Goal: Task Accomplishment & Management: Complete application form

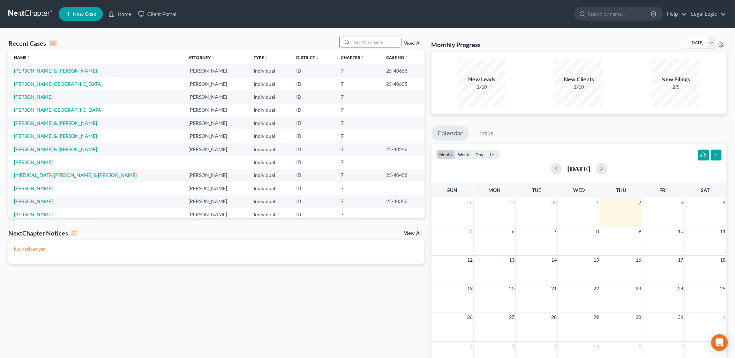
click at [365, 40] on input "search" at bounding box center [376, 42] width 49 height 10
type input "m"
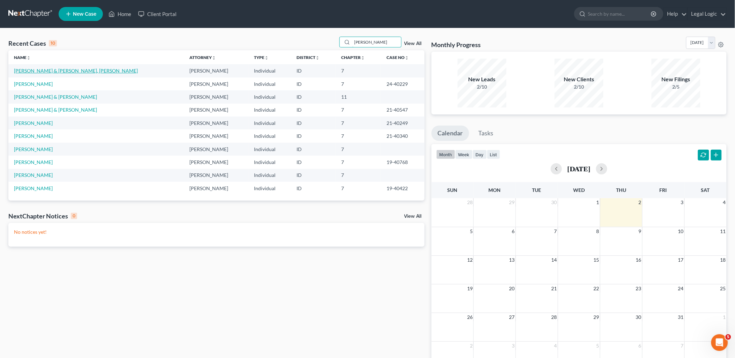
type input "[PERSON_NAME]"
click at [44, 71] on link "[PERSON_NAME] & [PERSON_NAME], [PERSON_NAME]" at bounding box center [76, 71] width 124 height 6
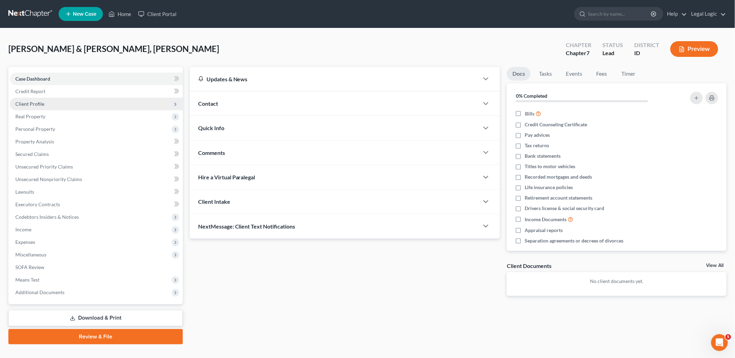
click at [36, 104] on span "Client Profile" at bounding box center [29, 104] width 29 height 6
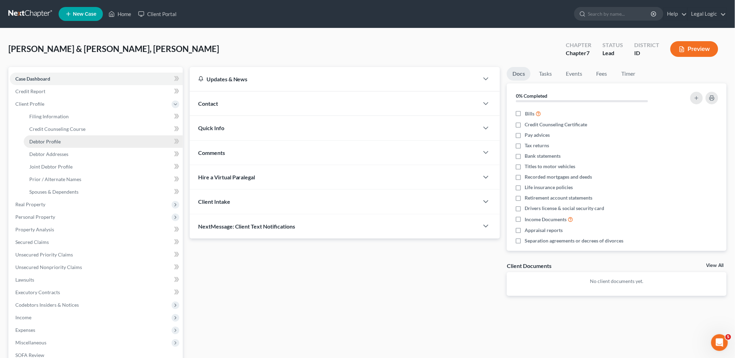
click at [61, 137] on link "Debtor Profile" at bounding box center [103, 141] width 159 height 13
select select "1"
select select "2"
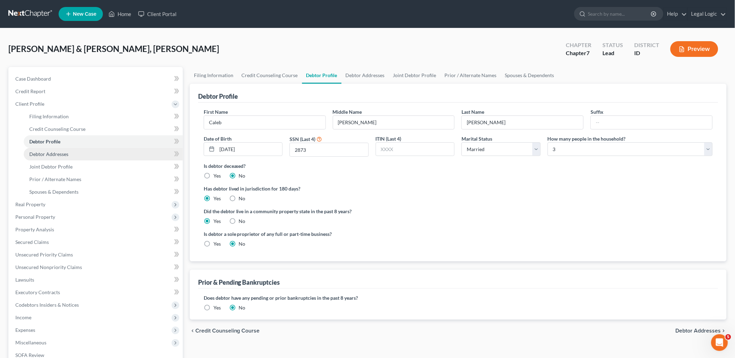
click at [56, 151] on span "Debtor Addresses" at bounding box center [48, 154] width 39 height 6
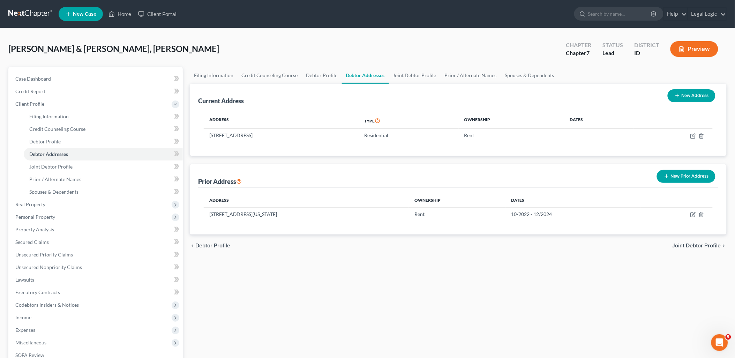
click at [689, 172] on button "New Prior Address" at bounding box center [686, 176] width 59 height 13
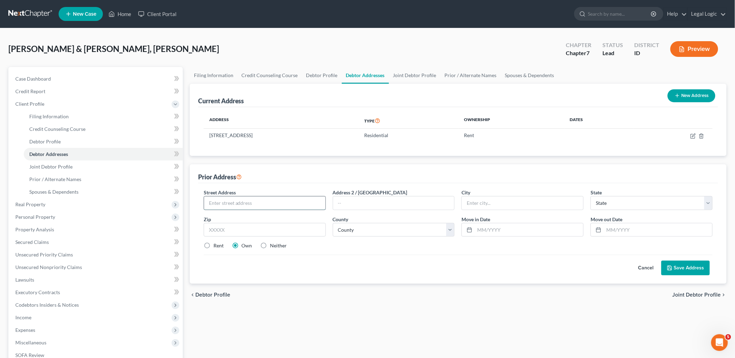
click at [307, 200] on input "text" at bounding box center [264, 202] width 121 height 13
type input "[STREET_ADDRESS]"
type input "[GEOGRAPHIC_DATA]"
select select "13"
type input "83440"
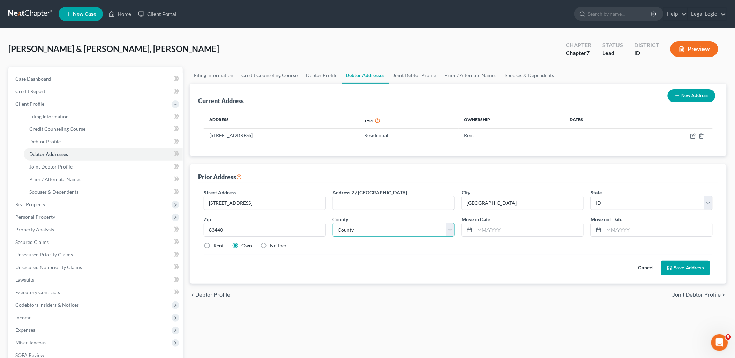
click at [451, 232] on select "County [GEOGRAPHIC_DATA] [GEOGRAPHIC_DATA] [GEOGRAPHIC_DATA] [GEOGRAPHIC_DATA] …" at bounding box center [394, 230] width 122 height 14
select select "32"
click at [333, 223] on select "County [GEOGRAPHIC_DATA] [GEOGRAPHIC_DATA] [GEOGRAPHIC_DATA] [GEOGRAPHIC_DATA] …" at bounding box center [394, 230] width 122 height 14
click at [494, 229] on input "text" at bounding box center [529, 229] width 108 height 13
type input "07/2022"
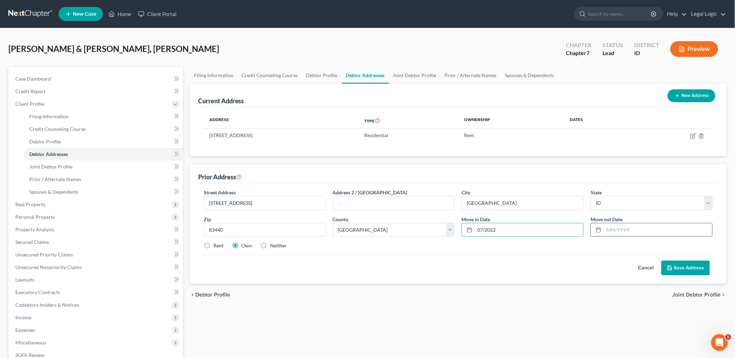
click at [605, 227] on input "text" at bounding box center [658, 229] width 108 height 13
type input "08/2025"
drag, startPoint x: 205, startPoint y: 245, endPoint x: 656, endPoint y: 266, distance: 451.7
click at [213, 245] on label "Rent" at bounding box center [218, 245] width 10 height 7
click at [216, 245] on input "Rent" at bounding box center [218, 244] width 5 height 5
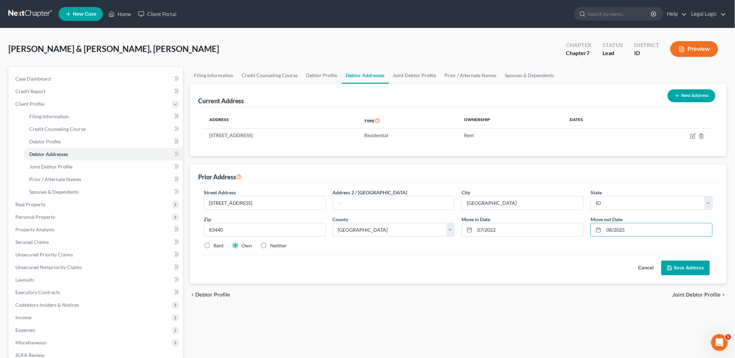
radio input "true"
click at [685, 266] on button "Save Address" at bounding box center [685, 267] width 48 height 15
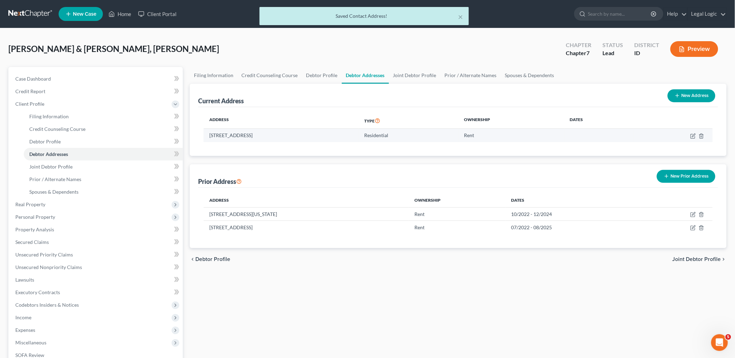
click at [692, 138] on td at bounding box center [672, 135] width 79 height 13
click at [692, 132] on td at bounding box center [672, 135] width 79 height 13
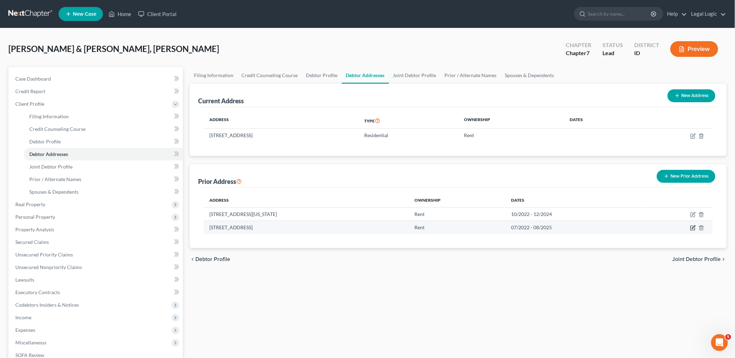
click at [693, 228] on icon "button" at bounding box center [693, 228] width 6 height 6
select select "13"
select select "32"
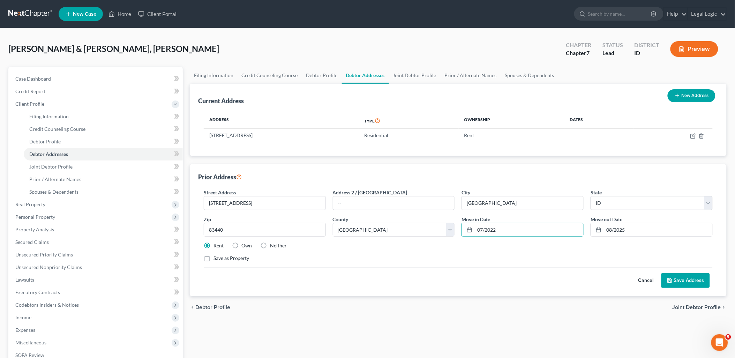
drag, startPoint x: 500, startPoint y: 231, endPoint x: 459, endPoint y: 232, distance: 40.8
click at [459, 232] on div "Move in Date * 07/2022" at bounding box center [522, 225] width 129 height 21
type input "01/2025"
click at [672, 277] on button "Save Address" at bounding box center [685, 280] width 48 height 15
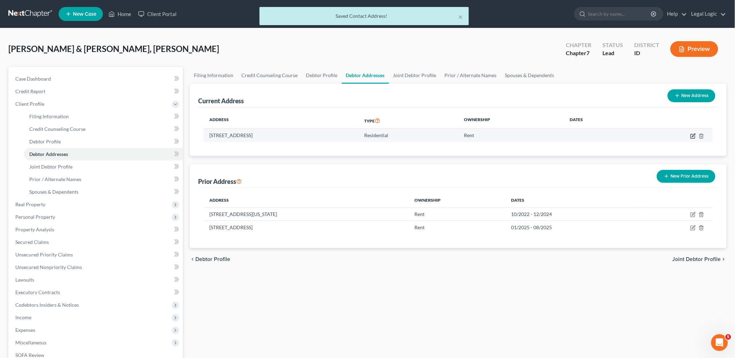
click at [692, 135] on icon "button" at bounding box center [693, 136] width 6 height 6
select select "13"
select select "32"
select select "0"
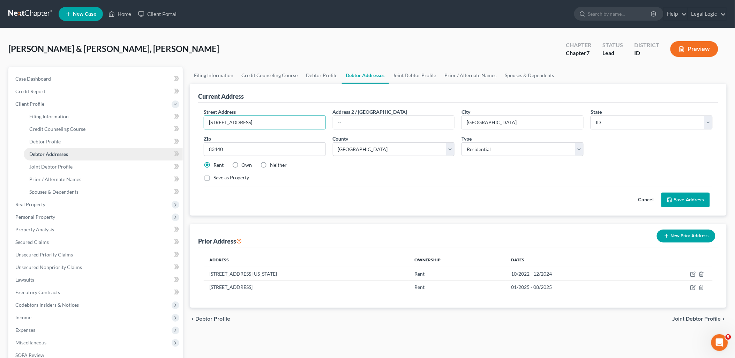
drag, startPoint x: 203, startPoint y: 124, endPoint x: 88, endPoint y: 147, distance: 116.9
click at [92, 145] on div "Petition Navigation Case Dashboard Payments Invoices Payments Payments Credit R…" at bounding box center [367, 249] width 725 height 365
type input "3840 E 620 N"
type input "[PERSON_NAME]"
select select "13"
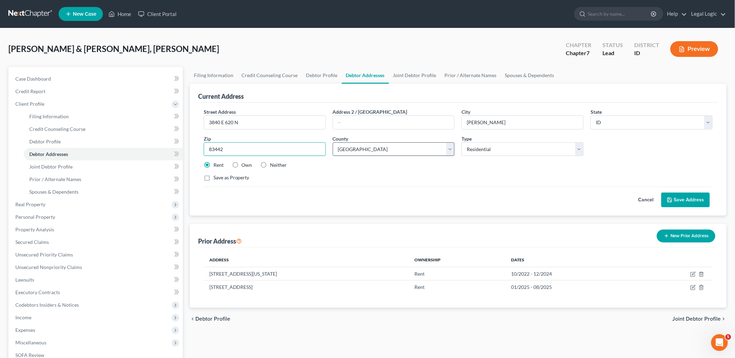
type input "83442"
click at [450, 154] on select "County [GEOGRAPHIC_DATA] [GEOGRAPHIC_DATA] [GEOGRAPHIC_DATA] [GEOGRAPHIC_DATA] …" at bounding box center [394, 149] width 122 height 14
select select "25"
click at [333, 142] on select "County [GEOGRAPHIC_DATA] [GEOGRAPHIC_DATA] [GEOGRAPHIC_DATA] [GEOGRAPHIC_DATA] …" at bounding box center [394, 149] width 122 height 14
click at [684, 197] on button "Save Address" at bounding box center [685, 199] width 48 height 15
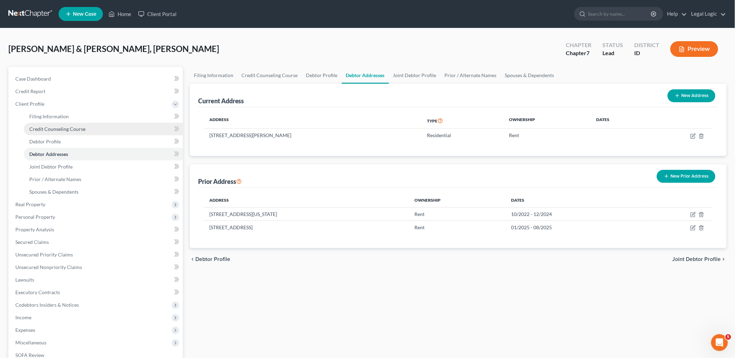
click at [63, 129] on span "Credit Counseling Course" at bounding box center [57, 129] width 56 height 6
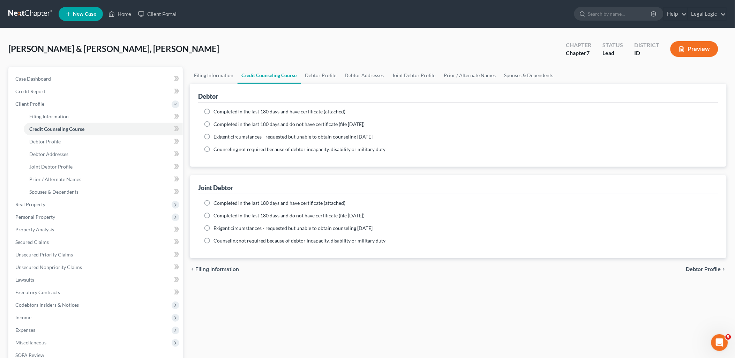
click at [213, 109] on label "Completed in the last 180 days and have certificate (attached)" at bounding box center [279, 111] width 132 height 7
click at [216, 109] on input "Completed in the last 180 days and have certificate (attached)" at bounding box center [218, 110] width 5 height 5
radio input "true"
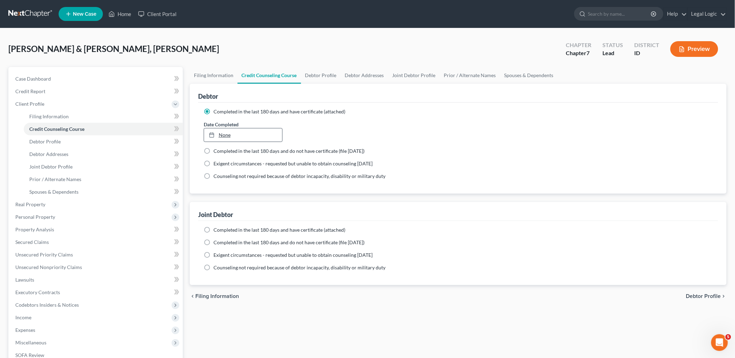
type input "[DATE]"
drag, startPoint x: 226, startPoint y: 131, endPoint x: 236, endPoint y: 131, distance: 10.5
click at [227, 131] on link "None" at bounding box center [243, 134] width 78 height 13
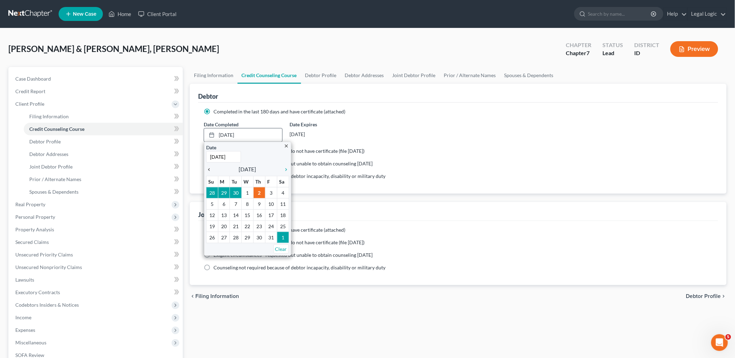
click at [208, 168] on icon "chevron_left" at bounding box center [210, 170] width 9 height 6
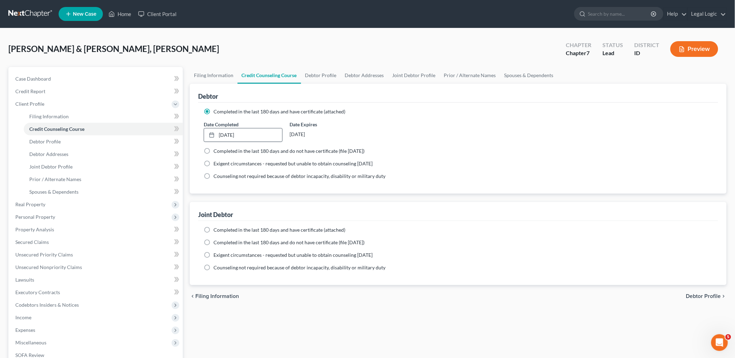
click at [213, 232] on label "Completed in the last 180 days and have certificate (attached)" at bounding box center [279, 229] width 132 height 7
click at [216, 231] on input "Completed in the last 180 days and have certificate (attached)" at bounding box center [218, 228] width 5 height 5
radio input "true"
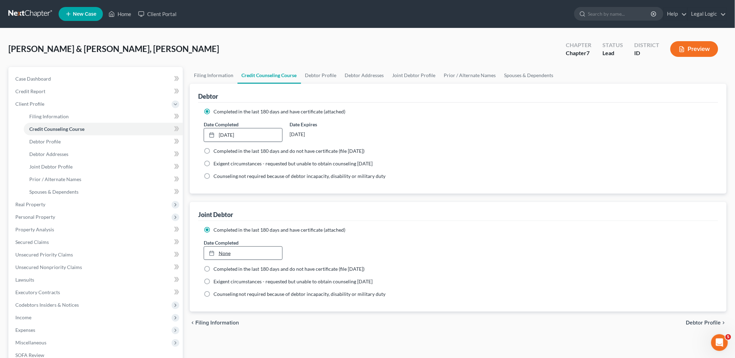
type input "[DATE]"
click at [222, 249] on link "None" at bounding box center [243, 253] width 78 height 13
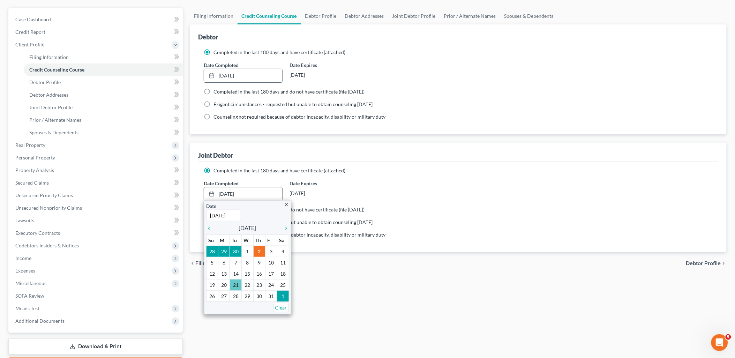
scroll to position [77, 0]
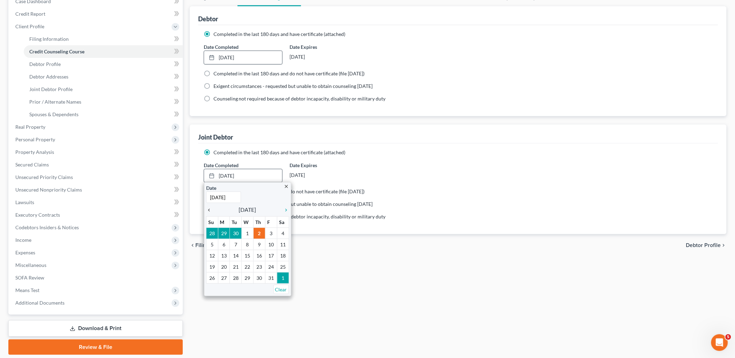
click at [207, 212] on icon "chevron_left" at bounding box center [210, 210] width 9 height 6
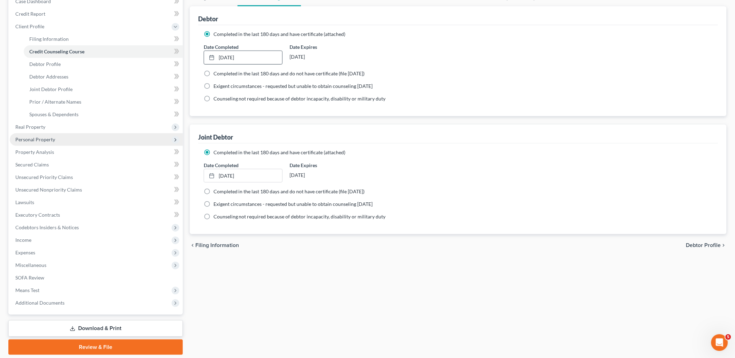
click at [33, 137] on span "Personal Property" at bounding box center [35, 139] width 40 height 6
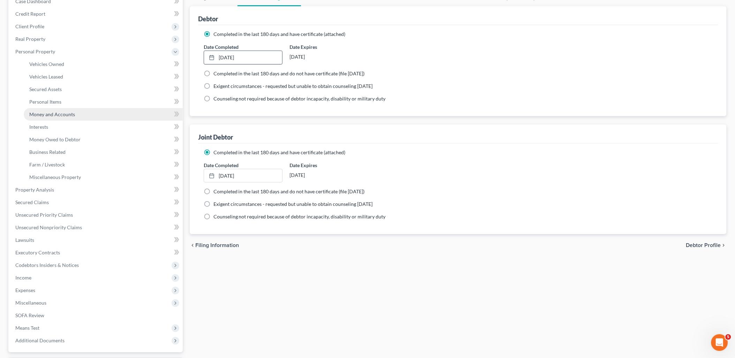
click at [57, 116] on link "Money and Accounts" at bounding box center [103, 114] width 159 height 13
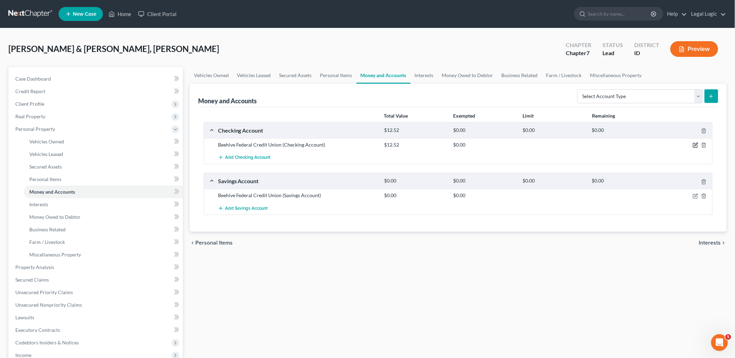
click at [694, 145] on icon "button" at bounding box center [695, 145] width 6 height 6
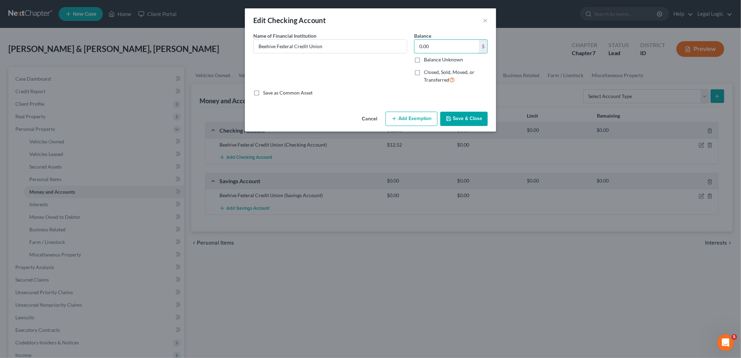
type input "0.00"
click at [469, 116] on button "Save & Close" at bounding box center [463, 119] width 47 height 15
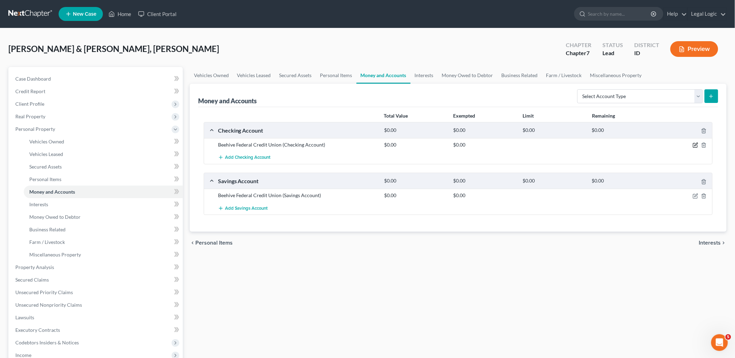
click at [697, 146] on icon "button" at bounding box center [695, 145] width 6 height 6
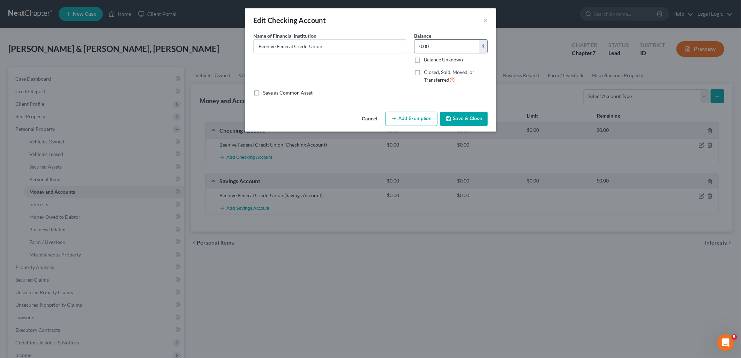
click at [437, 45] on input "0.00" at bounding box center [446, 46] width 65 height 13
type input "12.52"
click at [466, 119] on button "Save & Close" at bounding box center [463, 119] width 47 height 15
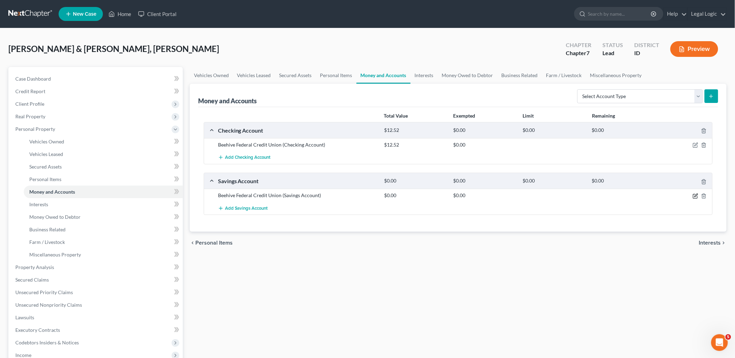
click at [697, 195] on icon "button" at bounding box center [695, 195] width 3 height 3
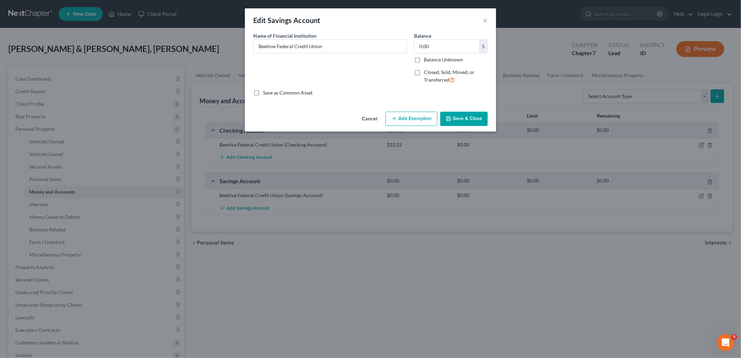
click at [469, 116] on button "Save & Close" at bounding box center [463, 119] width 47 height 15
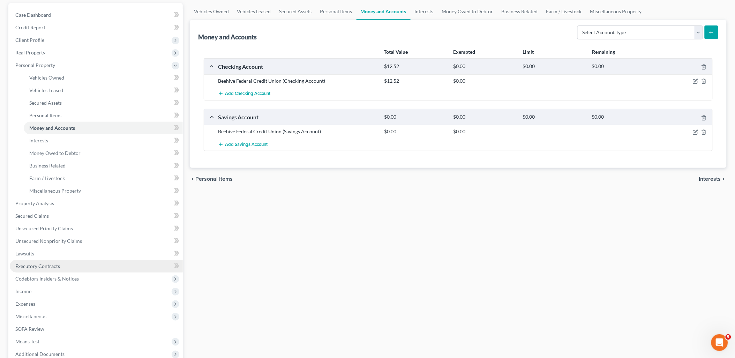
scroll to position [77, 0]
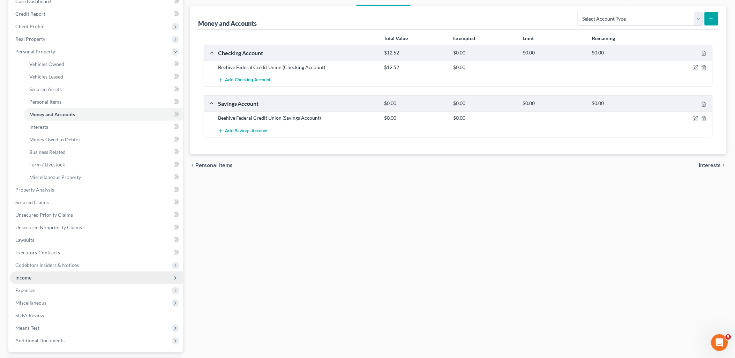
click at [30, 277] on span "Income" at bounding box center [23, 277] width 16 height 6
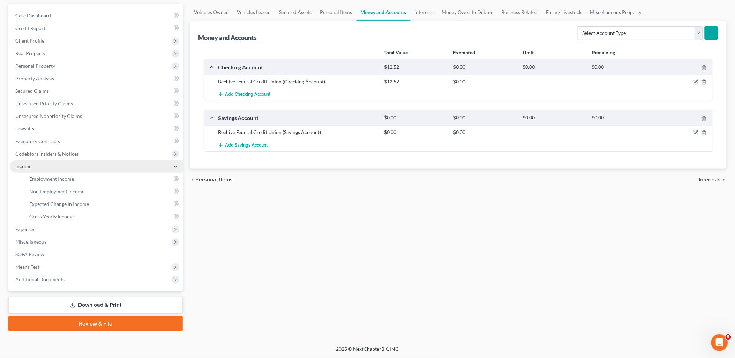
scroll to position [62, 0]
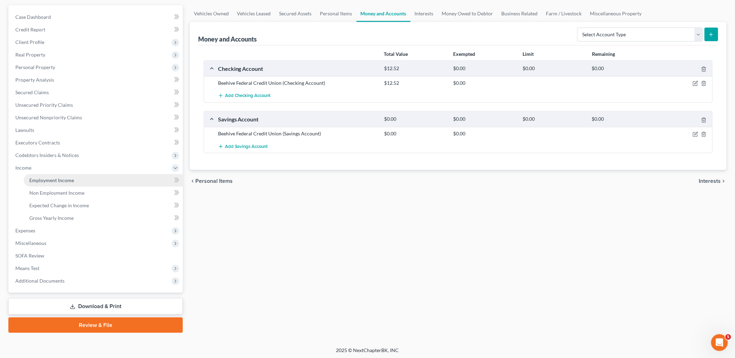
click at [38, 175] on link "Employment Income" at bounding box center [103, 180] width 159 height 13
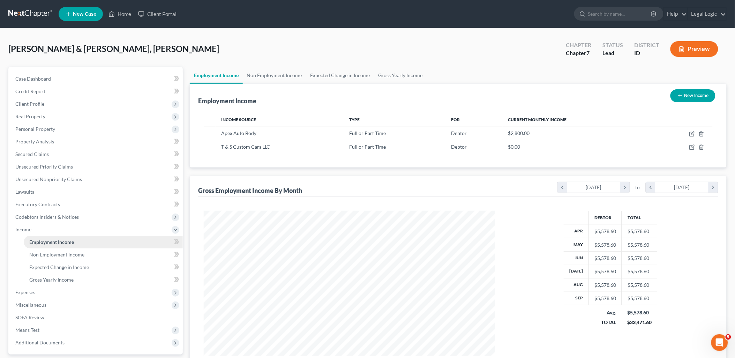
scroll to position [145, 305]
click at [36, 289] on span "Expenses" at bounding box center [96, 292] width 173 height 13
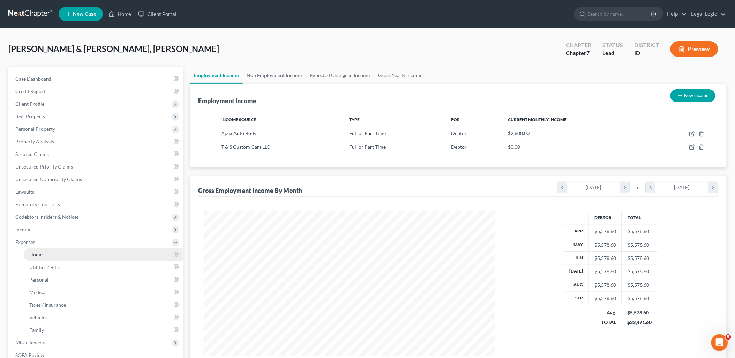
click at [44, 252] on link "Home" at bounding box center [103, 254] width 159 height 13
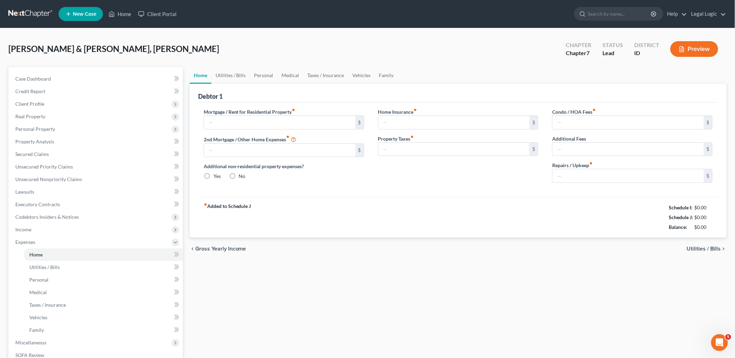
type input "1,000.00"
type input "0.00"
radio input "true"
type input "15.00"
type input "0.00"
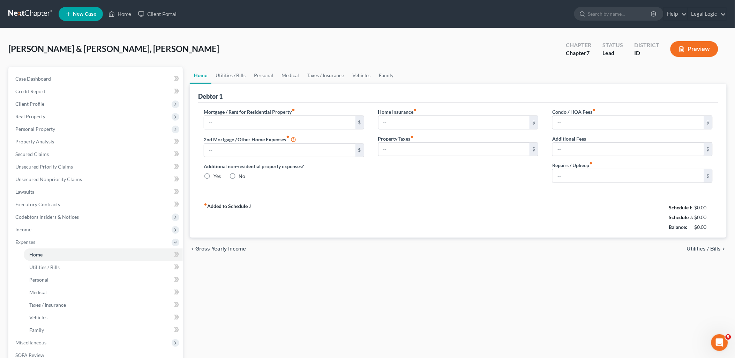
type input "0.00"
type input "25.00"
click at [248, 128] on input "1,000.00" at bounding box center [279, 122] width 151 height 13
type input "1,050.00"
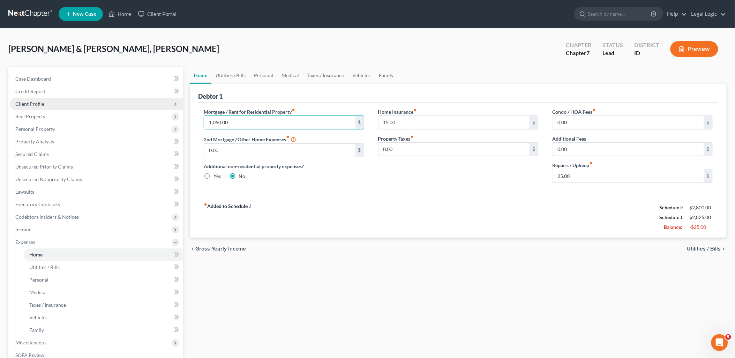
click at [41, 101] on span "Client Profile" at bounding box center [29, 104] width 29 height 6
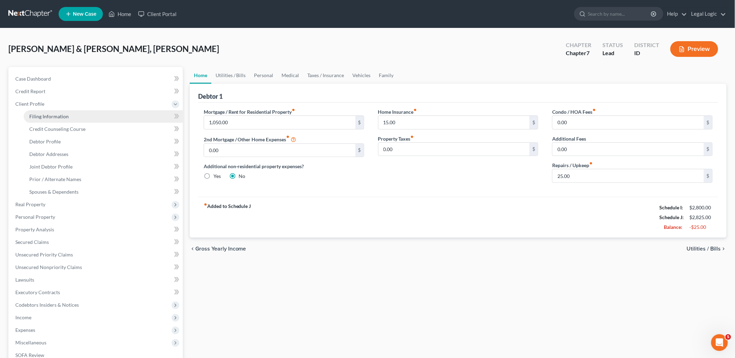
click at [53, 112] on link "Filing Information" at bounding box center [103, 116] width 159 height 13
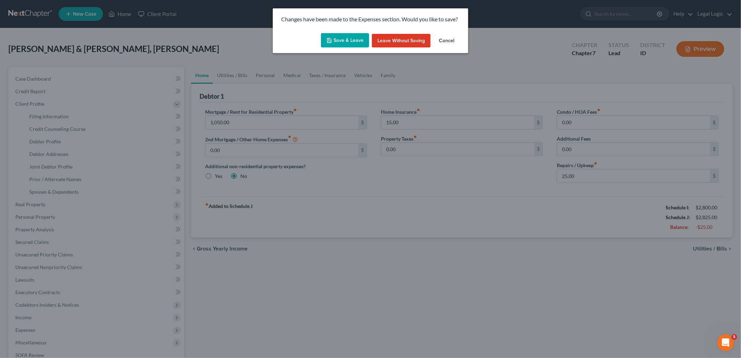
click at [354, 42] on button "Save & Leave" at bounding box center [345, 40] width 48 height 15
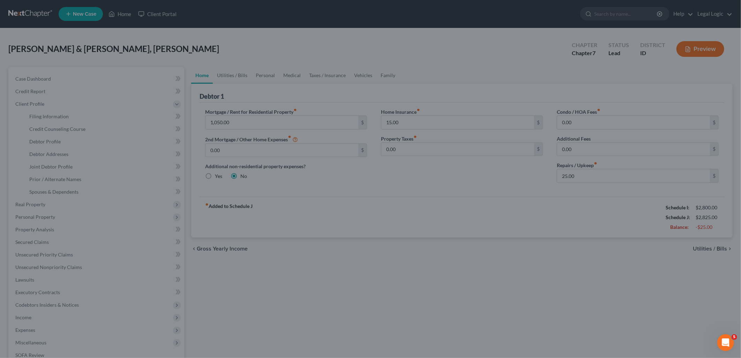
select select "1"
select select "0"
select select "13"
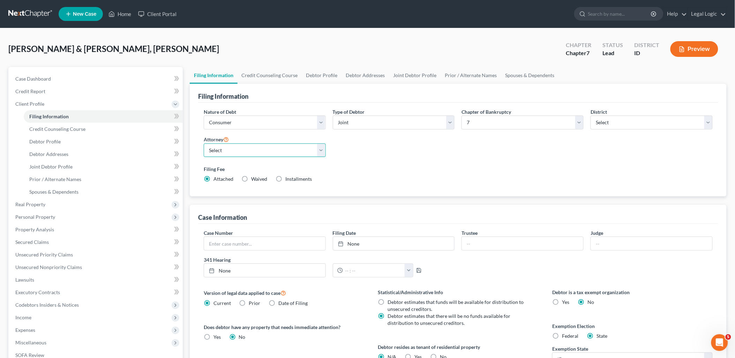
click at [321, 151] on select "Select [PERSON_NAME] - ID [PERSON_NAME] - MTB [PERSON_NAME] - ID" at bounding box center [265, 150] width 122 height 14
select select "2"
click at [204, 143] on select "Select [PERSON_NAME] - ID [PERSON_NAME] - MTB [PERSON_NAME] - ID" at bounding box center [265, 150] width 122 height 14
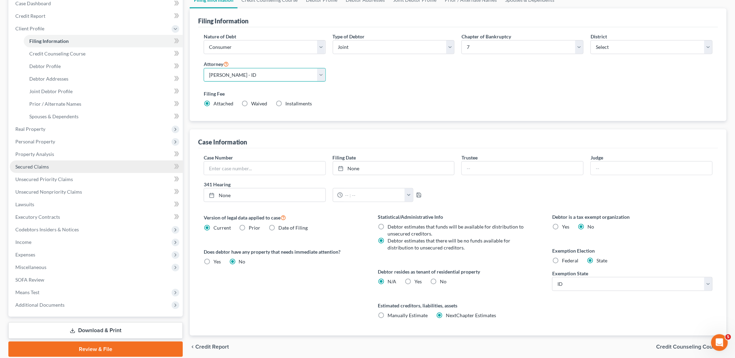
scroll to position [101, 0]
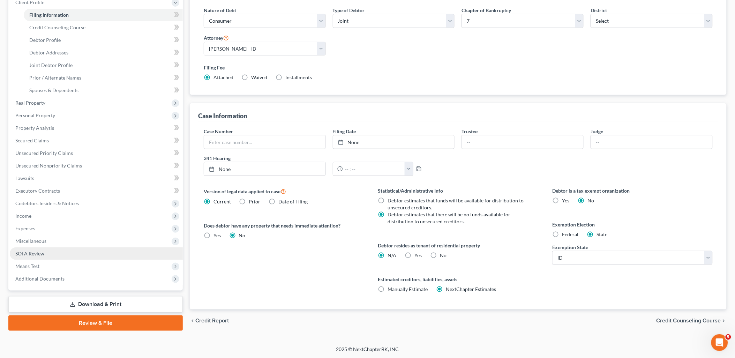
click at [37, 250] on span "SOFA Review" at bounding box center [29, 253] width 29 height 6
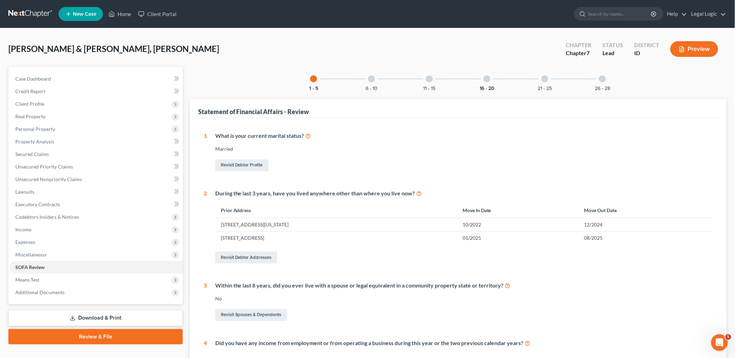
drag, startPoint x: 487, startPoint y: 89, endPoint x: 479, endPoint y: 93, distance: 9.2
click at [487, 89] on button "16 - 20" at bounding box center [486, 88] width 15 height 5
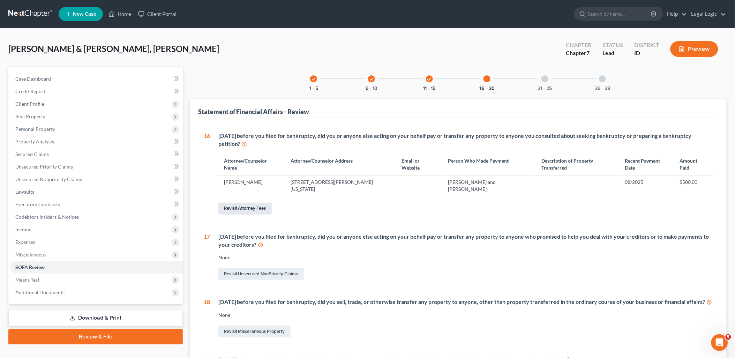
click at [263, 203] on link "Revisit Attorney Fees" at bounding box center [244, 209] width 53 height 12
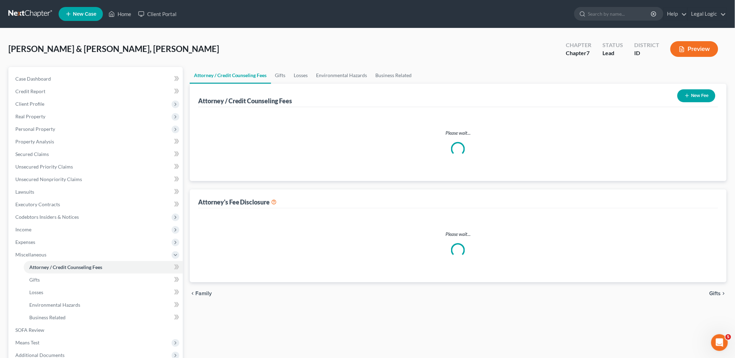
select select "0"
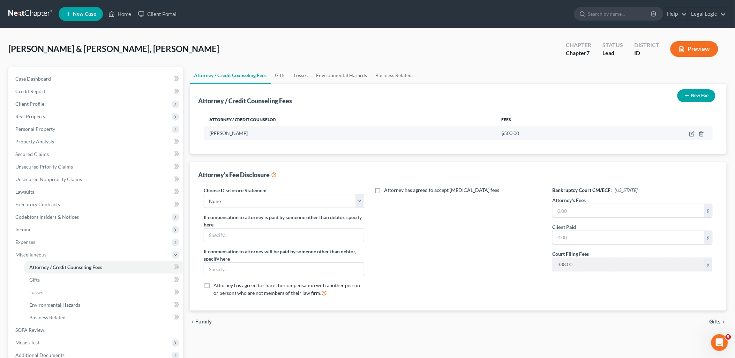
click at [688, 131] on td at bounding box center [658, 133] width 108 height 13
click at [693, 135] on icon "button" at bounding box center [692, 134] width 6 height 6
select select "13"
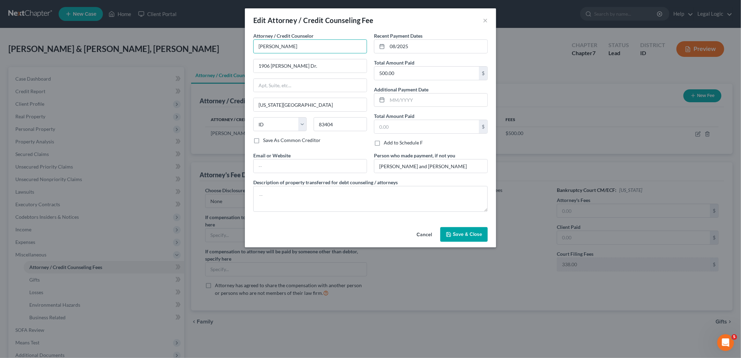
click at [325, 47] on input "[PERSON_NAME]" at bounding box center [310, 46] width 114 height 14
type input "A"
type input "[PERSON_NAME]"
click at [464, 236] on span "Save & Close" at bounding box center [467, 234] width 29 height 6
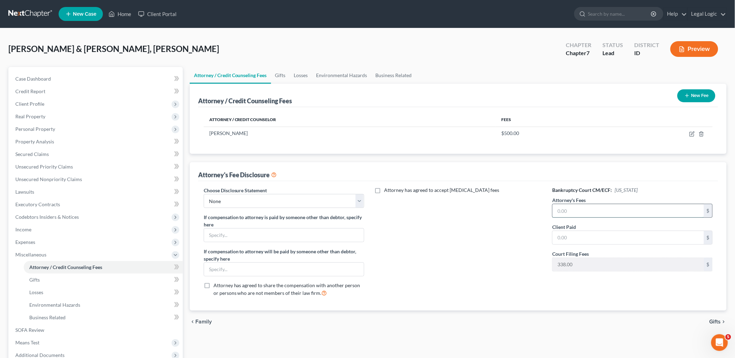
click at [567, 205] on input "text" at bounding box center [627, 210] width 151 height 13
type input "500.00"
click at [573, 241] on input "text" at bounding box center [627, 237] width 151 height 13
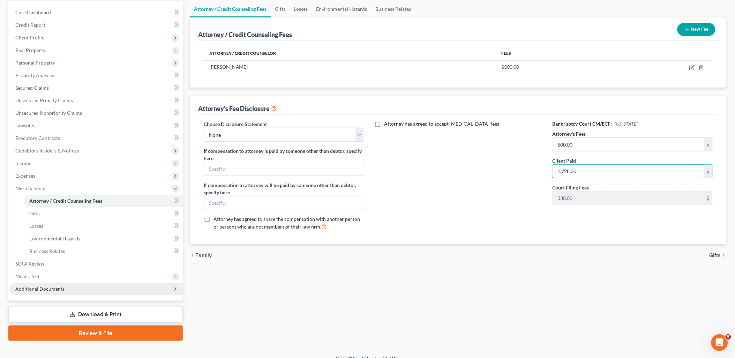
scroll to position [75, 0]
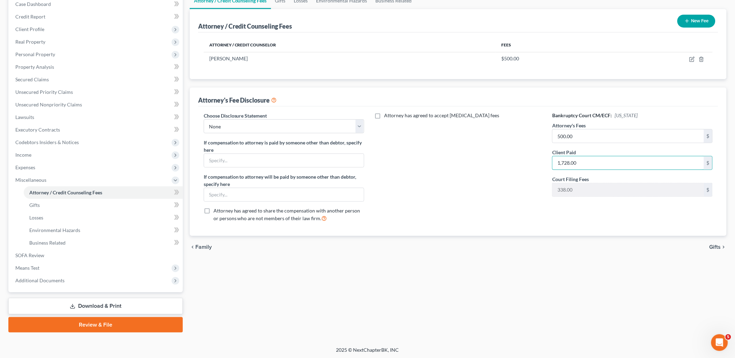
type input "1,728.00"
click at [128, 301] on link "Download & Print" at bounding box center [95, 306] width 174 height 16
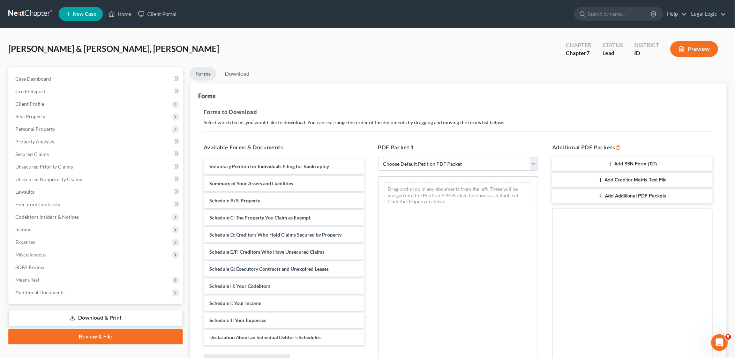
click at [531, 160] on select "Choose Default Petition PDF Packet Complete Bankruptcy Petition (all forms and …" at bounding box center [458, 164] width 160 height 14
select select "0"
click at [378, 157] on select "Choose Default Petition PDF Packet Complete Bankruptcy Petition (all forms and …" at bounding box center [458, 164] width 160 height 14
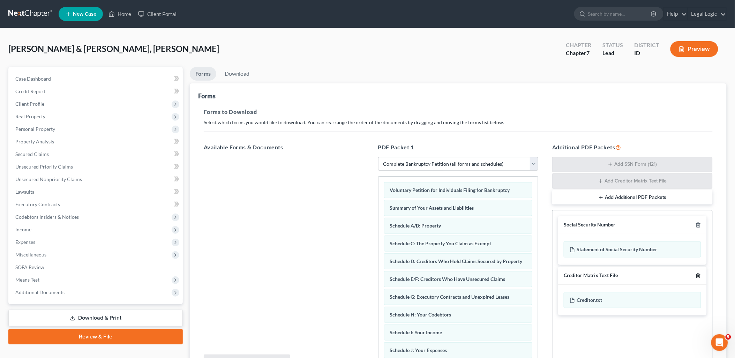
click at [697, 278] on icon "button" at bounding box center [697, 275] width 3 height 5
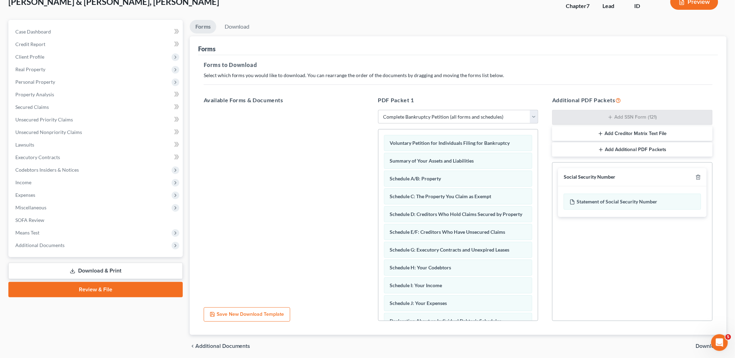
scroll to position [73, 0]
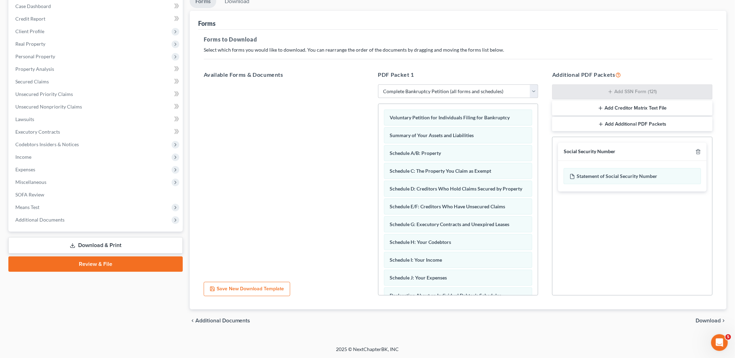
click at [716, 318] on span "Download" at bounding box center [708, 321] width 25 height 6
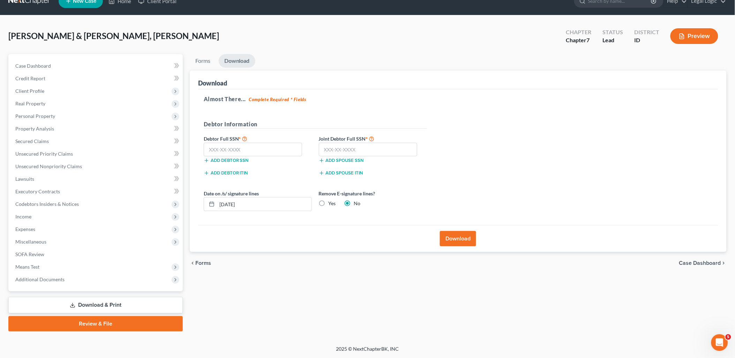
scroll to position [12, 0]
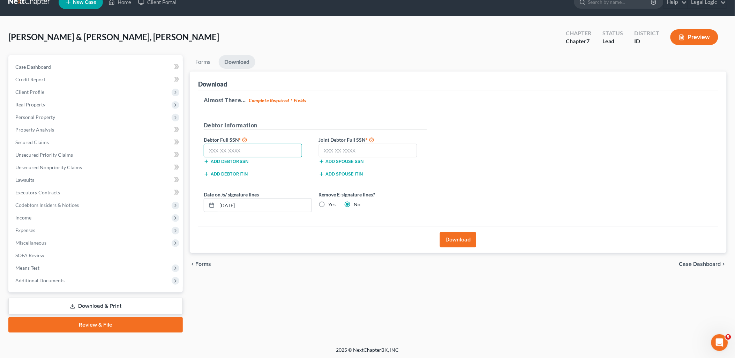
click at [281, 147] on input "text" at bounding box center [253, 151] width 99 height 14
type input "002-92-2873"
click at [356, 150] on input "text" at bounding box center [368, 151] width 99 height 14
type input "519-57-8547"
drag, startPoint x: 273, startPoint y: 200, endPoint x: 0, endPoint y: 266, distance: 280.9
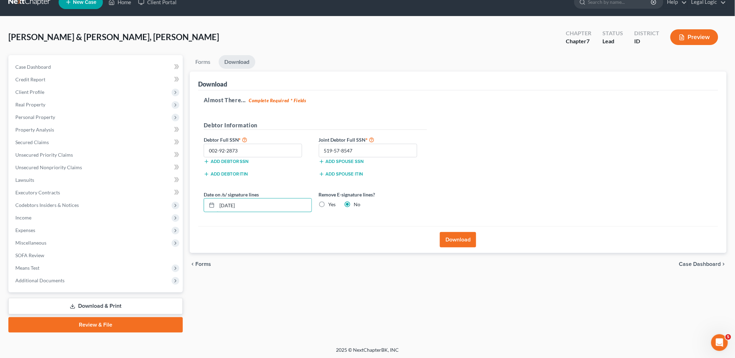
click at [0, 260] on html "Home New Case Client Portal Legal Logic [PERSON_NAME][EMAIL_ADDRESS][DOMAIN_NAM…" at bounding box center [367, 173] width 735 height 371
drag, startPoint x: 320, startPoint y: 203, endPoint x: 330, endPoint y: 205, distance: 10.0
click at [328, 203] on label "Yes" at bounding box center [331, 204] width 7 height 7
click at [331, 203] on input "Yes" at bounding box center [333, 203] width 5 height 5
radio input "true"
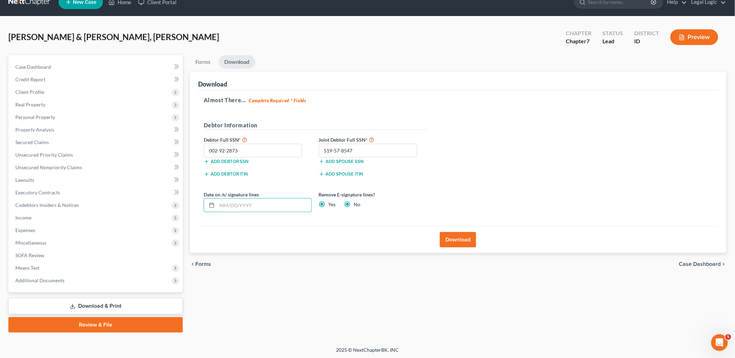
radio input "false"
click at [452, 242] on button "Download" at bounding box center [458, 239] width 36 height 15
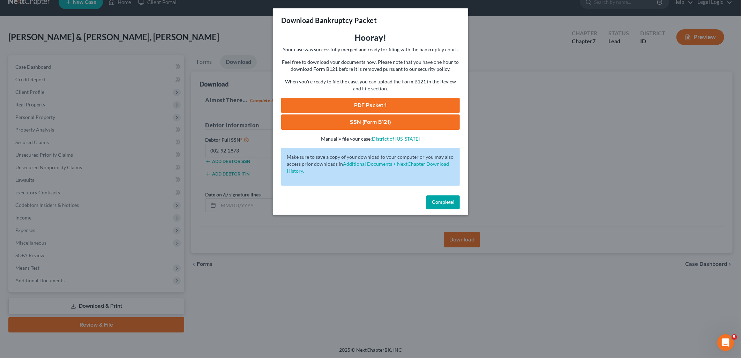
drag, startPoint x: 391, startPoint y: 103, endPoint x: 395, endPoint y: 103, distance: 4.5
click at [391, 103] on link "PDF Packet 1" at bounding box center [370, 105] width 179 height 15
click at [407, 116] on link "SSN (Form B121)" at bounding box center [370, 121] width 179 height 15
click at [446, 195] on button "Complete!" at bounding box center [442, 202] width 33 height 14
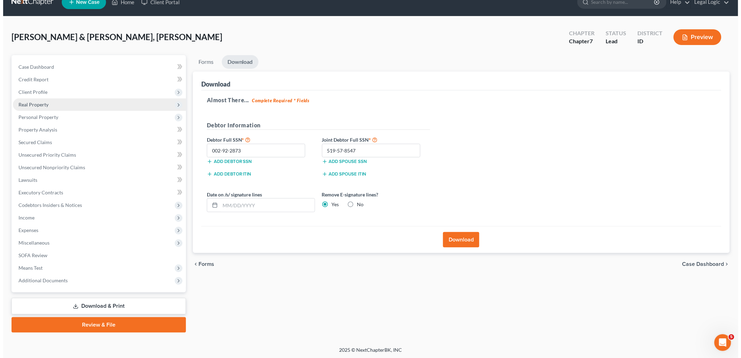
scroll to position [0, 0]
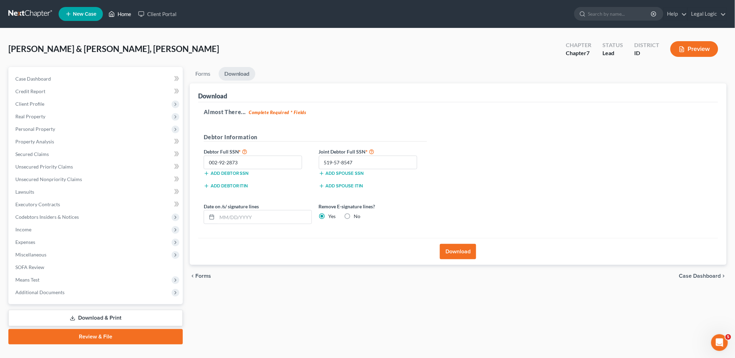
click at [120, 12] on link "Home" at bounding box center [120, 14] width 30 height 13
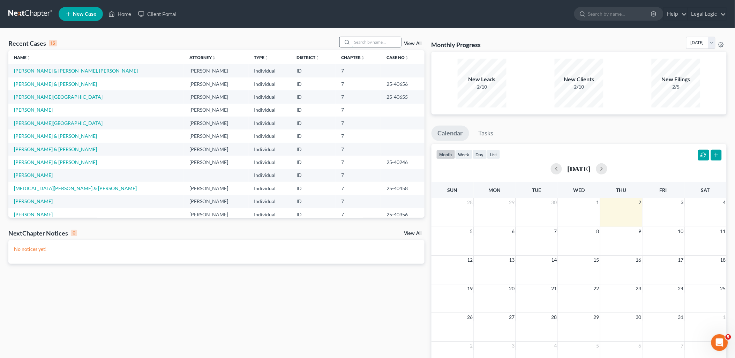
click at [381, 39] on input "search" at bounding box center [376, 42] width 49 height 10
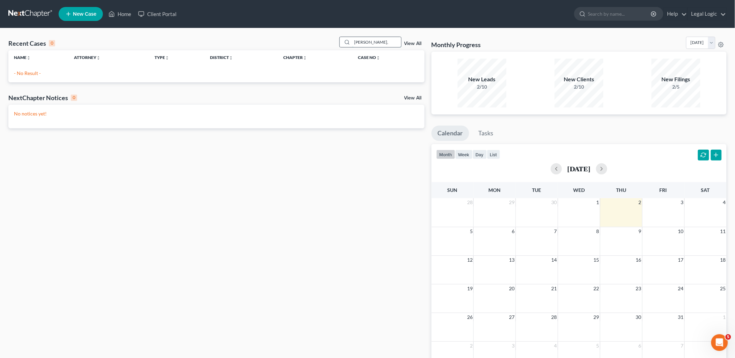
type input "[PERSON_NAME],"
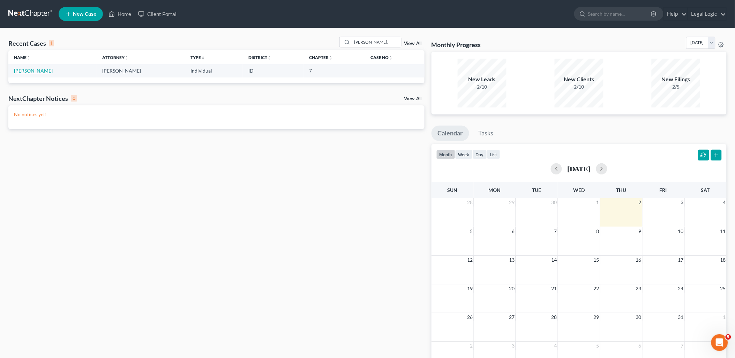
click at [39, 70] on link "[PERSON_NAME]" at bounding box center [33, 71] width 39 height 6
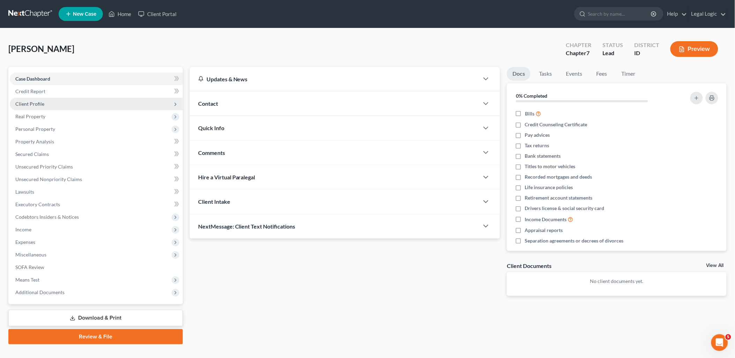
drag, startPoint x: 33, startPoint y: 103, endPoint x: 39, endPoint y: 103, distance: 6.6
click at [33, 103] on span "Client Profile" at bounding box center [29, 104] width 29 height 6
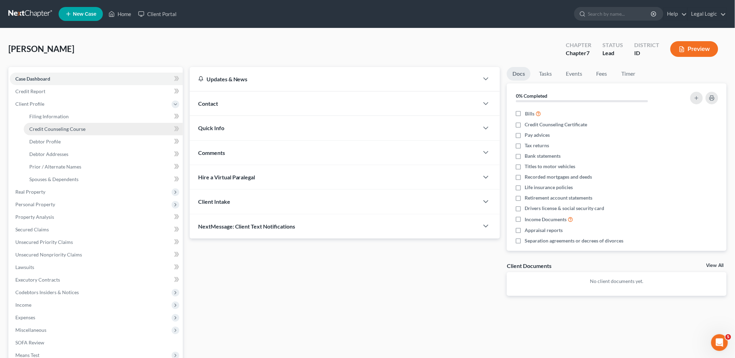
click at [60, 128] on span "Credit Counseling Course" at bounding box center [57, 129] width 56 height 6
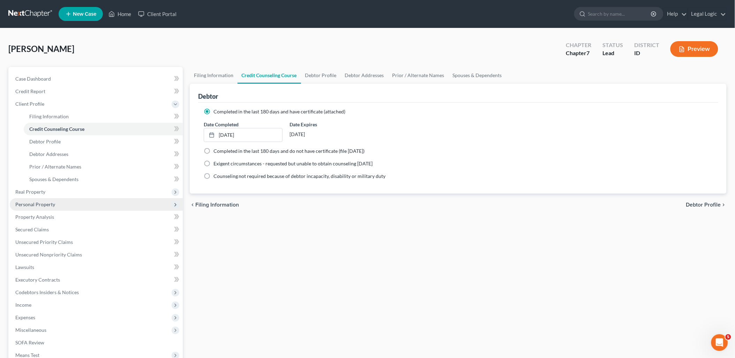
click at [56, 205] on span "Personal Property" at bounding box center [96, 204] width 173 height 13
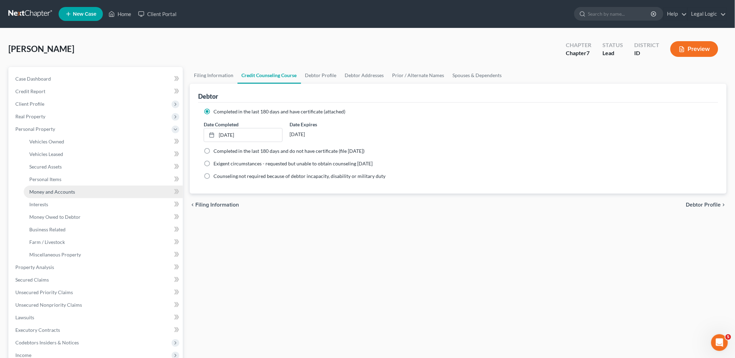
click at [69, 193] on span "Money and Accounts" at bounding box center [52, 192] width 46 height 6
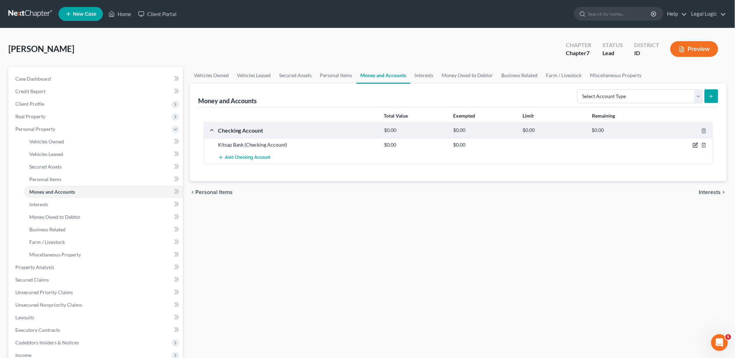
click at [696, 146] on icon "button" at bounding box center [695, 145] width 6 height 6
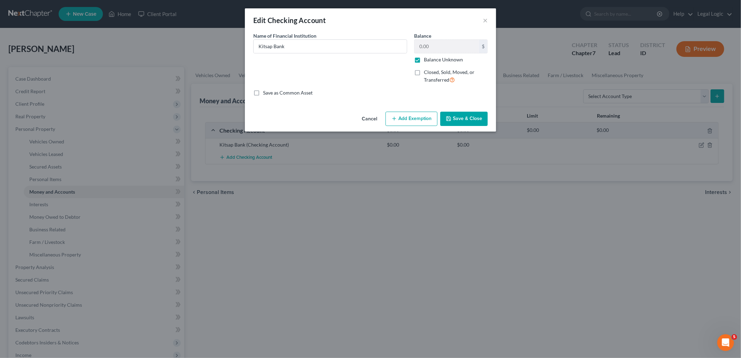
click at [424, 59] on label "Balance Unknown" at bounding box center [443, 59] width 39 height 7
click at [426, 59] on input "Balance Unknown" at bounding box center [428, 58] width 5 height 5
checkbox input "false"
click at [437, 47] on input "0.00" at bounding box center [446, 46] width 65 height 13
type input "25.00"
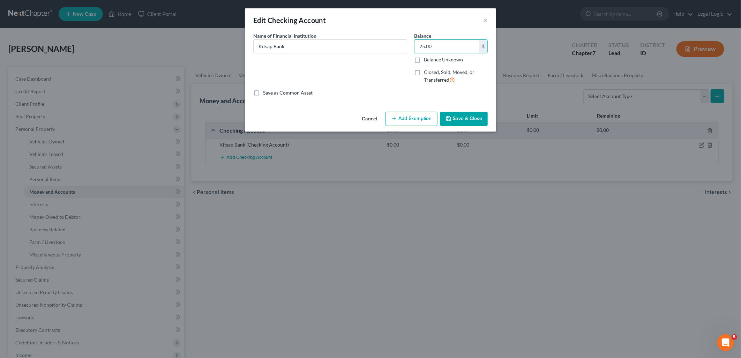
click at [461, 123] on button "Save & Close" at bounding box center [463, 119] width 47 height 15
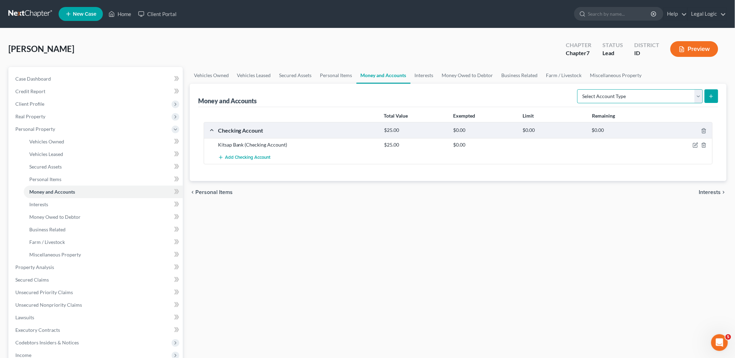
click at [700, 95] on select "Select Account Type Brokerage Cash on Hand Certificates of Deposit Checking Acc…" at bounding box center [640, 96] width 126 height 14
select select "cash_on_hand"
click at [579, 89] on select "Select Account Type Brokerage Cash on Hand Certificates of Deposit Checking Acc…" at bounding box center [640, 96] width 126 height 14
click at [707, 99] on button "submit" at bounding box center [711, 96] width 14 height 14
click at [710, 94] on icon "submit" at bounding box center [711, 96] width 6 height 6
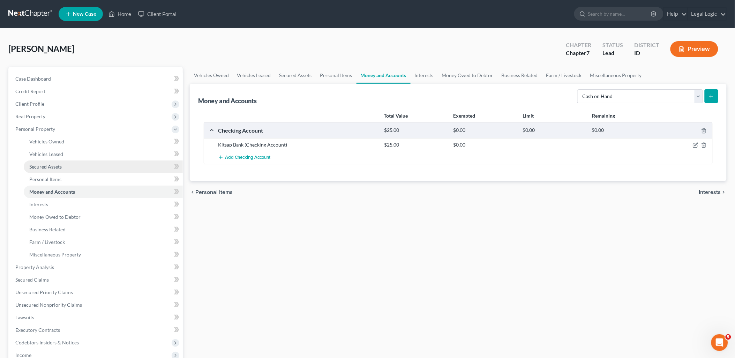
click at [62, 166] on link "Secured Assets" at bounding box center [103, 166] width 159 height 13
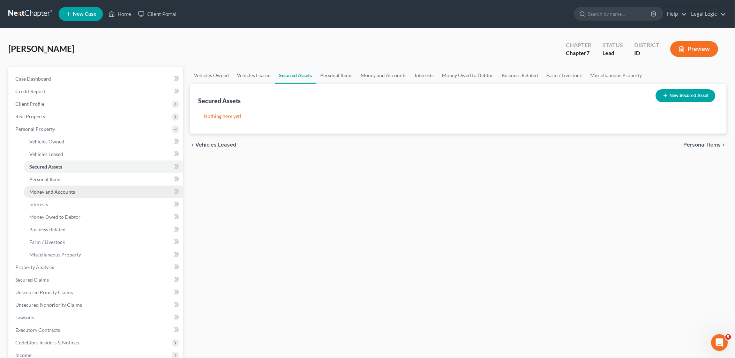
click at [60, 193] on span "Money and Accounts" at bounding box center [52, 192] width 46 height 6
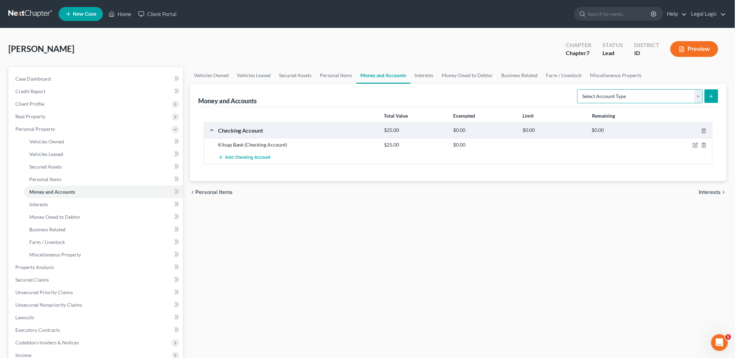
click at [696, 99] on select "Select Account Type Brokerage Cash on Hand Certificates of Deposit Checking Acc…" at bounding box center [640, 96] width 126 height 14
select select "cash_on_hand"
click at [579, 89] on select "Select Account Type Brokerage Cash on Hand Certificates of Deposit Checking Acc…" at bounding box center [640, 96] width 126 height 14
click at [709, 93] on icon "submit" at bounding box center [711, 96] width 6 height 6
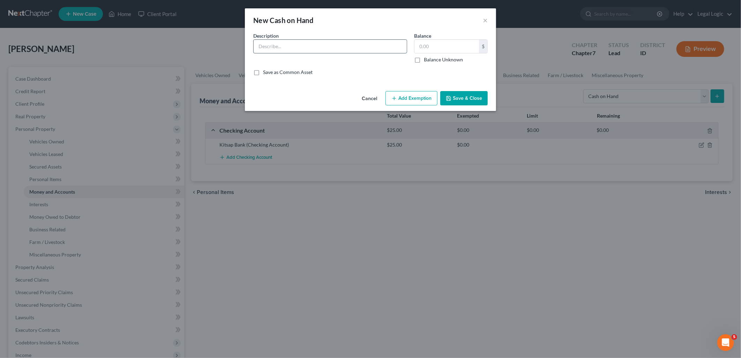
click at [322, 42] on input "text" at bounding box center [329, 46] width 153 height 13
type input "Cash on Hand"
type input "1,000.00"
click at [407, 98] on button "Add Exemption" at bounding box center [411, 98] width 52 height 15
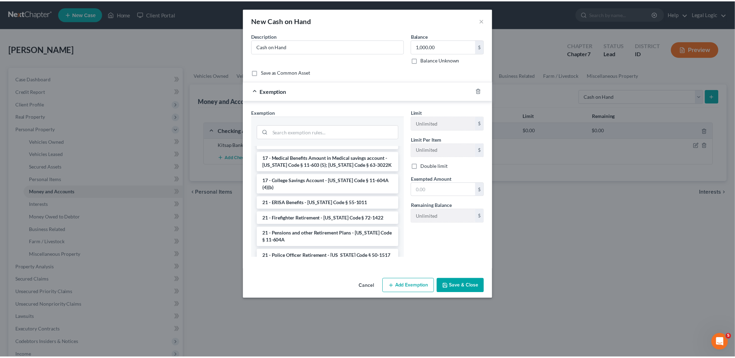
scroll to position [155, 0]
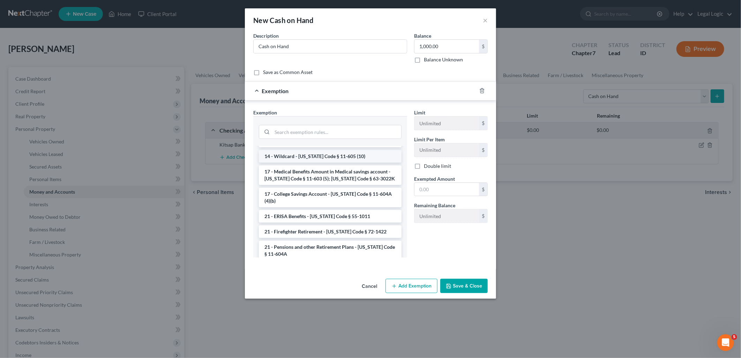
click at [349, 153] on li "14 - Wildcard - [US_STATE] Code § 11-605 (10)" at bounding box center [330, 156] width 143 height 13
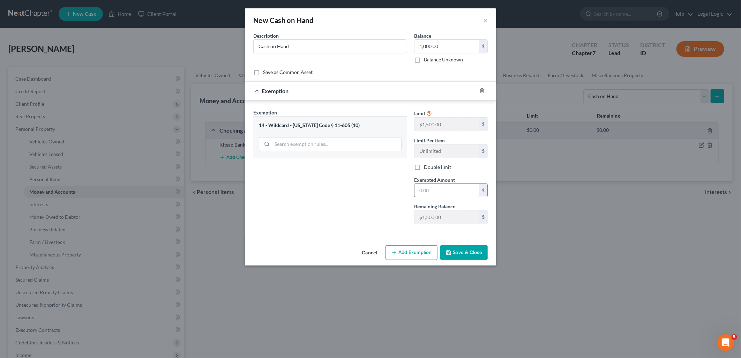
click at [448, 191] on input "text" at bounding box center [446, 190] width 65 height 13
type input "1,000.00"
click at [459, 248] on button "Save & Close" at bounding box center [463, 252] width 47 height 15
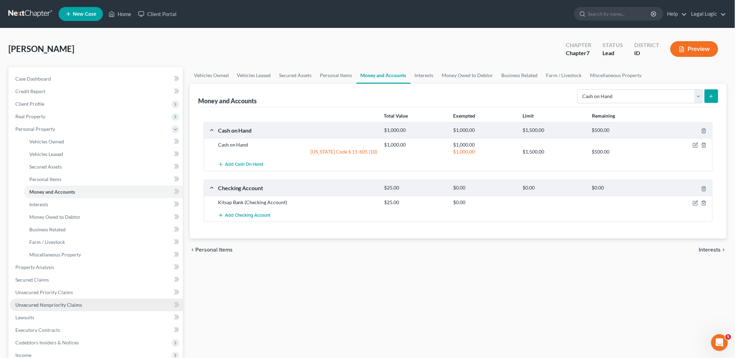
drag, startPoint x: 66, startPoint y: 301, endPoint x: 71, endPoint y: 301, distance: 4.6
click at [66, 302] on span "Unsecured Nonpriority Claims" at bounding box center [48, 305] width 67 height 6
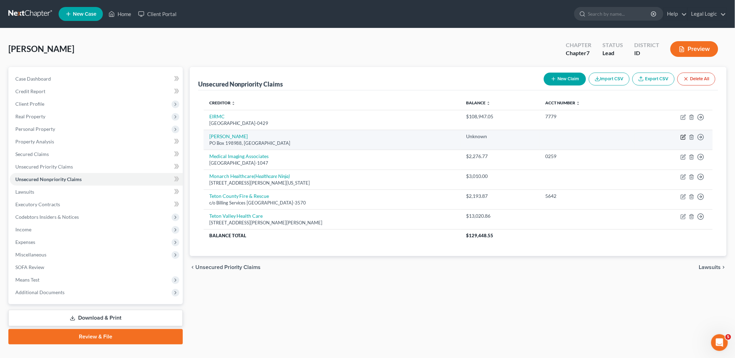
click at [685, 137] on icon "button" at bounding box center [683, 137] width 6 height 6
select select "44"
select select "1"
select select "0"
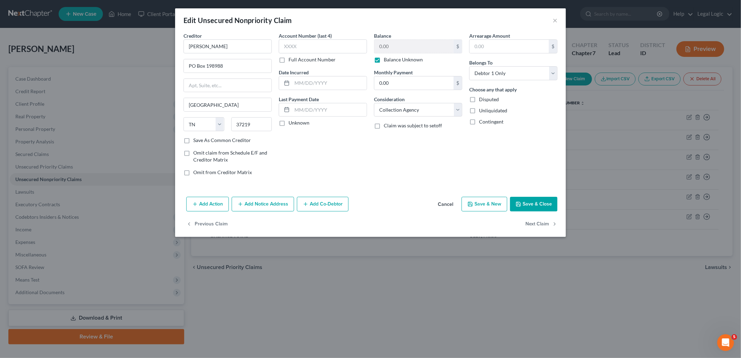
click at [384, 60] on label "Balance Unknown" at bounding box center [403, 59] width 39 height 7
click at [386, 60] on input "Balance Unknown" at bounding box center [388, 58] width 5 height 5
checkbox input "false"
click at [399, 51] on input "0.00" at bounding box center [413, 46] width 79 height 13
type input "14,000.00"
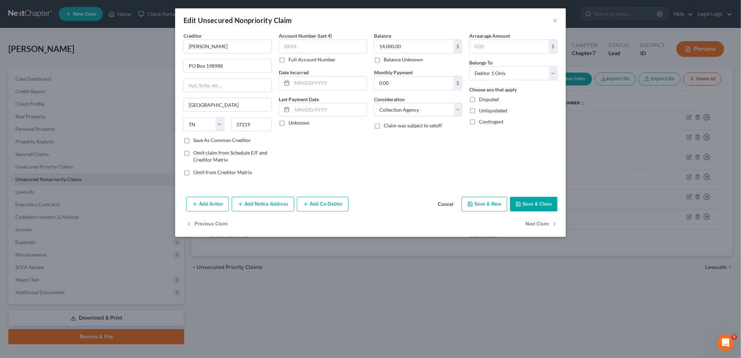
click at [535, 205] on button "Save & Close" at bounding box center [533, 204] width 47 height 15
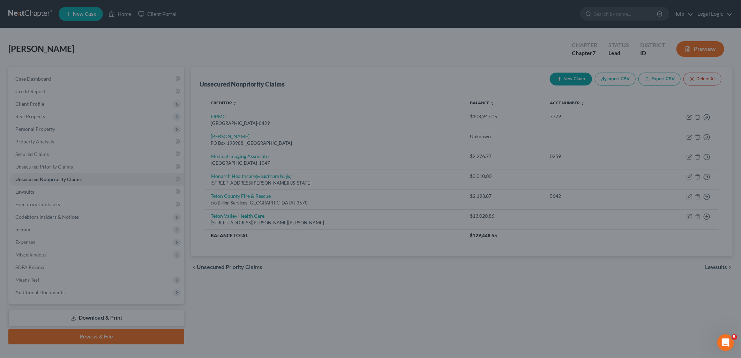
type input "0"
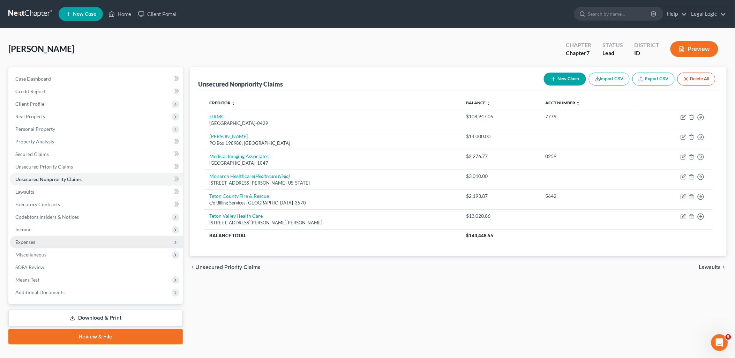
click at [38, 241] on span "Expenses" at bounding box center [96, 242] width 173 height 13
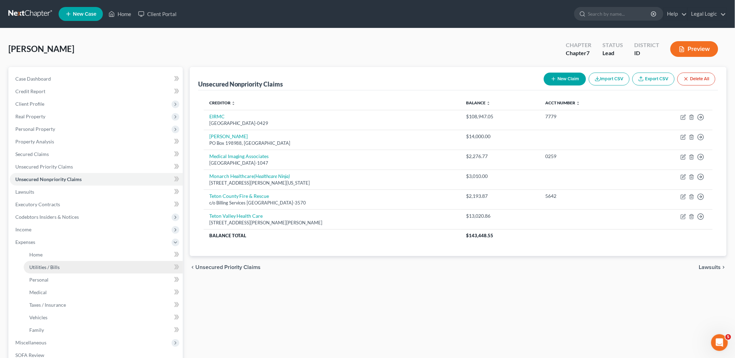
click at [41, 263] on link "Utilities / Bills" at bounding box center [103, 267] width 159 height 13
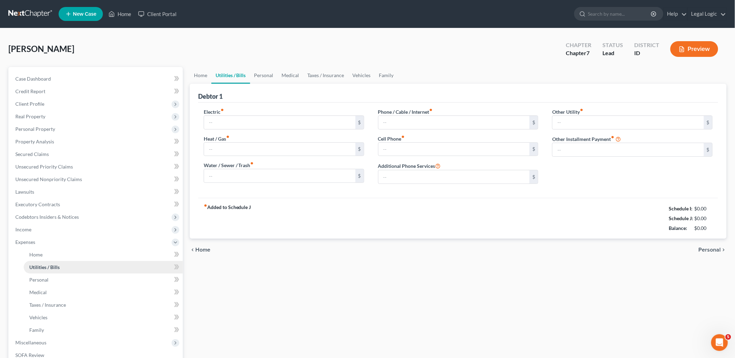
type input "0.00"
type input "80.00"
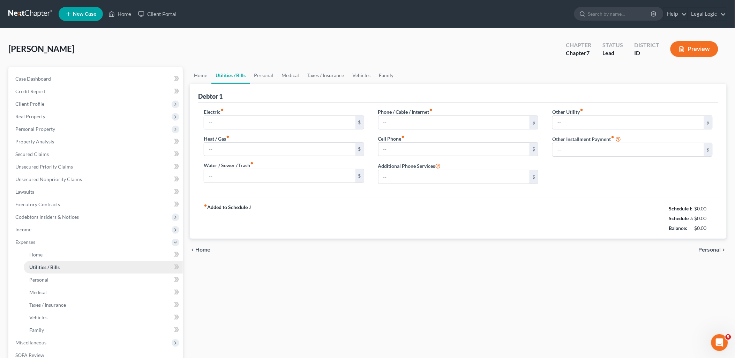
type input "0.00"
click at [276, 119] on input "0.00" at bounding box center [279, 122] width 151 height 13
type input "100.00"
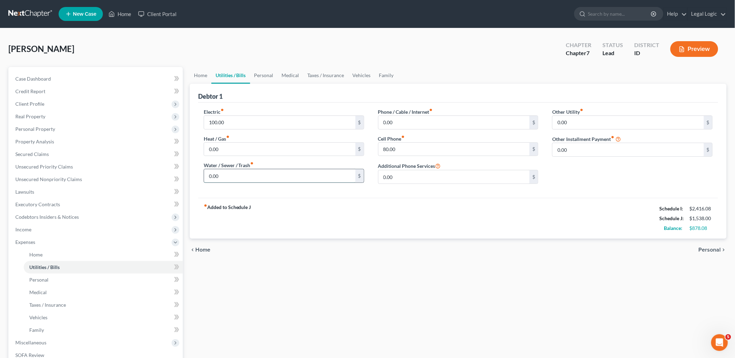
click at [250, 173] on input "0.00" at bounding box center [279, 175] width 151 height 13
type input "100.00"
click at [267, 77] on link "Personal" at bounding box center [264, 75] width 28 height 17
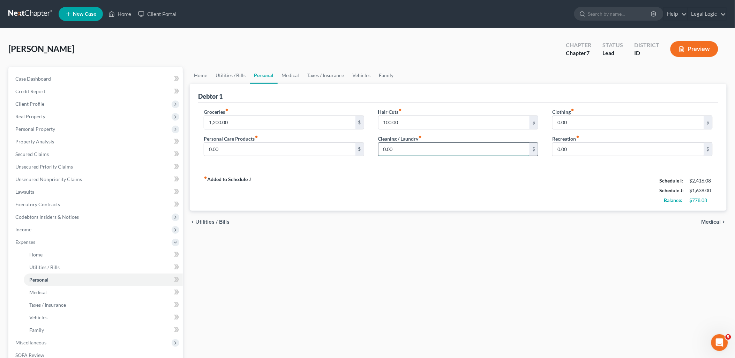
click at [408, 147] on input "0.00" at bounding box center [453, 149] width 151 height 13
type input "100.00"
click at [365, 73] on link "Vehicles" at bounding box center [361, 75] width 26 height 17
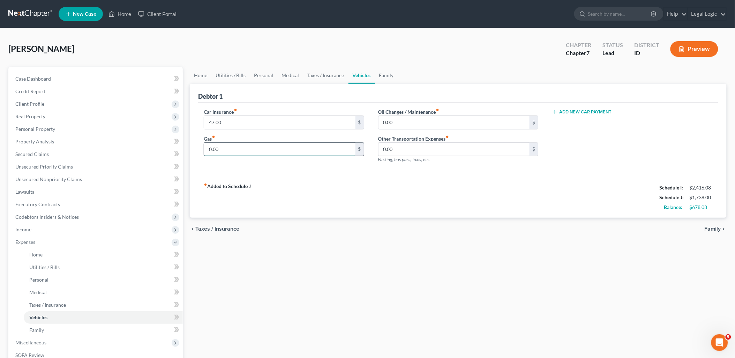
click at [289, 145] on input "0.00" at bounding box center [279, 149] width 151 height 13
click at [258, 76] on link "Personal" at bounding box center [264, 75] width 28 height 17
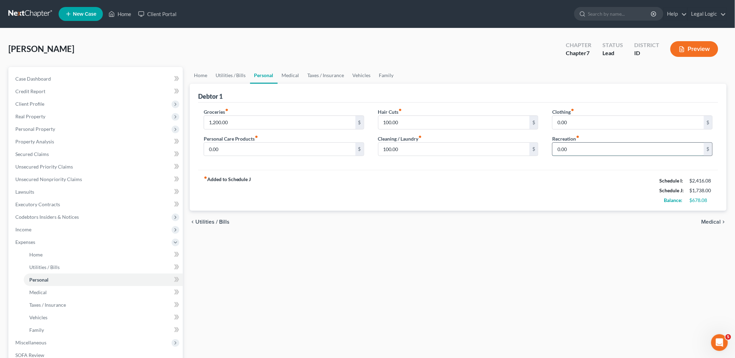
click at [582, 147] on input "0.00" at bounding box center [627, 149] width 151 height 13
type input "100.00"
type input "50.00"
click at [351, 74] on link "Vehicles" at bounding box center [361, 75] width 26 height 17
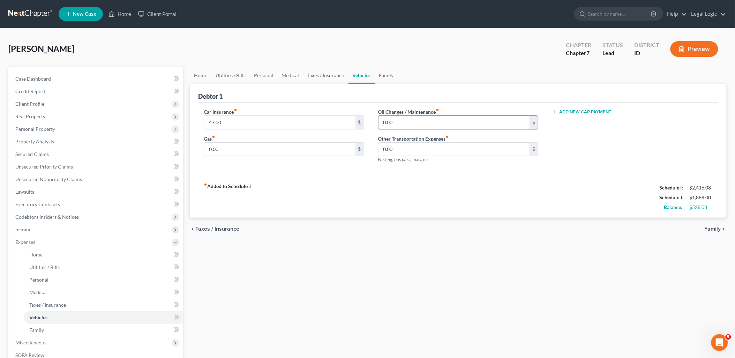
click at [391, 117] on input "0.00" at bounding box center [453, 122] width 151 height 13
type input "100.00"
click at [269, 152] on input "0.00" at bounding box center [279, 149] width 151 height 13
click at [241, 124] on input "47.00" at bounding box center [279, 122] width 151 height 13
type input "50.00"
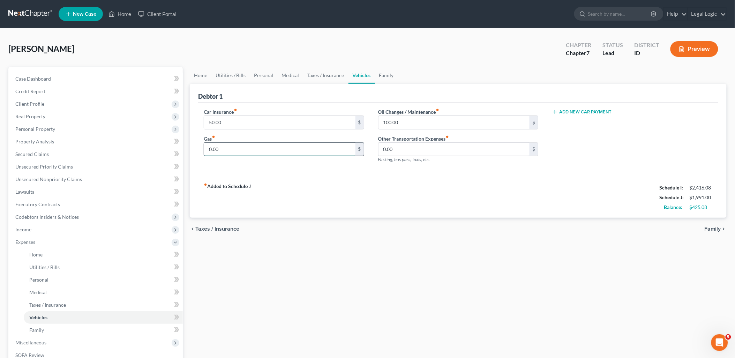
click at [235, 148] on input "0.00" at bounding box center [279, 149] width 151 height 13
type input "425.00"
click at [227, 76] on link "Utilities / Bills" at bounding box center [230, 75] width 39 height 17
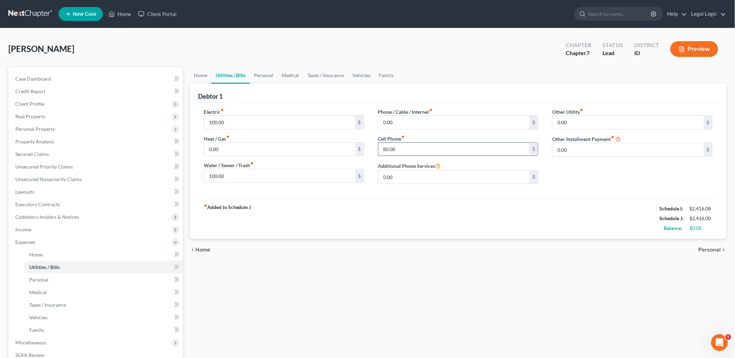
click at [408, 147] on input "80.00" at bounding box center [453, 149] width 151 height 13
type input "85.00"
click at [359, 75] on link "Vehicles" at bounding box center [361, 75] width 26 height 17
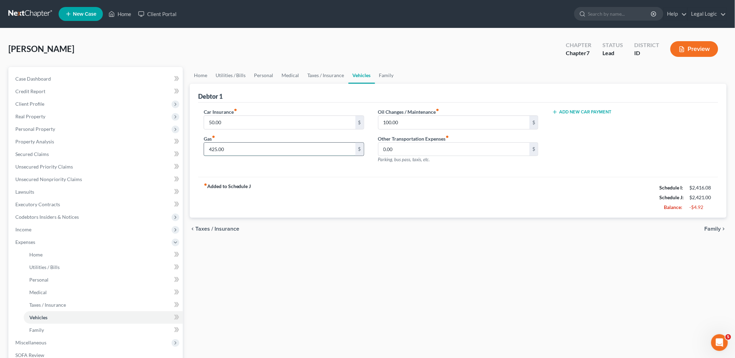
click at [288, 149] on input "425.00" at bounding box center [279, 149] width 151 height 13
type input "400.00"
click at [242, 70] on link "Utilities / Bills" at bounding box center [230, 75] width 39 height 17
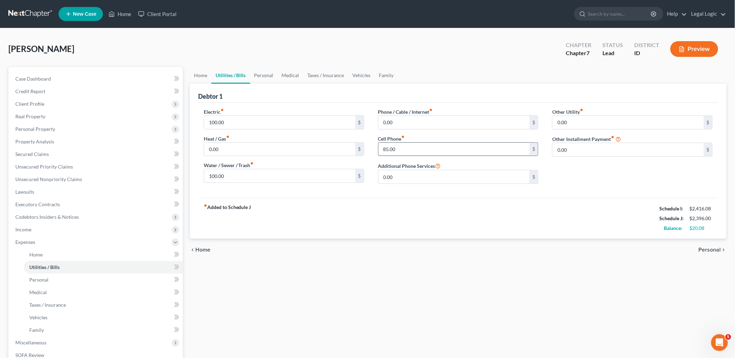
click at [402, 147] on input "85.00" at bounding box center [453, 149] width 151 height 13
type input "105.00"
click at [197, 72] on link "Home" at bounding box center [201, 75] width 22 height 17
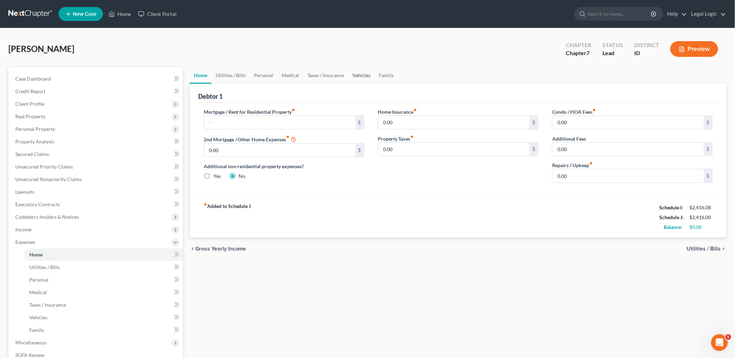
click at [359, 75] on link "Vehicles" at bounding box center [361, 75] width 26 height 17
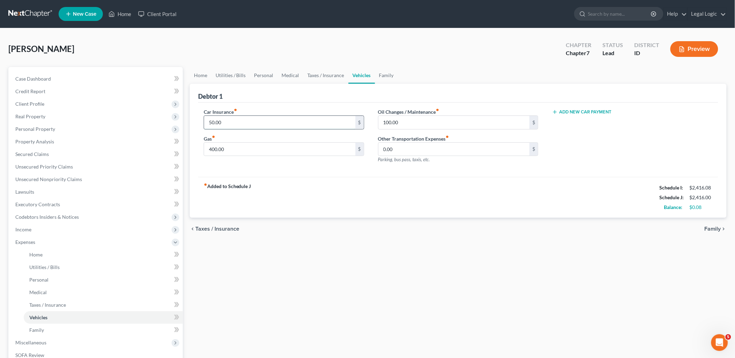
click at [255, 120] on input "50.00" at bounding box center [279, 122] width 151 height 13
type input "75.00"
click at [267, 72] on link "Personal" at bounding box center [264, 75] width 28 height 17
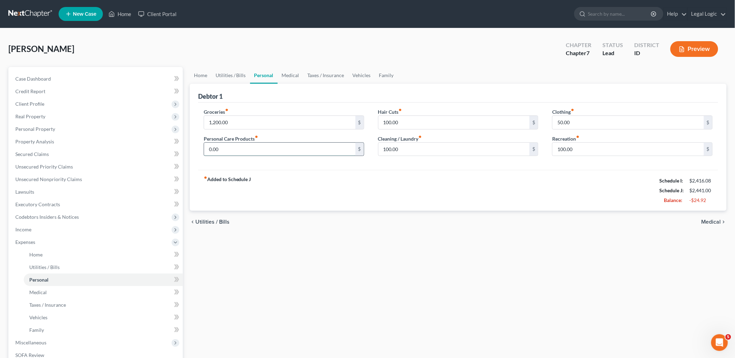
click at [241, 148] on input "0.00" at bounding box center [279, 149] width 151 height 13
click at [242, 123] on input "1,200.00" at bounding box center [279, 122] width 151 height 13
click at [237, 148] on input "0.00" at bounding box center [279, 149] width 151 height 13
type input "50.00"
click at [34, 103] on span "Client Profile" at bounding box center [29, 104] width 29 height 6
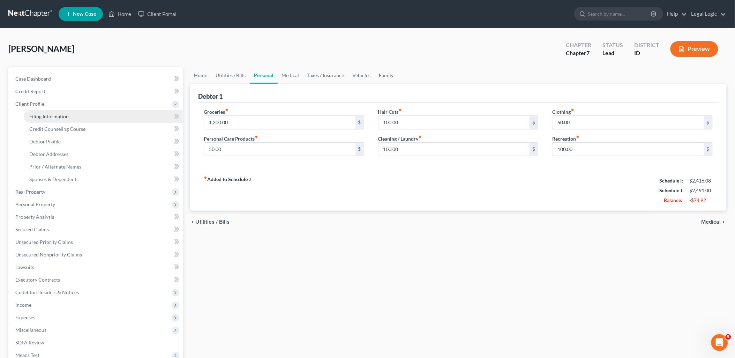
click at [37, 113] on span "Filing Information" at bounding box center [48, 116] width 39 height 6
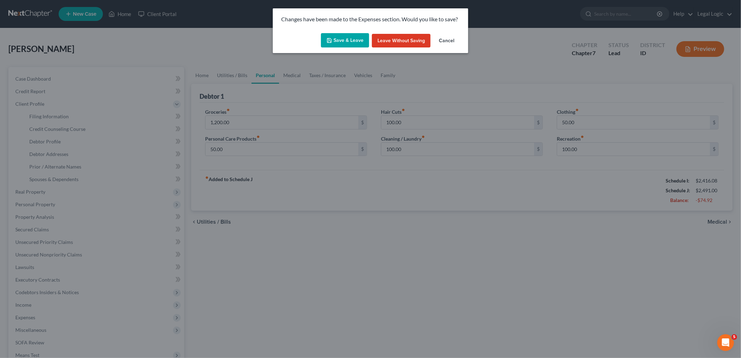
click at [346, 38] on button "Save & Leave" at bounding box center [345, 40] width 48 height 15
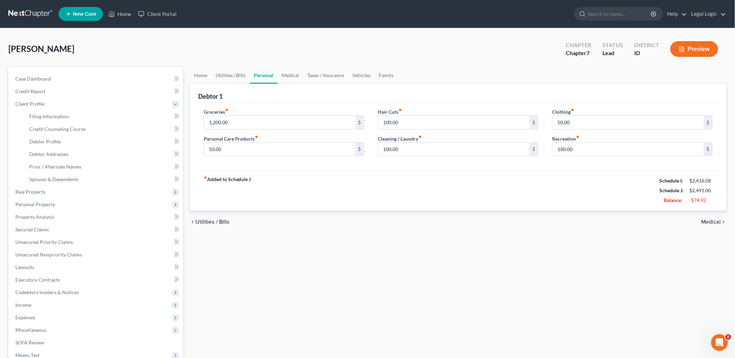
select select "1"
select select "0"
select select "23"
select select "0"
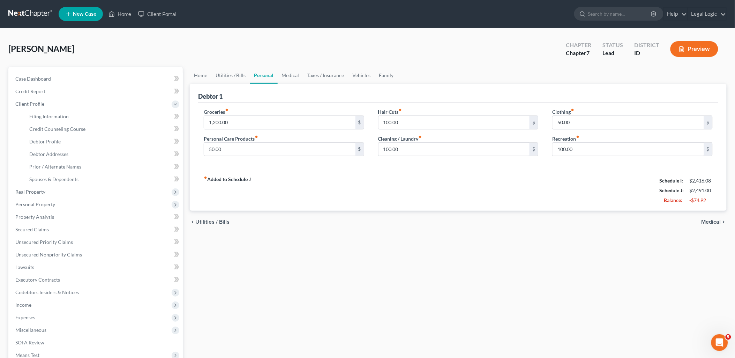
select select "13"
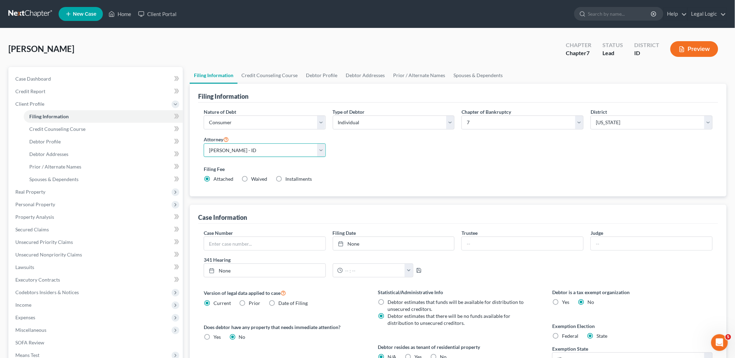
drag, startPoint x: 320, startPoint y: 150, endPoint x: 318, endPoint y: 154, distance: 3.9
click at [320, 151] on select "Select [PERSON_NAME] - ID [PERSON_NAME] - MTB [PERSON_NAME] - ID" at bounding box center [265, 150] width 122 height 14
select select "2"
click at [204, 143] on select "Select [PERSON_NAME] - ID [PERSON_NAME] - MTB [PERSON_NAME] - ID" at bounding box center [265, 150] width 122 height 14
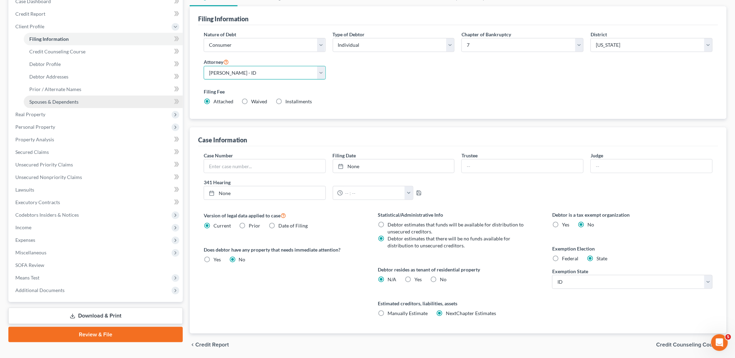
scroll to position [101, 0]
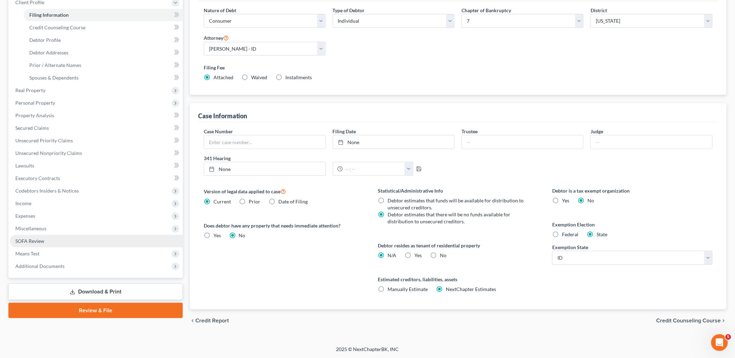
click at [52, 237] on link "SOFA Review" at bounding box center [96, 241] width 173 height 13
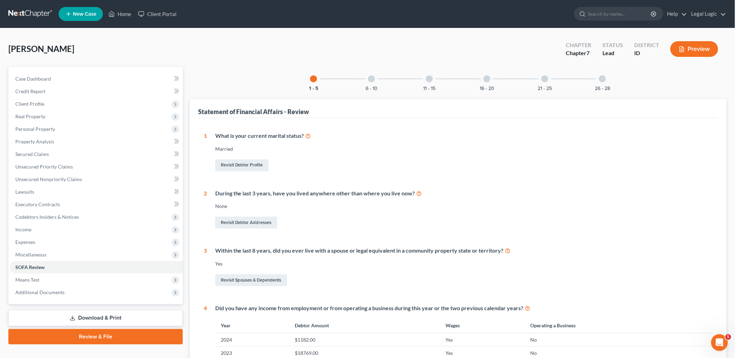
click at [482, 84] on div "16 - 20" at bounding box center [487, 79] width 24 height 24
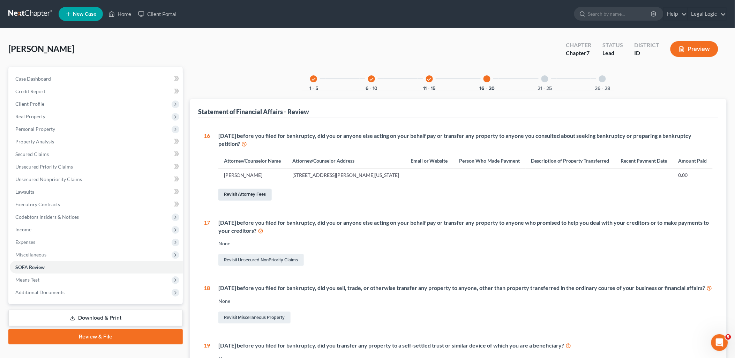
click at [250, 194] on link "Revisit Attorney Fees" at bounding box center [244, 195] width 53 height 12
select select "0"
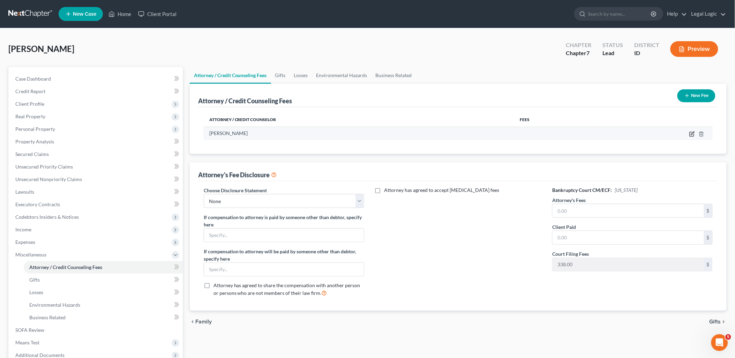
click at [691, 133] on icon "button" at bounding box center [692, 134] width 6 height 6
select select "13"
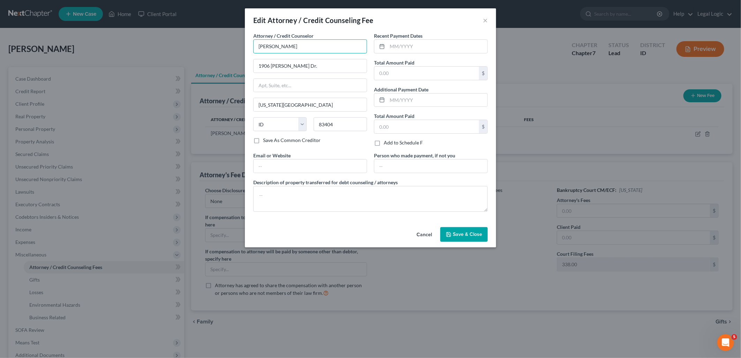
click at [328, 47] on input "[PERSON_NAME]" at bounding box center [310, 46] width 114 height 14
type input "A"
type input "[PERSON_NAME]"
click at [402, 46] on input "text" at bounding box center [437, 46] width 100 height 13
type input "09/2025"
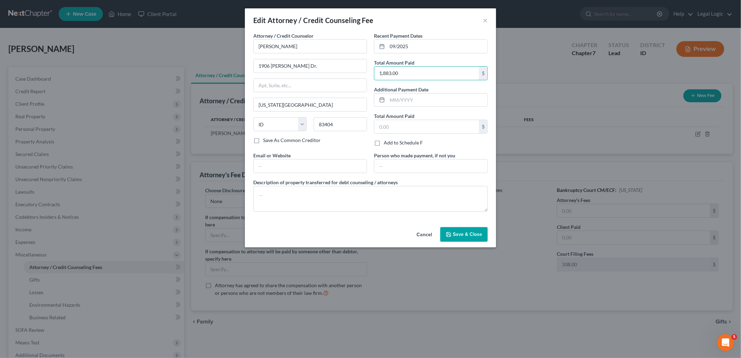
type input "1,883.00"
click at [464, 233] on span "Save & Close" at bounding box center [467, 234] width 29 height 6
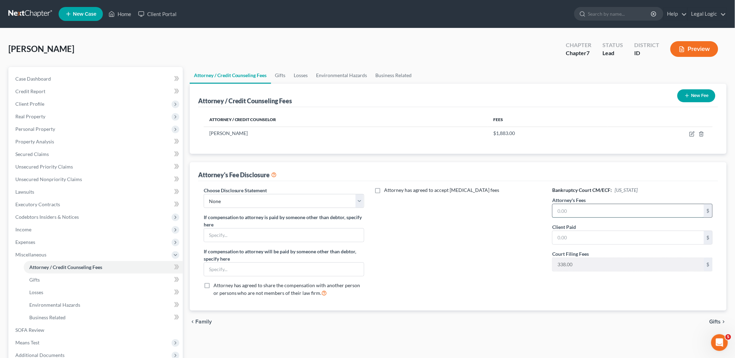
click at [612, 211] on input "text" at bounding box center [627, 210] width 151 height 13
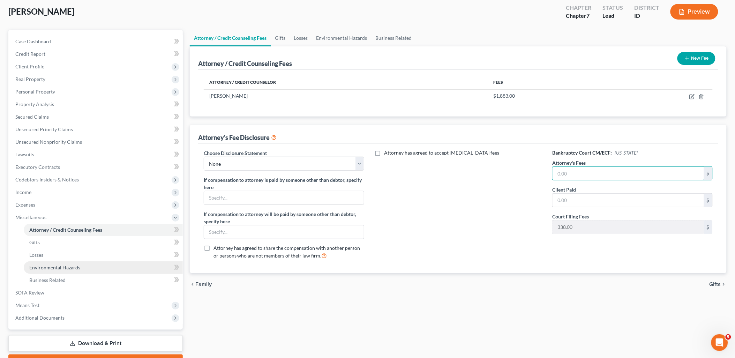
scroll to position [75, 0]
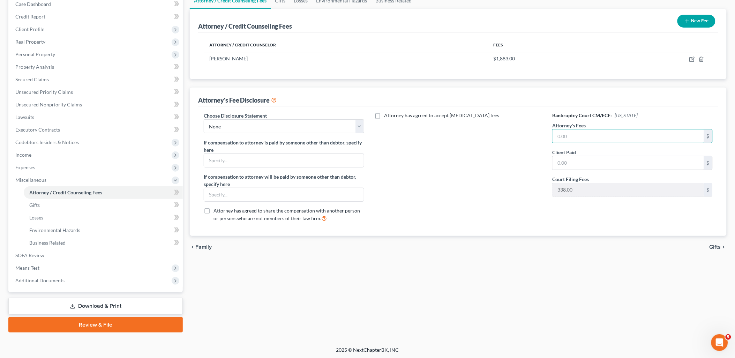
click at [124, 300] on link "Download & Print" at bounding box center [95, 306] width 174 height 16
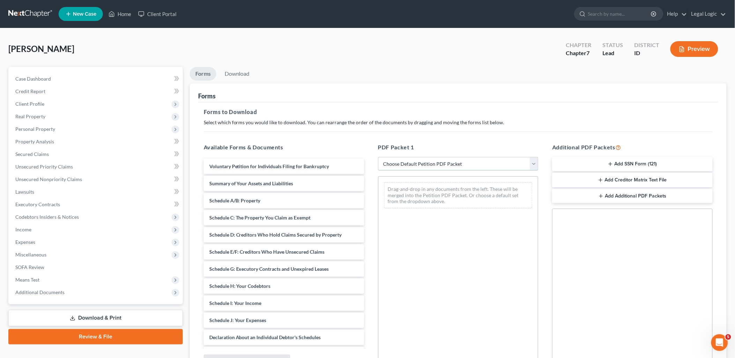
click at [535, 165] on select "Choose Default Petition PDF Packet Complete Bankruptcy Petition (all forms and …" at bounding box center [458, 164] width 160 height 14
select select "0"
click at [378, 157] on select "Choose Default Petition PDF Packet Complete Bankruptcy Petition (all forms and …" at bounding box center [458, 164] width 160 height 14
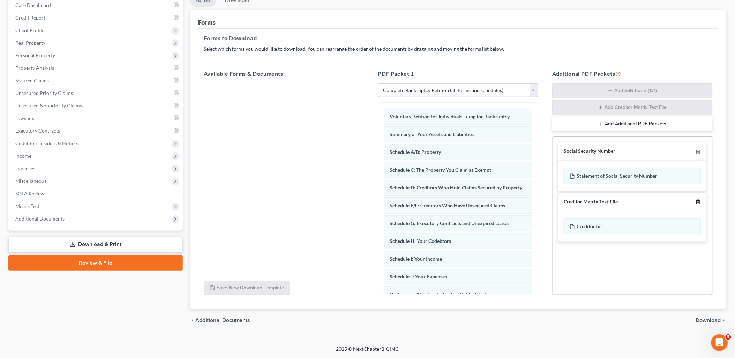
click at [698, 203] on line "button" at bounding box center [698, 202] width 0 height 1
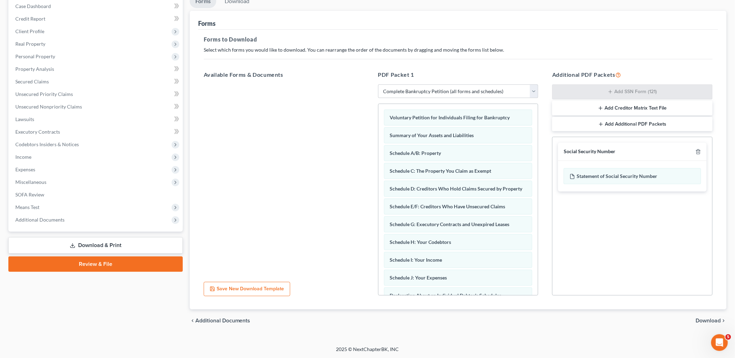
click at [697, 319] on span "Download" at bounding box center [708, 321] width 25 height 6
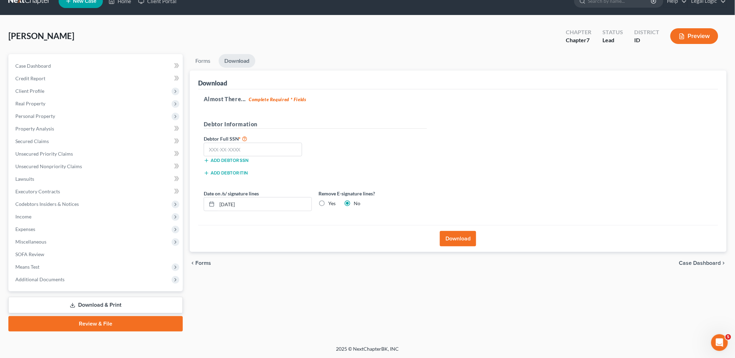
scroll to position [12, 0]
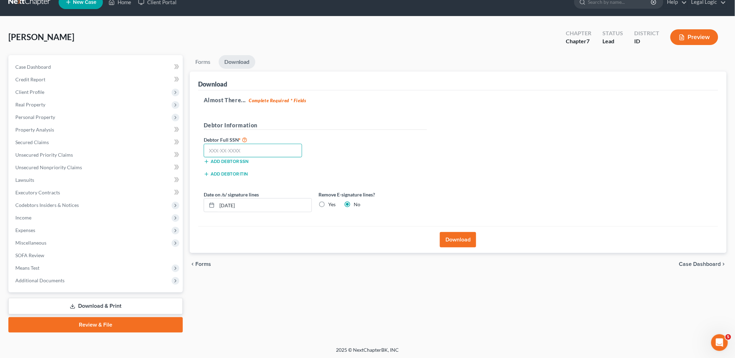
click at [285, 151] on input "text" at bounding box center [253, 151] width 99 height 14
type input "536-06-7708"
drag, startPoint x: 287, startPoint y: 204, endPoint x: 0, endPoint y: 227, distance: 287.6
click at [0, 222] on html "Home New Case Client Portal Legal Logic [PERSON_NAME][EMAIL_ADDRESS][DOMAIN_NAM…" at bounding box center [367, 173] width 735 height 371
click at [328, 203] on label "Yes" at bounding box center [331, 204] width 7 height 7
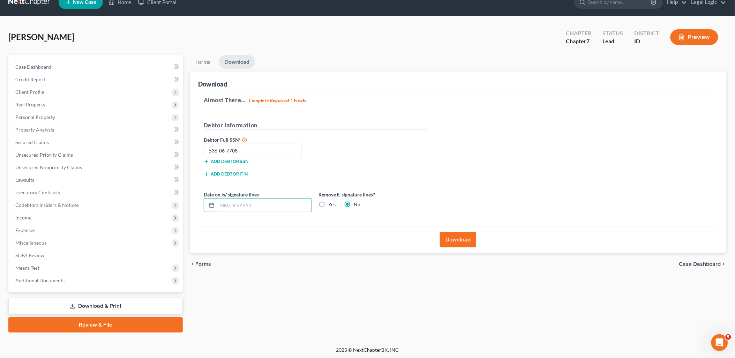
click at [331, 203] on input "Yes" at bounding box center [333, 203] width 5 height 5
radio input "true"
radio input "false"
click at [452, 239] on button "Download" at bounding box center [458, 239] width 36 height 15
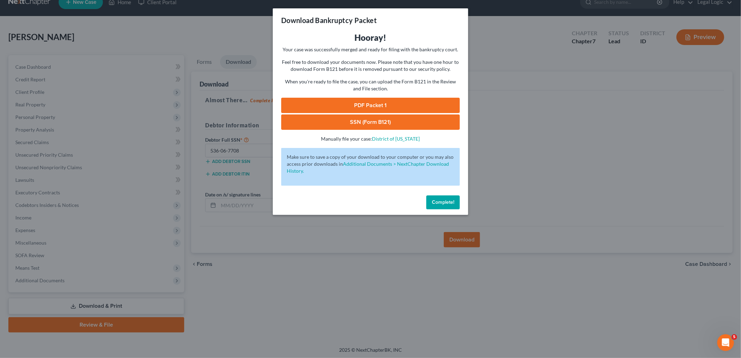
drag, startPoint x: 371, startPoint y: 106, endPoint x: 389, endPoint y: 106, distance: 18.1
click at [372, 106] on link "PDF Packet 1" at bounding box center [370, 105] width 179 height 15
click at [381, 121] on link "SSN (Form B121)" at bounding box center [370, 121] width 179 height 15
drag, startPoint x: 446, startPoint y: 200, endPoint x: 442, endPoint y: 197, distance: 5.0
click at [445, 200] on span "Complete!" at bounding box center [443, 202] width 22 height 6
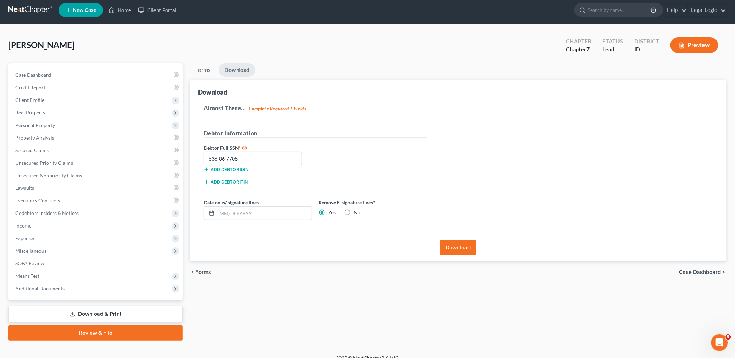
scroll to position [0, 0]
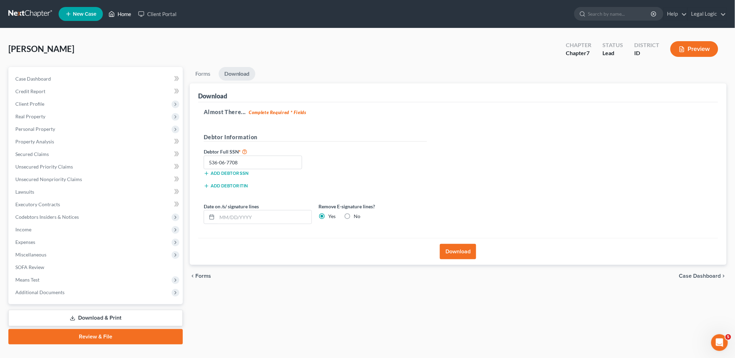
click at [121, 13] on link "Home" at bounding box center [120, 14] width 30 height 13
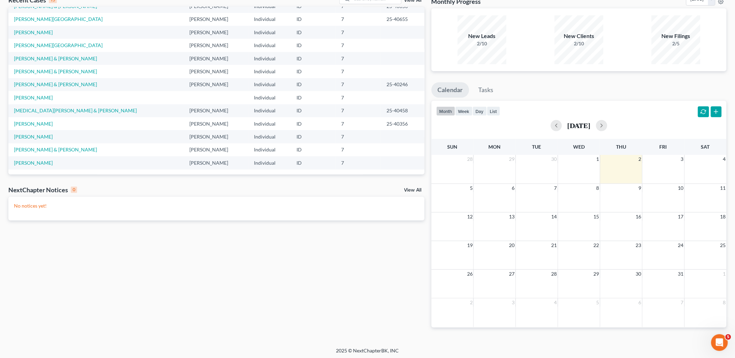
scroll to position [44, 0]
click at [42, 133] on td "[PERSON_NAME]" at bounding box center [95, 135] width 175 height 13
click at [42, 133] on link "[PERSON_NAME]" at bounding box center [33, 135] width 39 height 6
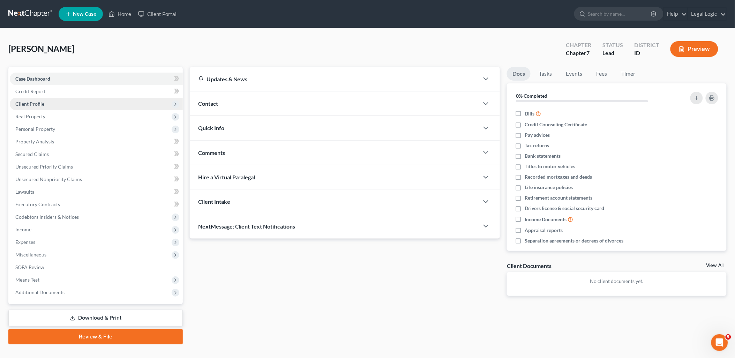
click at [43, 103] on span "Client Profile" at bounding box center [29, 104] width 29 height 6
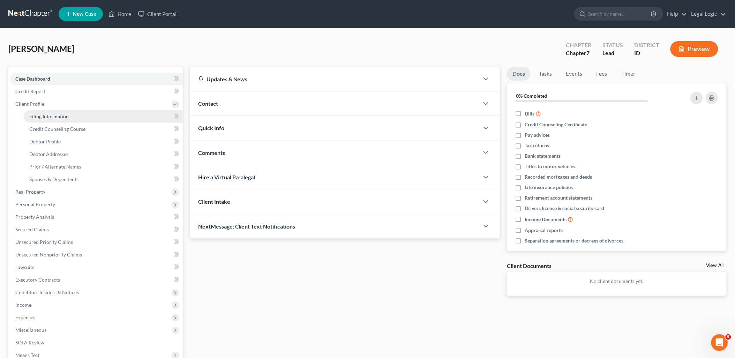
click at [51, 113] on span "Filing Information" at bounding box center [48, 116] width 39 height 6
select select "1"
select select "0"
select select "23"
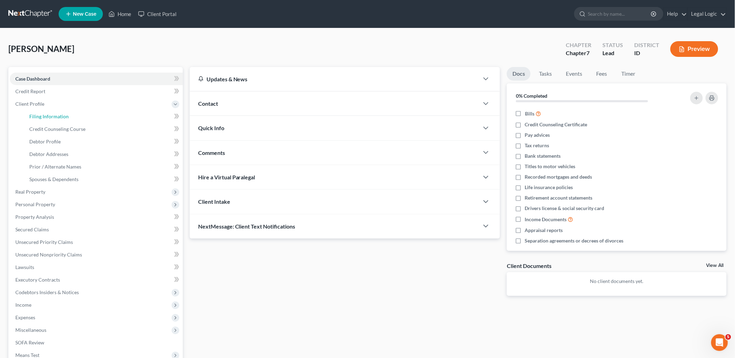
select select "0"
select select "13"
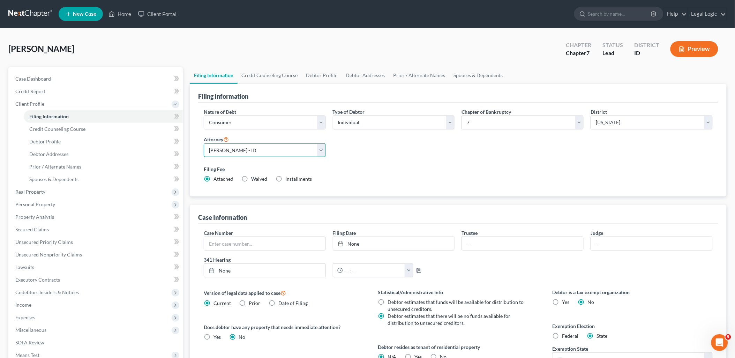
click at [321, 148] on select "Select [PERSON_NAME] - ID [PERSON_NAME] - MTB [PERSON_NAME] - ID" at bounding box center [265, 150] width 122 height 14
select select "2"
click at [204, 143] on select "Select [PERSON_NAME] - ID [PERSON_NAME] - MTB [PERSON_NAME] - ID" at bounding box center [265, 150] width 122 height 14
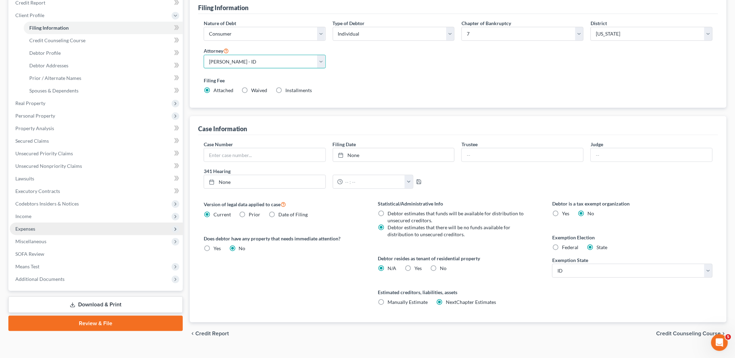
scroll to position [101, 0]
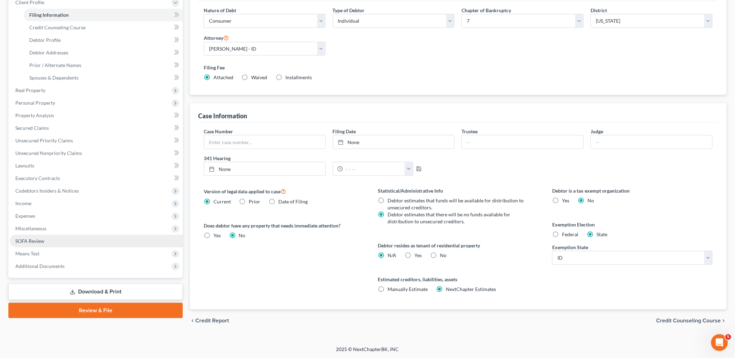
drag, startPoint x: 42, startPoint y: 242, endPoint x: 95, endPoint y: 234, distance: 53.2
click at [43, 242] on span "SOFA Review" at bounding box center [29, 241] width 29 height 6
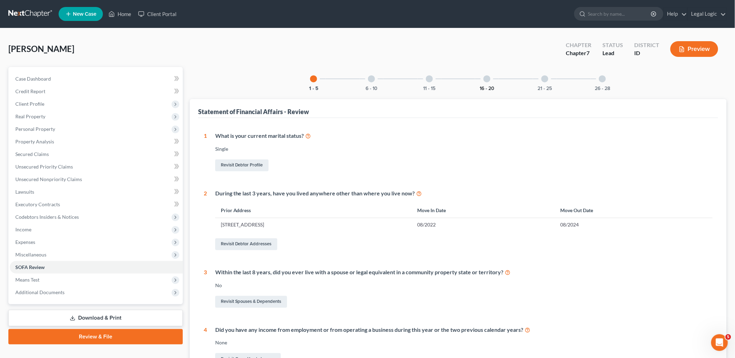
click at [487, 86] on button "16 - 20" at bounding box center [486, 88] width 15 height 5
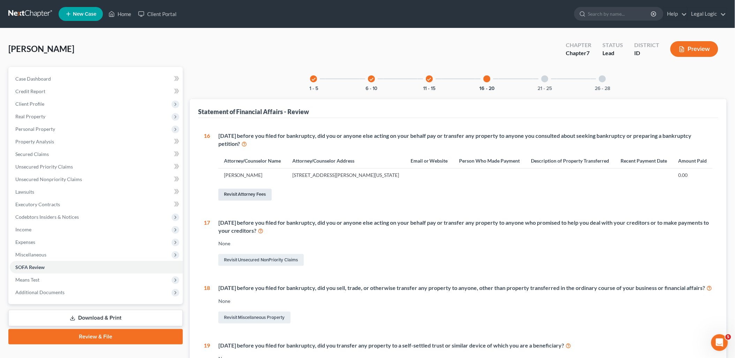
click at [258, 196] on link "Revisit Attorney Fees" at bounding box center [244, 195] width 53 height 12
select select "0"
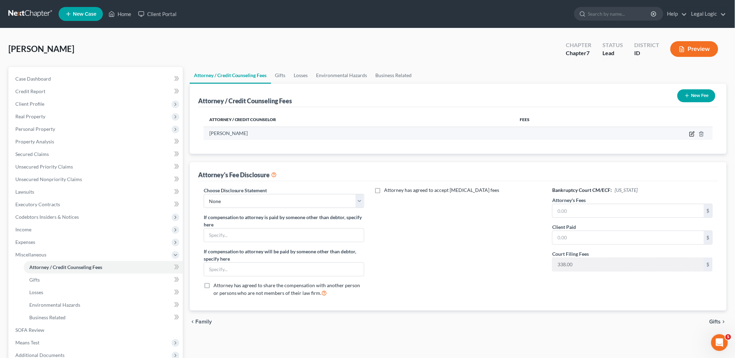
click at [694, 134] on icon "button" at bounding box center [691, 134] width 4 height 4
select select "13"
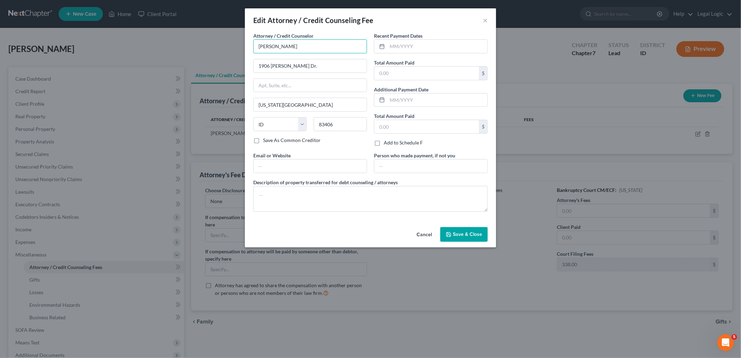
drag, startPoint x: 317, startPoint y: 50, endPoint x: 139, endPoint y: 87, distance: 181.7
click at [145, 85] on div "Edit Attorney / Credit Counseling Fee × Attorney / Credit Counselor * [PERSON_N…" at bounding box center [370, 179] width 741 height 358
type input "g"
type input "[PERSON_NAME]"
click at [459, 235] on span "Save & Close" at bounding box center [467, 234] width 29 height 6
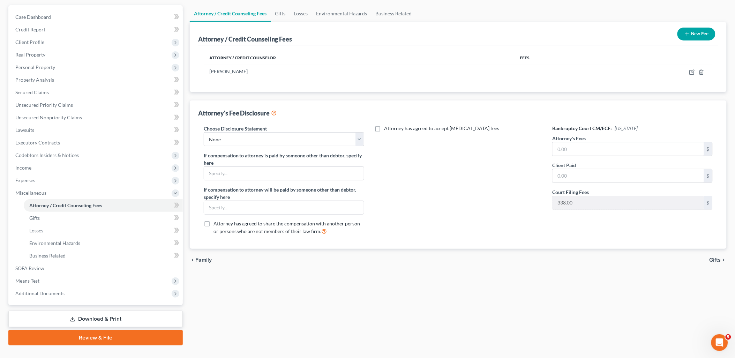
scroll to position [75, 0]
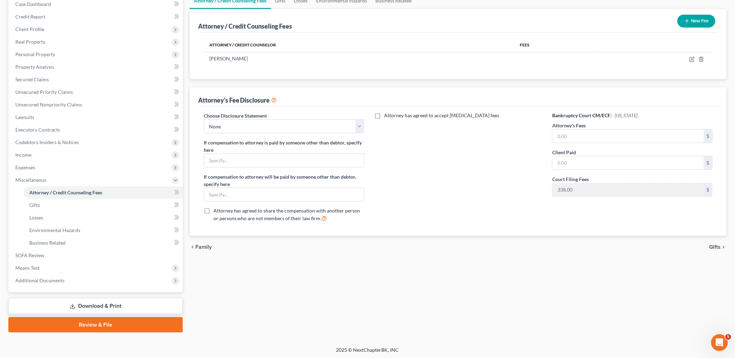
click at [152, 301] on link "Download & Print" at bounding box center [95, 306] width 174 height 16
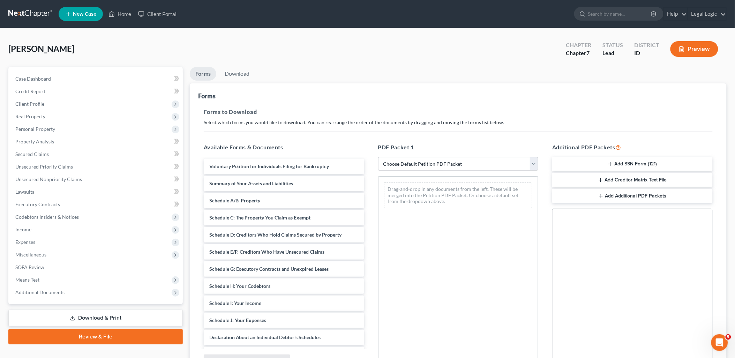
click at [535, 160] on select "Choose Default Petition PDF Packet Complete Bankruptcy Petition (all forms and …" at bounding box center [458, 164] width 160 height 14
select select "0"
click at [378, 157] on select "Choose Default Petition PDF Packet Complete Bankruptcy Petition (all forms and …" at bounding box center [458, 164] width 160 height 14
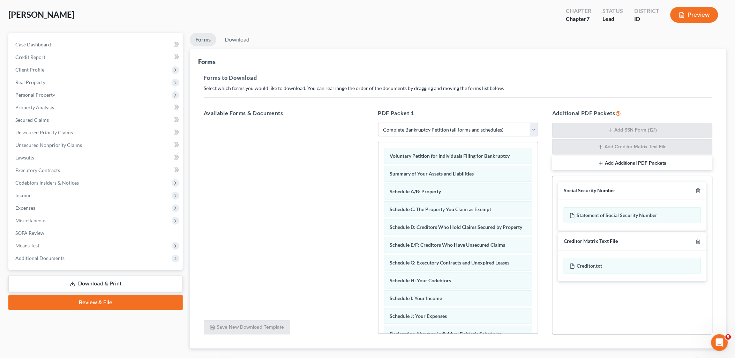
scroll to position [74, 0]
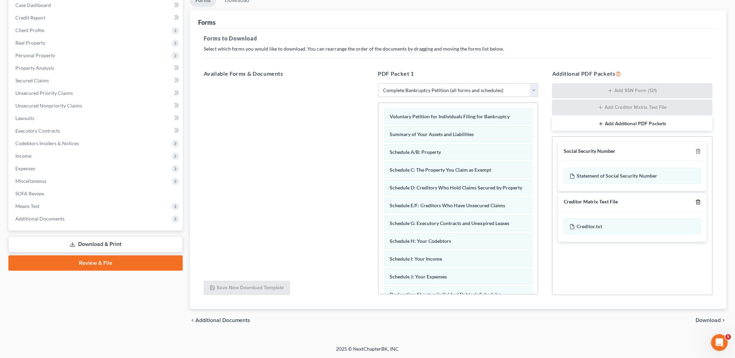
drag, startPoint x: 699, startPoint y: 200, endPoint x: 708, endPoint y: 266, distance: 66.5
click at [699, 201] on icon "button" at bounding box center [698, 202] width 6 height 6
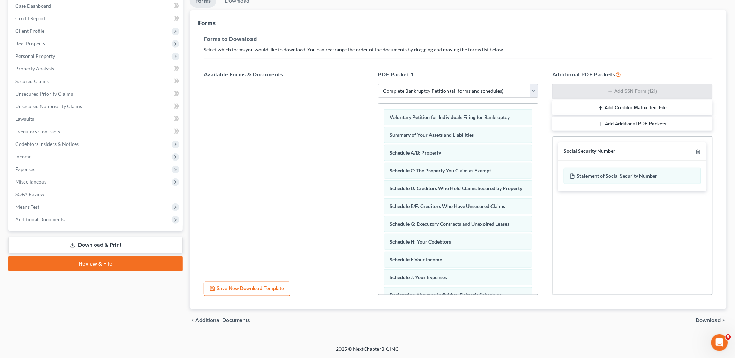
scroll to position [73, 0]
click at [707, 321] on span "Download" at bounding box center [708, 321] width 25 height 6
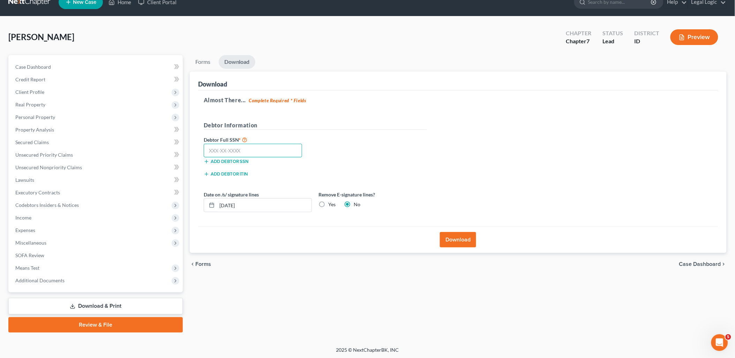
click at [256, 153] on input "text" at bounding box center [253, 151] width 99 height 14
type input "518-13-3761"
drag, startPoint x: 263, startPoint y: 200, endPoint x: 63, endPoint y: 256, distance: 207.3
click at [94, 250] on div "Petition Navigation Case Dashboard Payments Invoices Payments Payments Credit R…" at bounding box center [367, 193] width 725 height 277
drag, startPoint x: 322, startPoint y: 202, endPoint x: 340, endPoint y: 204, distance: 18.2
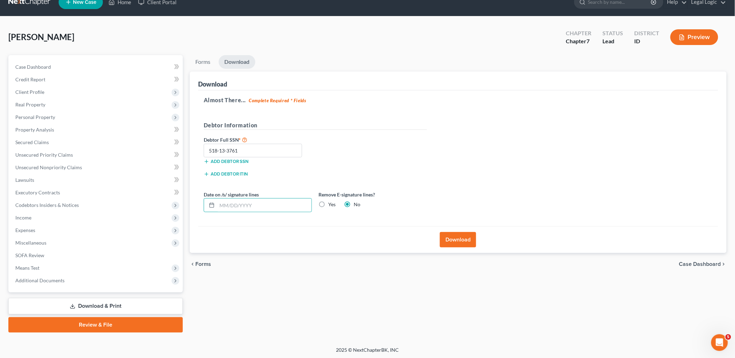
click at [328, 202] on label "Yes" at bounding box center [331, 204] width 7 height 7
click at [331, 202] on input "Yes" at bounding box center [333, 203] width 5 height 5
radio input "true"
radio input "false"
click at [453, 242] on button "Download" at bounding box center [458, 239] width 36 height 15
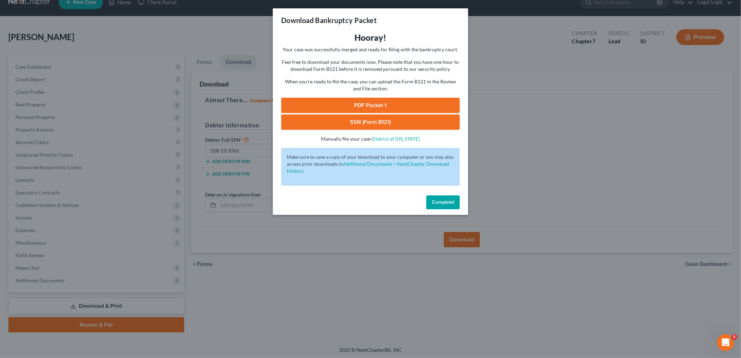
click at [404, 106] on link "PDF Packet 1" at bounding box center [370, 105] width 179 height 15
click at [382, 119] on link "SSN (Form B121)" at bounding box center [370, 121] width 179 height 15
click at [442, 201] on span "Complete!" at bounding box center [443, 202] width 22 height 6
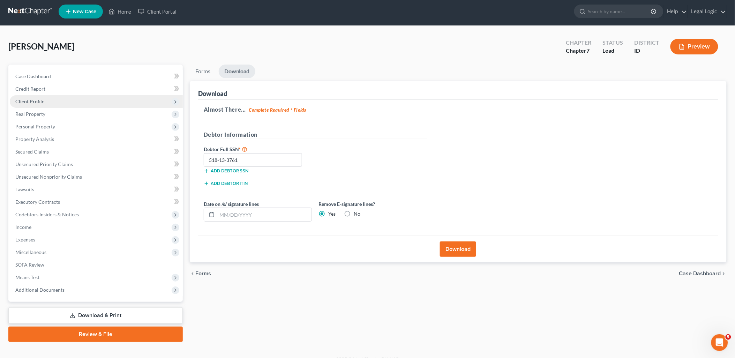
scroll to position [0, 0]
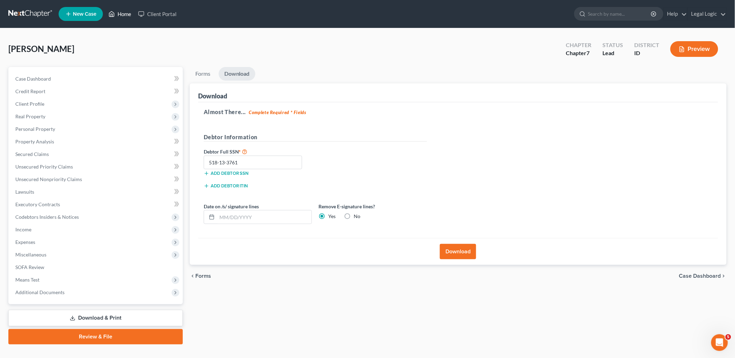
drag, startPoint x: 113, startPoint y: 15, endPoint x: 123, endPoint y: 11, distance: 10.8
click at [113, 15] on polyline at bounding box center [112, 15] width 2 height 3
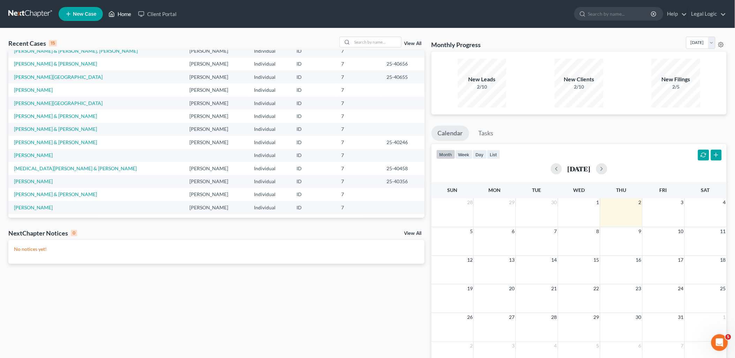
scroll to position [47, 0]
click at [24, 203] on link "[PERSON_NAME]" at bounding box center [33, 206] width 39 height 6
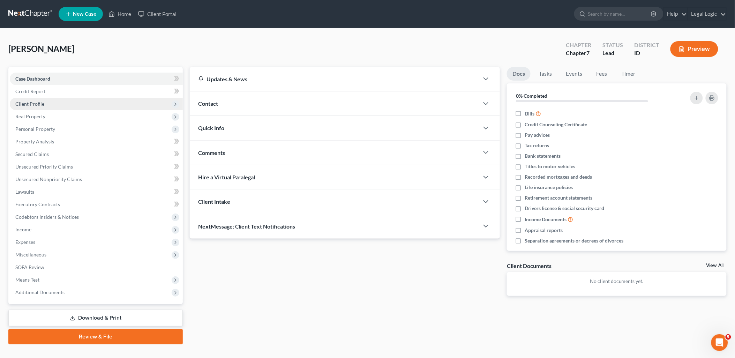
click at [46, 103] on span "Client Profile" at bounding box center [96, 104] width 173 height 13
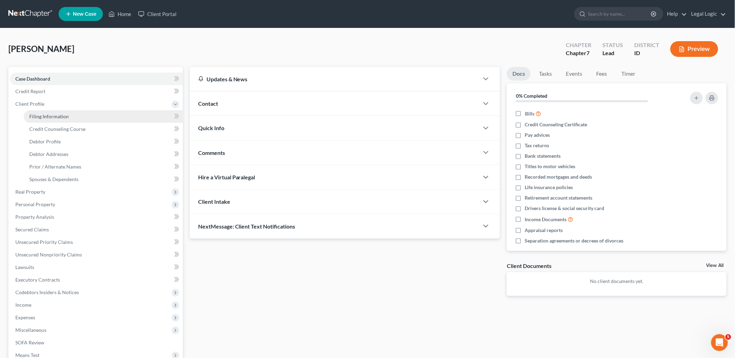
click at [49, 115] on span "Filing Information" at bounding box center [48, 116] width 39 height 6
select select "1"
select select "0"
select select "23"
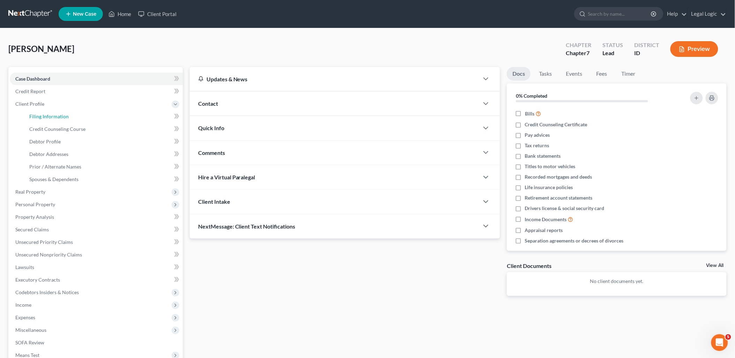
select select "0"
select select "13"
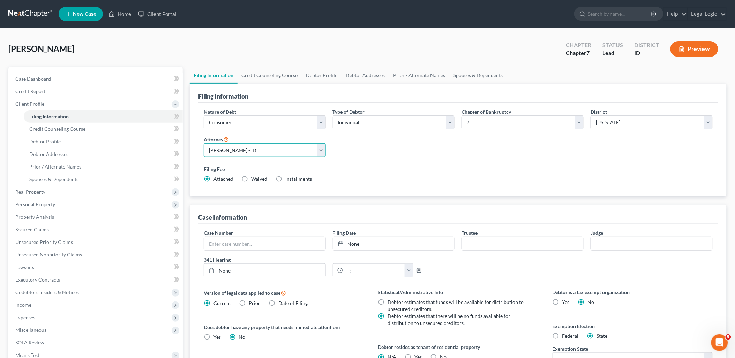
drag, startPoint x: 321, startPoint y: 155, endPoint x: 315, endPoint y: 156, distance: 6.4
click at [321, 154] on select "Select [PERSON_NAME] - ID [PERSON_NAME] - MTB [PERSON_NAME] - ID" at bounding box center [265, 150] width 122 height 14
select select "2"
click at [204, 143] on select "Select [PERSON_NAME] - ID [PERSON_NAME] - MTB [PERSON_NAME] - ID" at bounding box center [265, 150] width 122 height 14
click at [79, 130] on span "Credit Counseling Course" at bounding box center [57, 129] width 56 height 6
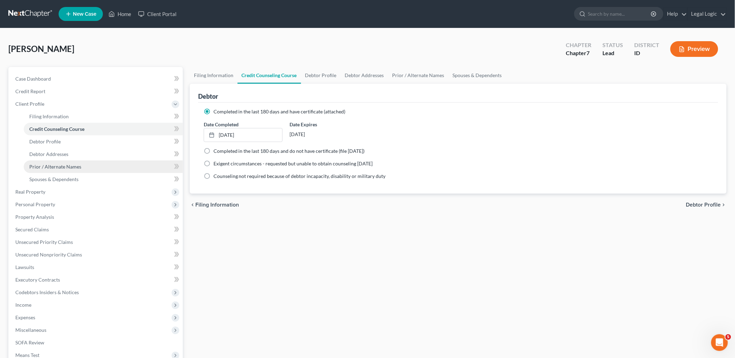
click at [69, 161] on link "Prior / Alternate Names" at bounding box center [103, 166] width 159 height 13
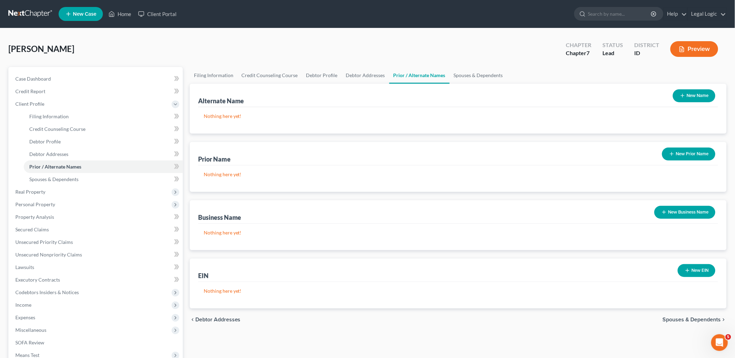
click at [675, 153] on button "New Prior Name" at bounding box center [688, 153] width 53 height 13
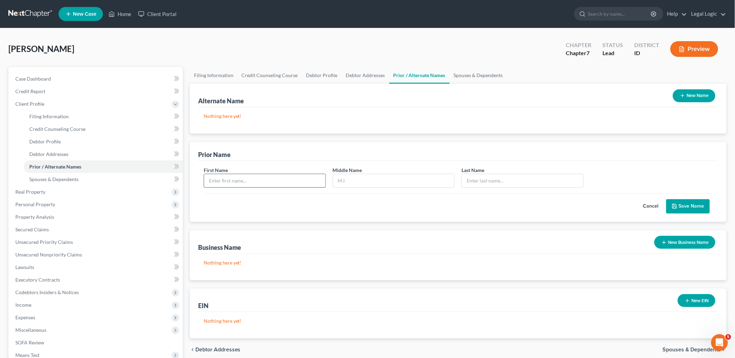
click at [307, 178] on input "text" at bounding box center [264, 180] width 121 height 13
type input "[PERSON_NAME]"
click at [698, 202] on button "Save Name" at bounding box center [688, 206] width 44 height 15
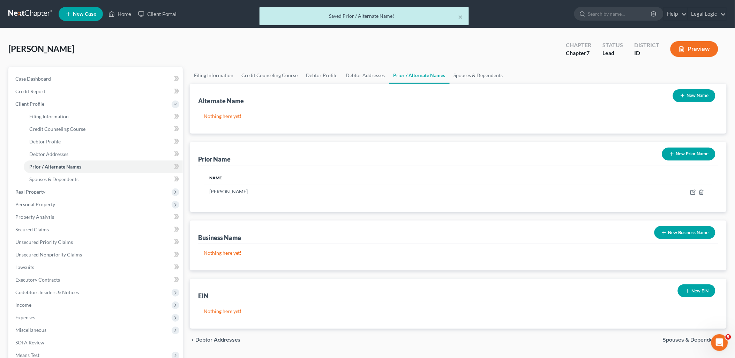
click at [698, 154] on button "New Prior Name" at bounding box center [688, 153] width 53 height 13
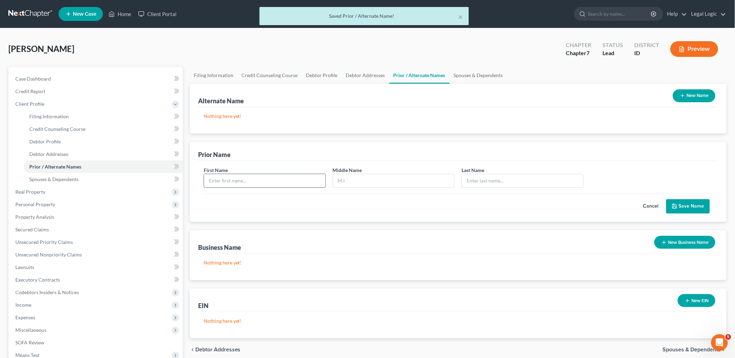
click at [296, 179] on input "text" at bounding box center [264, 180] width 121 height 13
type input "[PERSON_NAME]"
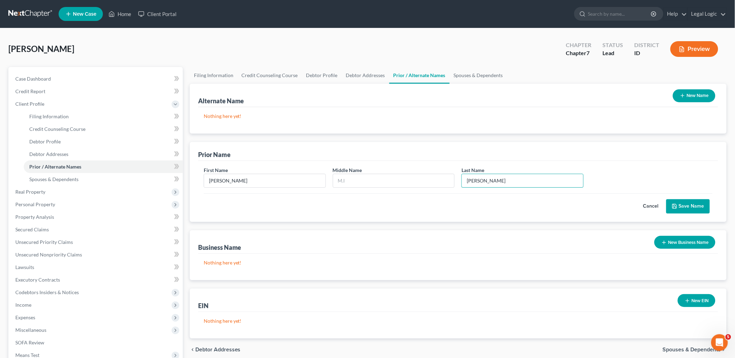
type input "[PERSON_NAME]"
click at [699, 203] on button "Save Name" at bounding box center [688, 206] width 44 height 15
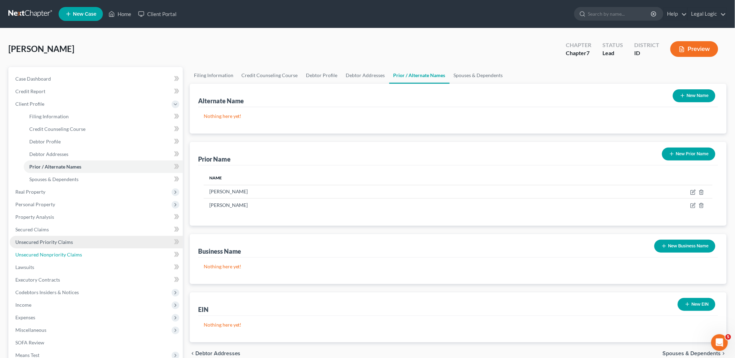
drag, startPoint x: 56, startPoint y: 253, endPoint x: 102, endPoint y: 246, distance: 45.8
click at [56, 253] on span "Unsecured Nonpriority Claims" at bounding box center [48, 254] width 67 height 6
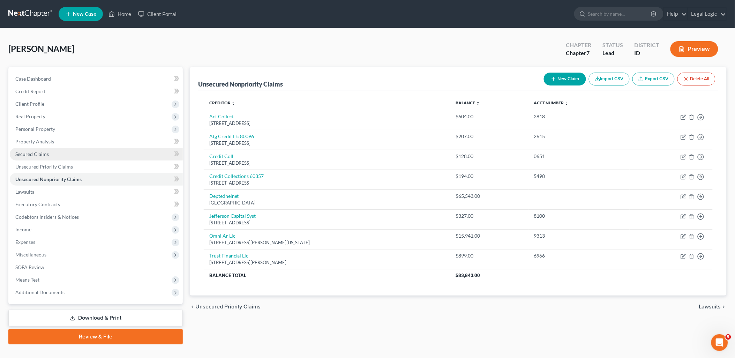
click at [45, 153] on span "Secured Claims" at bounding box center [31, 154] width 33 height 6
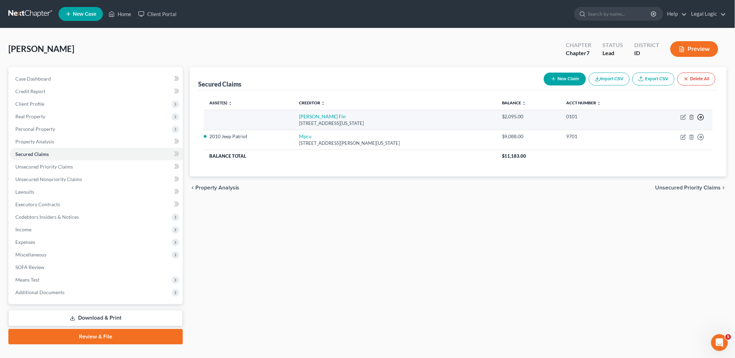
click at [703, 114] on icon "button" at bounding box center [700, 117] width 7 height 7
click at [673, 128] on link "Move to F" at bounding box center [668, 134] width 58 height 12
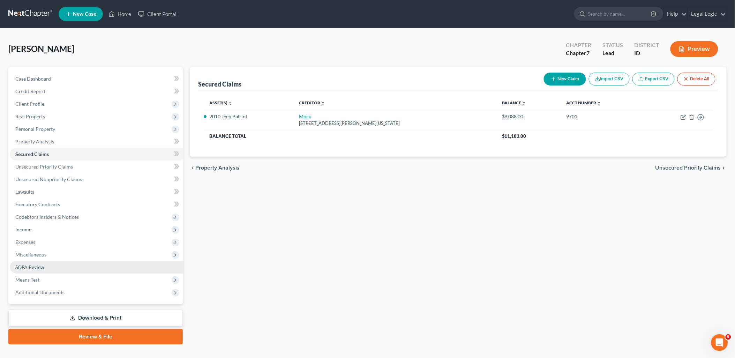
click at [25, 262] on link "SOFA Review" at bounding box center [96, 267] width 173 height 13
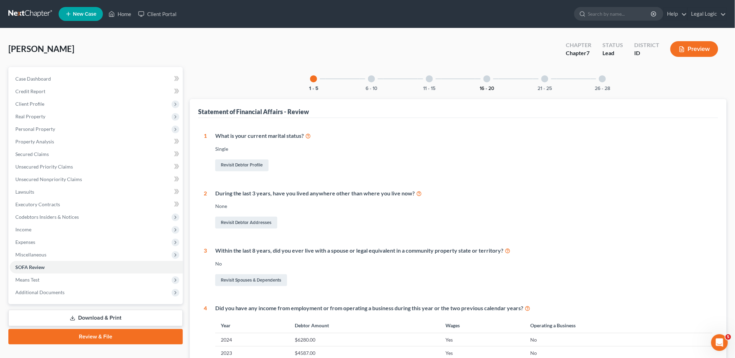
click at [486, 86] on button "16 - 20" at bounding box center [486, 88] width 15 height 5
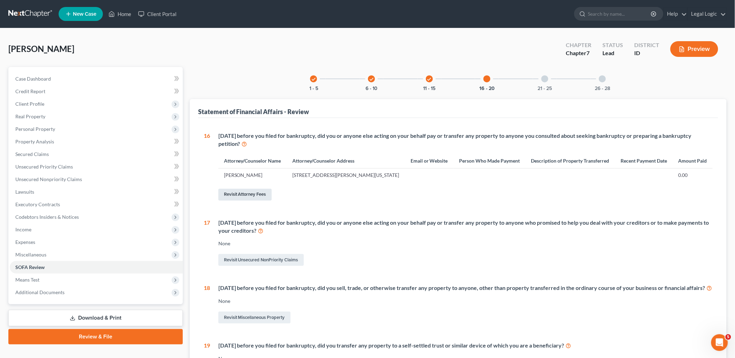
click at [251, 192] on link "Revisit Attorney Fees" at bounding box center [244, 195] width 53 height 12
select select "0"
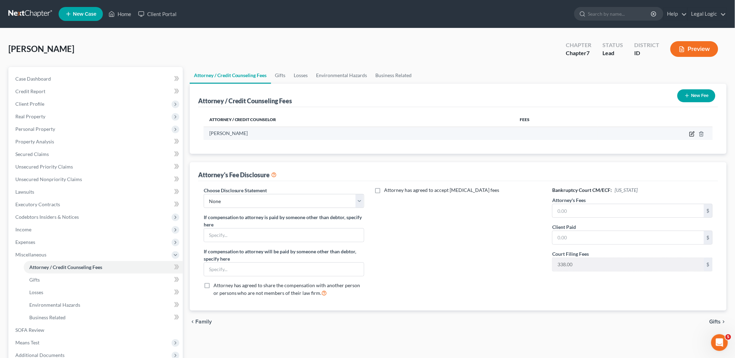
click at [692, 132] on icon "button" at bounding box center [692, 132] width 3 height 3
select select "13"
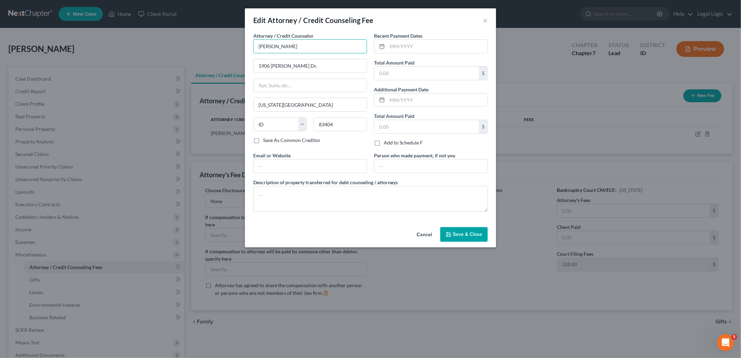
click at [299, 48] on input "[PERSON_NAME]" at bounding box center [310, 46] width 114 height 14
drag, startPoint x: 299, startPoint y: 48, endPoint x: 268, endPoint y: 55, distance: 32.2
click at [286, 50] on input "[PERSON_NAME]" at bounding box center [310, 46] width 114 height 14
type input "A"
type input "[PERSON_NAME]"
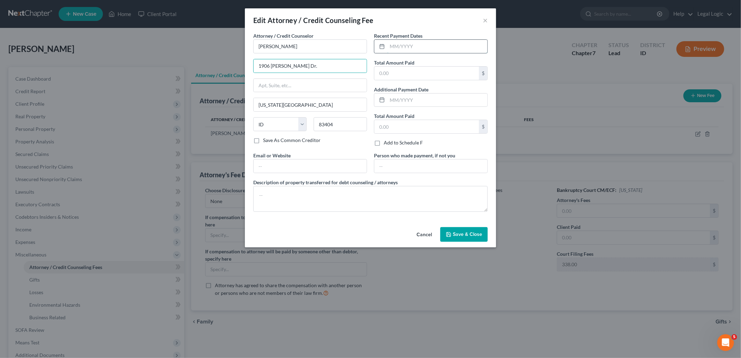
click at [399, 46] on input "text" at bounding box center [437, 46] width 100 height 13
type input "09/2025"
type input "500.00"
click at [453, 235] on button "Save & Close" at bounding box center [463, 234] width 47 height 15
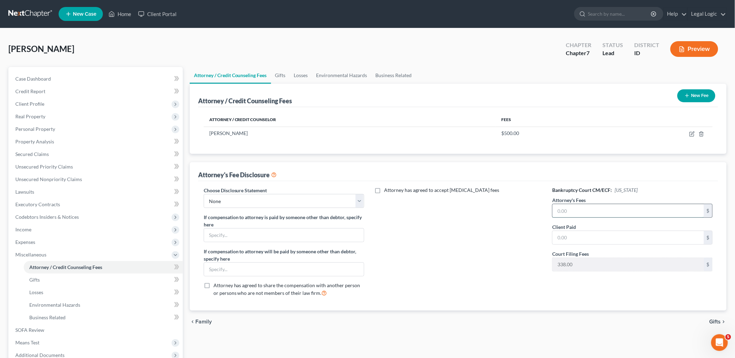
click at [647, 215] on input "text" at bounding box center [627, 210] width 151 height 13
type input "500.00"
click at [668, 240] on input "text" at bounding box center [627, 237] width 151 height 13
type input "1,683.00"
click at [42, 129] on span "Personal Property" at bounding box center [35, 129] width 40 height 6
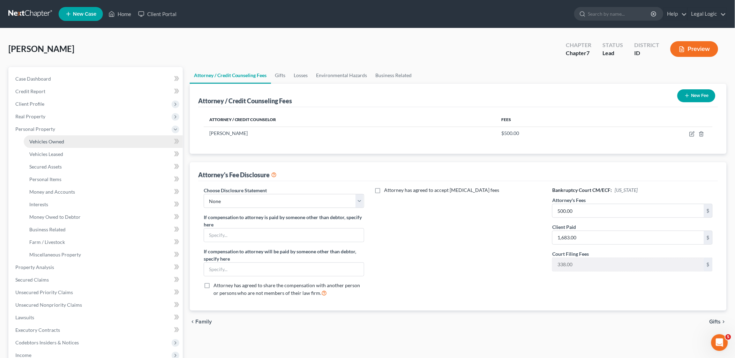
click at [47, 138] on span "Vehicles Owned" at bounding box center [46, 141] width 35 height 6
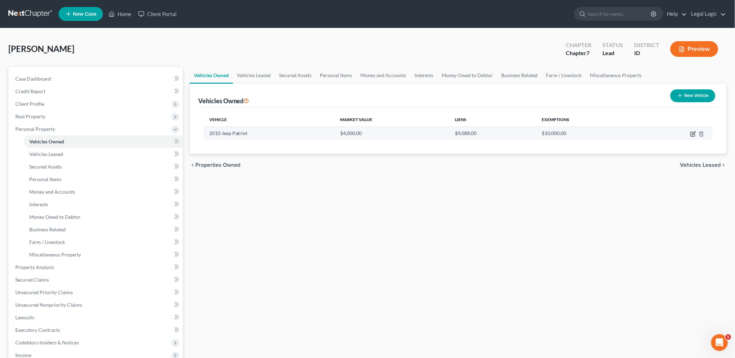
click at [694, 132] on icon "button" at bounding box center [693, 132] width 3 height 3
select select "0"
select select "16"
select select "3"
select select "0"
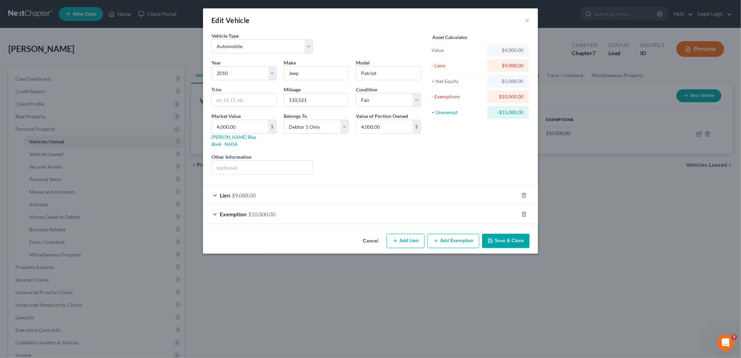
click at [47, 165] on div "Edit Vehicle × Vehicle Type Select Automobile Truck Trailer Watercraft Aircraft…" at bounding box center [370, 179] width 741 height 358
click at [501, 234] on button "Save & Close" at bounding box center [505, 241] width 47 height 15
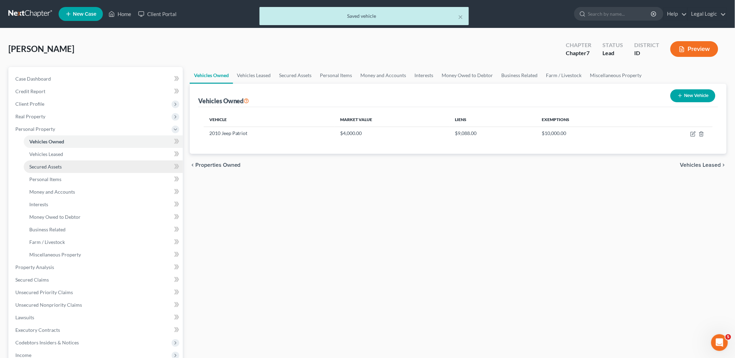
click at [61, 168] on span "Secured Assets" at bounding box center [45, 167] width 32 height 6
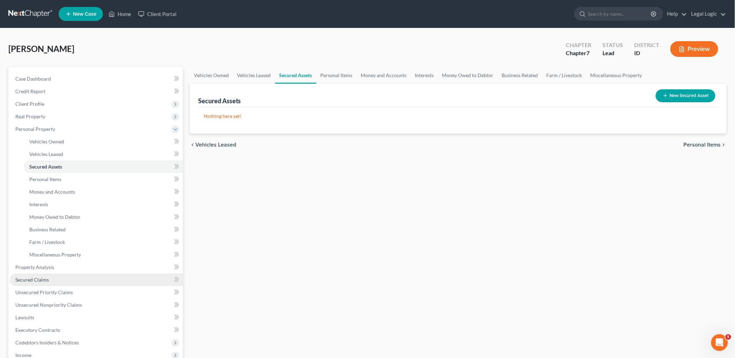
click at [33, 276] on span "Secured Claims" at bounding box center [31, 279] width 33 height 6
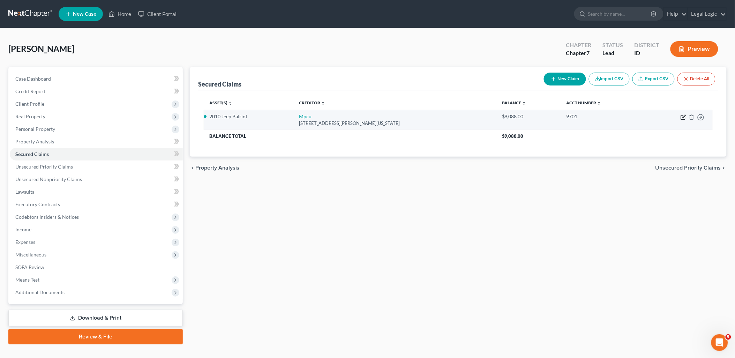
click at [683, 116] on icon "button" at bounding box center [683, 116] width 3 height 3
select select "13"
select select "0"
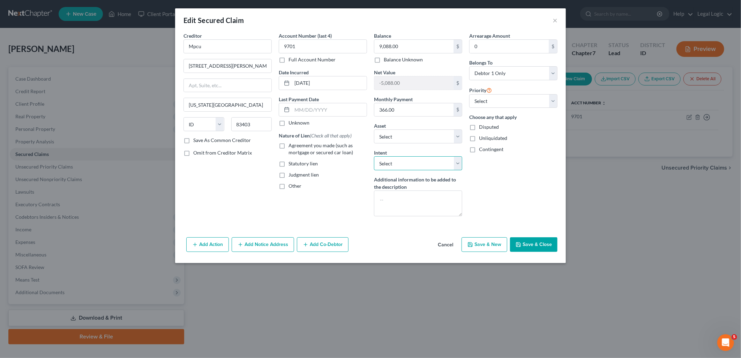
click at [457, 161] on select "Select Surrender Redeem Reaffirm Avoid Other" at bounding box center [418, 163] width 88 height 14
select select "2"
click at [374, 156] on select "Select Surrender Redeem Reaffirm Avoid Other" at bounding box center [418, 163] width 88 height 14
drag, startPoint x: 281, startPoint y: 145, endPoint x: 342, endPoint y: 153, distance: 61.5
click at [288, 145] on label "Agreement you made (such as mortgage or secured car loan)" at bounding box center [327, 149] width 78 height 14
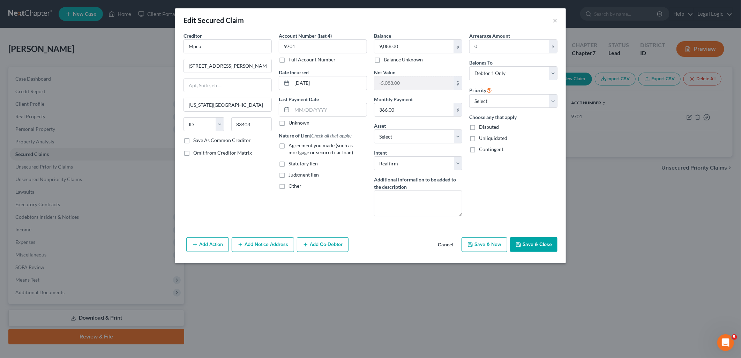
click at [291, 145] on input "Agreement you made (such as mortgage or secured car loan)" at bounding box center [293, 144] width 5 height 5
checkbox input "true"
click at [555, 102] on select "Select 1st 2nd 3rd 4th 5th 6th 7th 8th 9th 10th 11th 12th 13th 14th 15th 16th 1…" at bounding box center [513, 101] width 88 height 14
select select "0"
click at [469, 94] on select "Select 1st 2nd 3rd 4th 5th 6th 7th 8th 9th 10th 11th 12th 13th 14th 15th 16th 1…" at bounding box center [513, 101] width 88 height 14
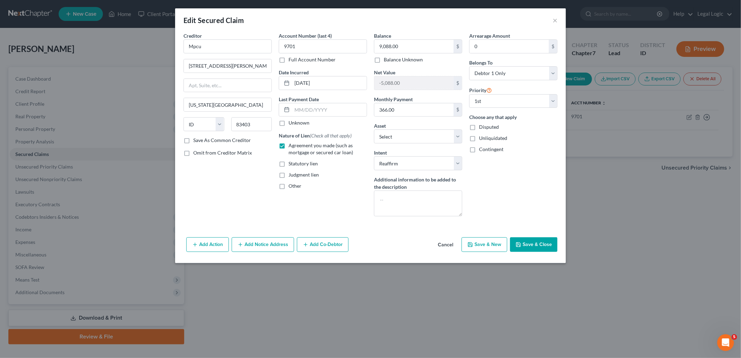
click at [517, 237] on button "Save & Close" at bounding box center [533, 244] width 47 height 15
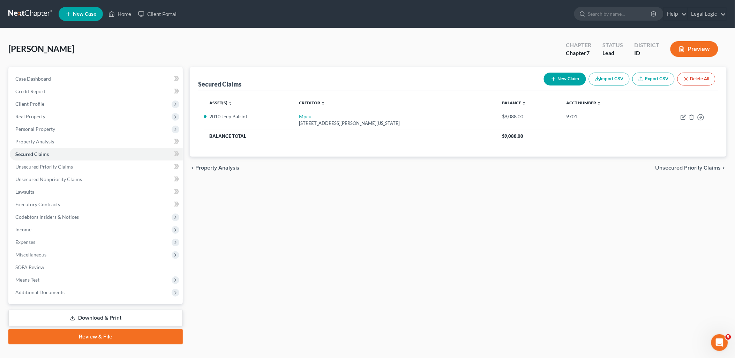
click at [103, 319] on link "Download & Print" at bounding box center [95, 318] width 174 height 16
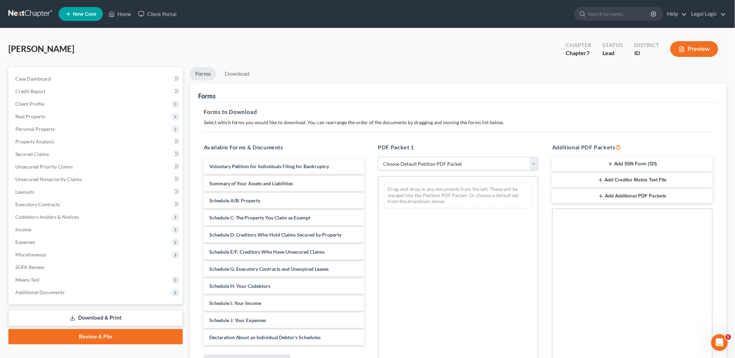
click at [535, 165] on select "Choose Default Petition PDF Packet Complete Bankruptcy Petition (all forms and …" at bounding box center [458, 164] width 160 height 14
select select "0"
click at [378, 157] on select "Choose Default Petition PDF Packet Complete Bankruptcy Petition (all forms and …" at bounding box center [458, 164] width 160 height 14
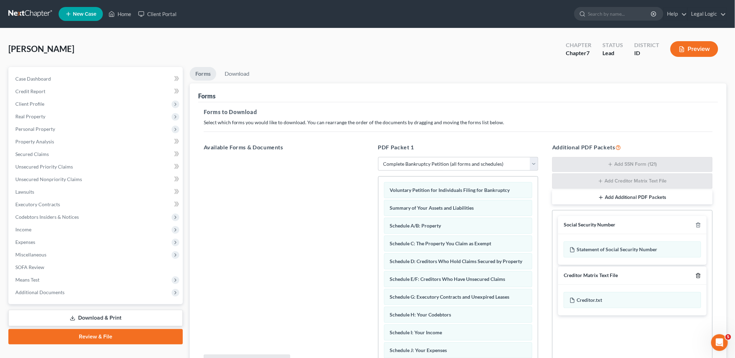
click at [701, 276] on icon "button" at bounding box center [698, 276] width 6 height 6
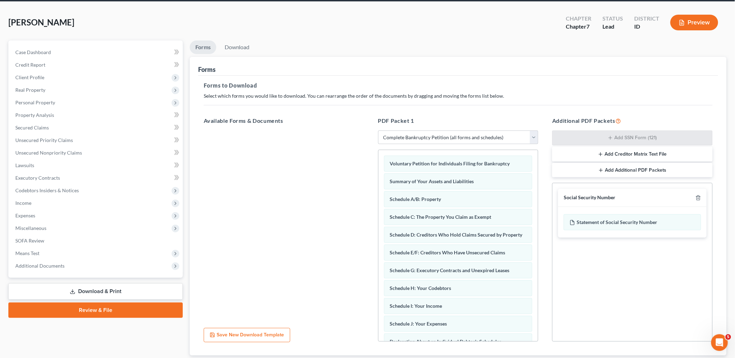
scroll to position [73, 0]
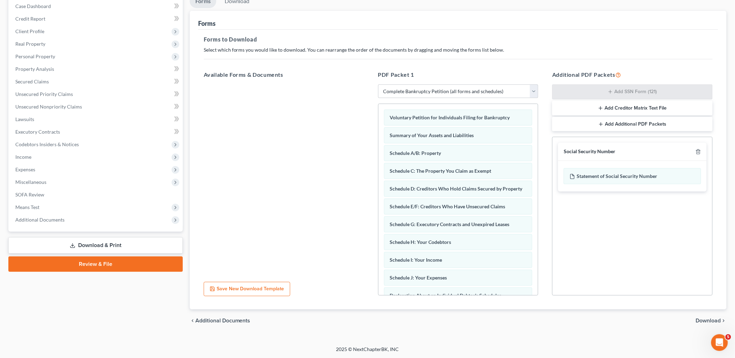
click at [704, 318] on span "Download" at bounding box center [708, 321] width 25 height 6
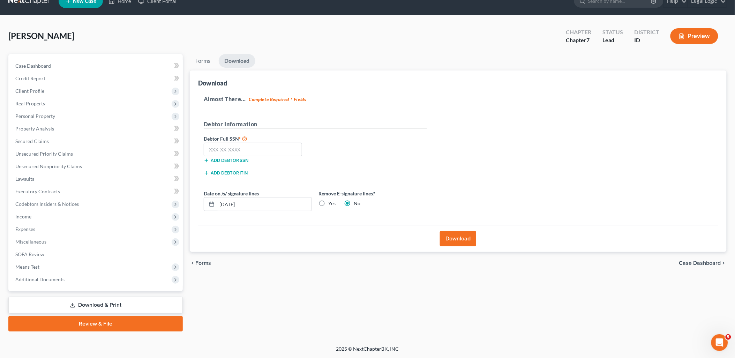
scroll to position [12, 0]
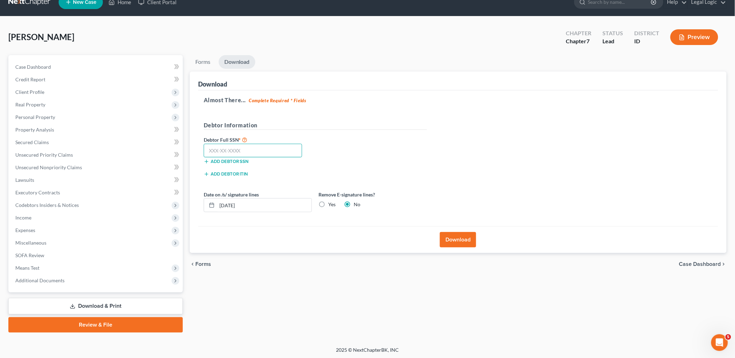
click at [238, 151] on input "text" at bounding box center [253, 151] width 99 height 14
type input "601-18-3325"
drag, startPoint x: 249, startPoint y: 206, endPoint x: 0, endPoint y: 249, distance: 252.7
click at [16, 241] on div "Petition Navigation Case Dashboard Payments Invoices Payments Payments Credit R…" at bounding box center [367, 193] width 725 height 277
drag, startPoint x: 321, startPoint y: 205, endPoint x: 448, endPoint y: 248, distance: 134.3
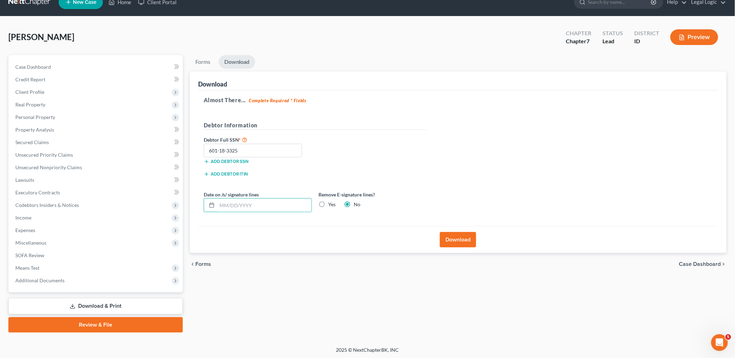
click at [328, 204] on label "Yes" at bounding box center [331, 204] width 7 height 7
click at [331, 204] on input "Yes" at bounding box center [333, 203] width 5 height 5
radio input "true"
radio input "false"
click at [471, 240] on button "Download" at bounding box center [458, 239] width 36 height 15
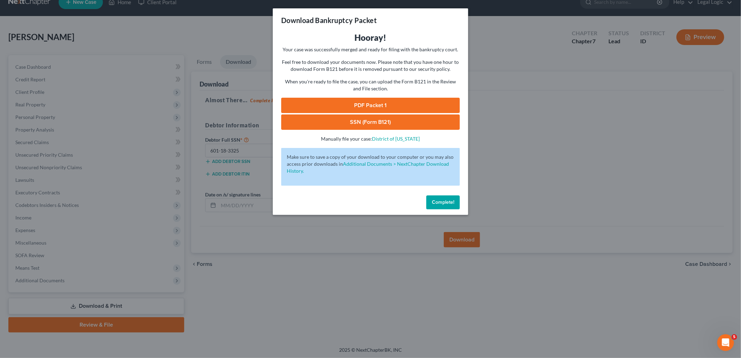
drag, startPoint x: 368, startPoint y: 99, endPoint x: 374, endPoint y: 99, distance: 5.9
click at [368, 99] on link "PDF Packet 1" at bounding box center [370, 105] width 179 height 15
click at [340, 117] on link "SSN (Form B121)" at bounding box center [370, 121] width 179 height 15
click at [444, 201] on span "Complete!" at bounding box center [443, 202] width 22 height 6
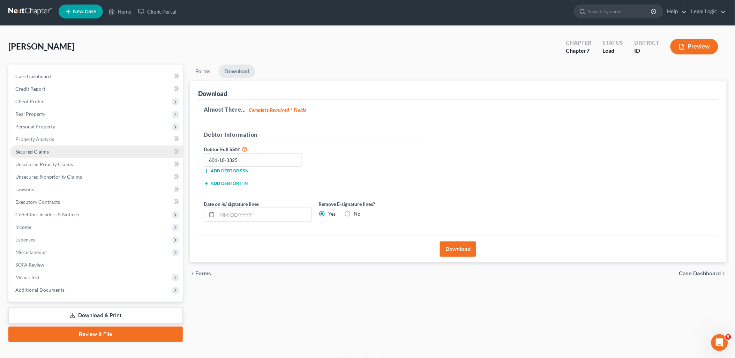
scroll to position [0, 0]
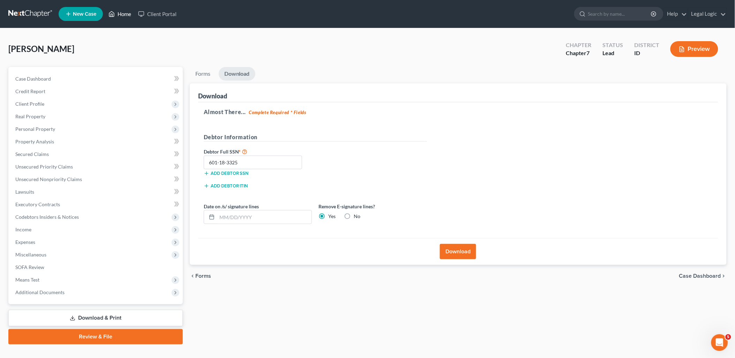
click at [130, 12] on link "Home" at bounding box center [120, 14] width 30 height 13
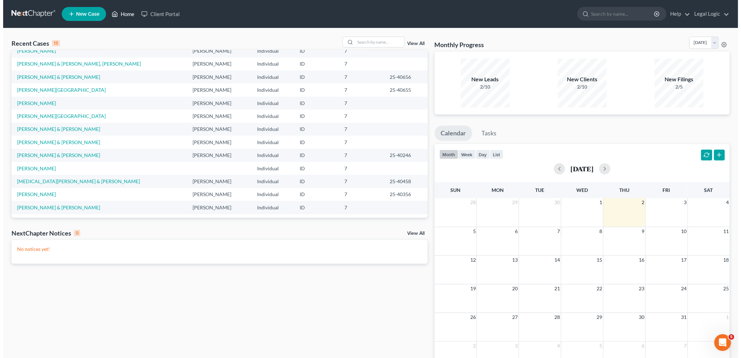
scroll to position [47, 0]
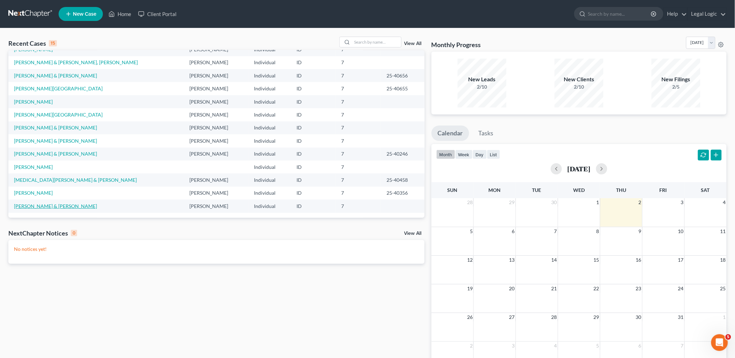
click at [60, 203] on link "[PERSON_NAME] & [PERSON_NAME]" at bounding box center [55, 206] width 83 height 6
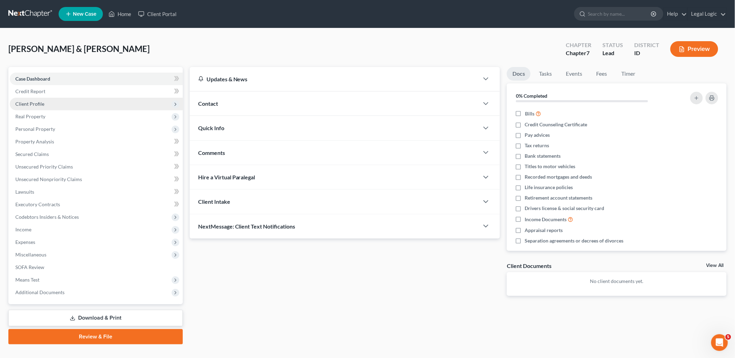
click at [32, 105] on span "Client Profile" at bounding box center [29, 104] width 29 height 6
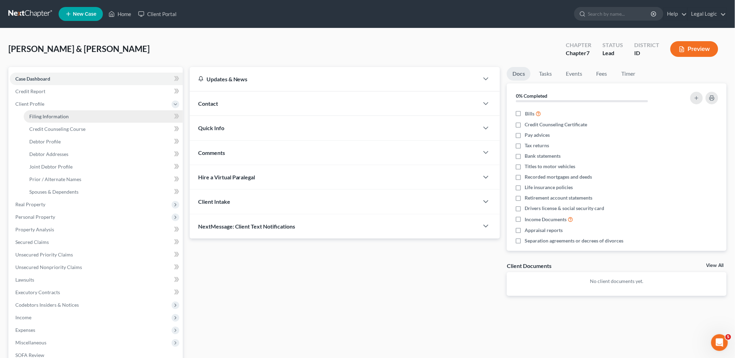
click at [68, 116] on link "Filing Information" at bounding box center [103, 116] width 159 height 13
select select "1"
select select "0"
select select "23"
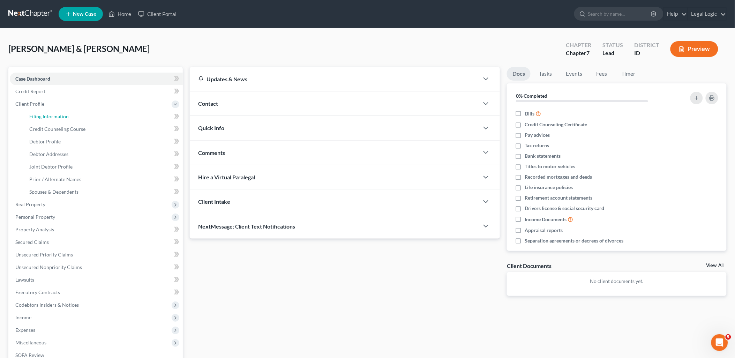
select select "0"
select select "13"
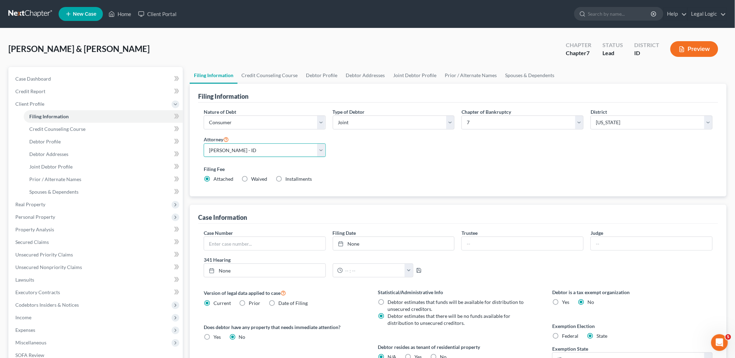
click at [321, 151] on select "Select [PERSON_NAME] - ID [PERSON_NAME] - MTB [PERSON_NAME] - ID" at bounding box center [265, 150] width 122 height 14
select select "2"
click at [204, 143] on select "Select [PERSON_NAME] - ID [PERSON_NAME] - MTB [PERSON_NAME] - ID" at bounding box center [265, 150] width 122 height 14
click at [40, 214] on span "Personal Property" at bounding box center [35, 217] width 40 height 6
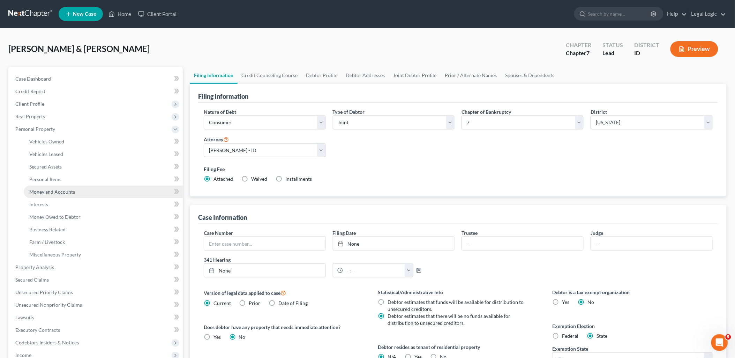
click at [64, 194] on span "Money and Accounts" at bounding box center [52, 192] width 46 height 6
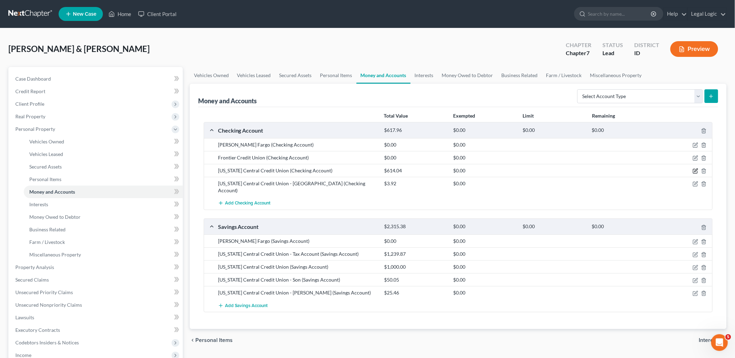
click at [695, 172] on icon "button" at bounding box center [695, 170] width 3 height 3
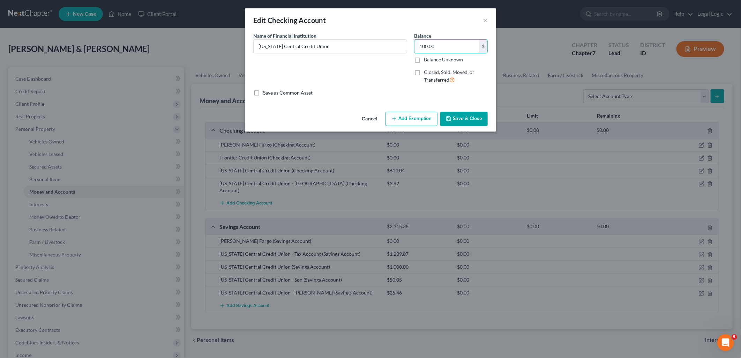
type input "100.00"
click at [482, 115] on button "Save & Close" at bounding box center [463, 119] width 47 height 15
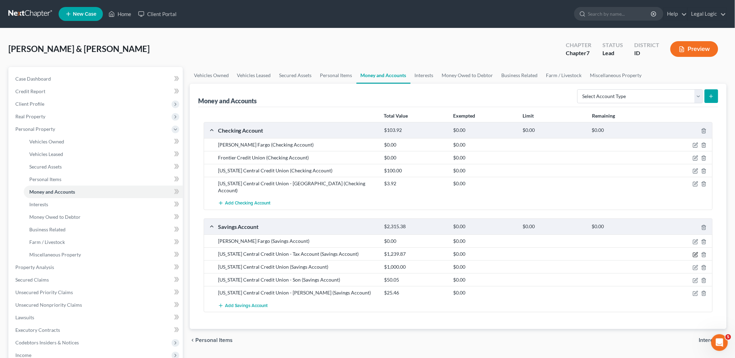
click at [695, 252] on icon "button" at bounding box center [695, 254] width 4 height 4
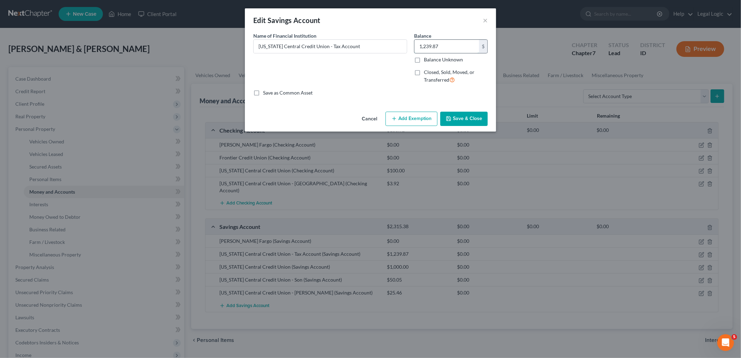
click at [450, 50] on input "1,239.87" at bounding box center [446, 46] width 65 height 13
type input "0.00"
click at [470, 113] on button "Save & Close" at bounding box center [463, 119] width 47 height 15
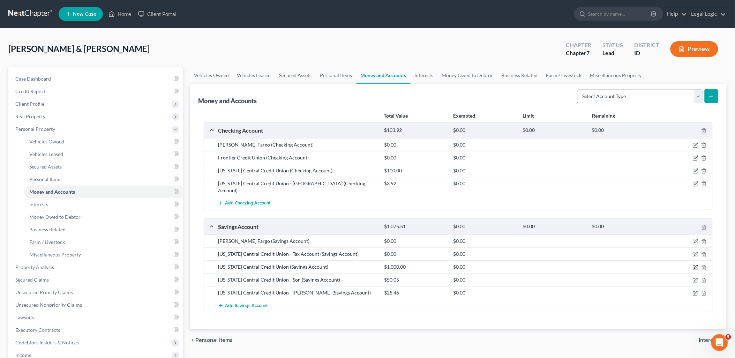
click at [697, 265] on icon "button" at bounding box center [695, 267] width 4 height 4
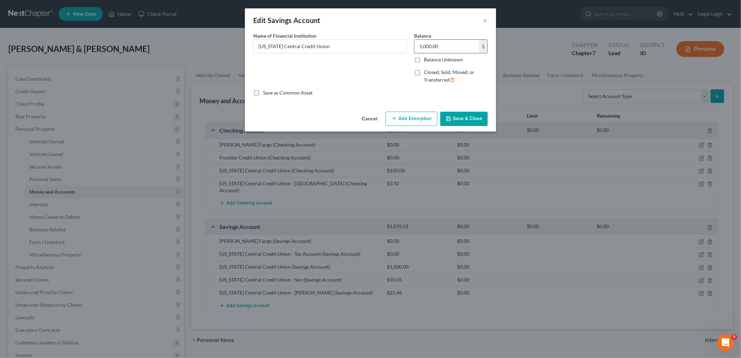
click at [447, 43] on input "1,000.00" at bounding box center [446, 46] width 65 height 13
type input "25.00"
click at [457, 116] on button "Save & Close" at bounding box center [463, 119] width 47 height 15
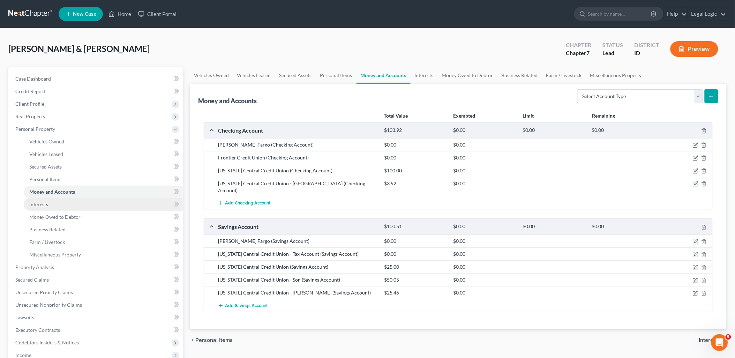
drag, startPoint x: 33, startPoint y: 207, endPoint x: 51, endPoint y: 205, distance: 18.3
click at [33, 207] on link "Interests" at bounding box center [103, 204] width 159 height 13
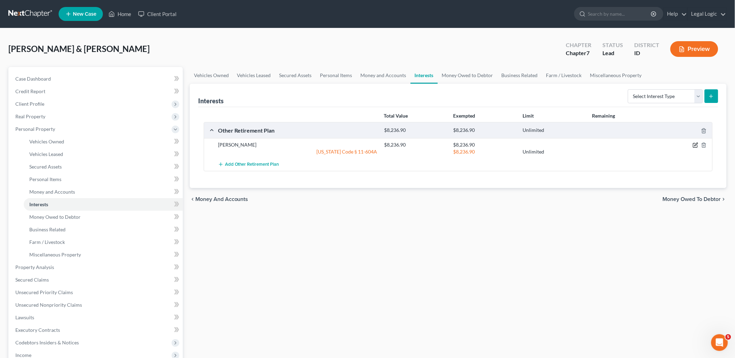
click at [695, 145] on icon "button" at bounding box center [695, 145] width 6 height 6
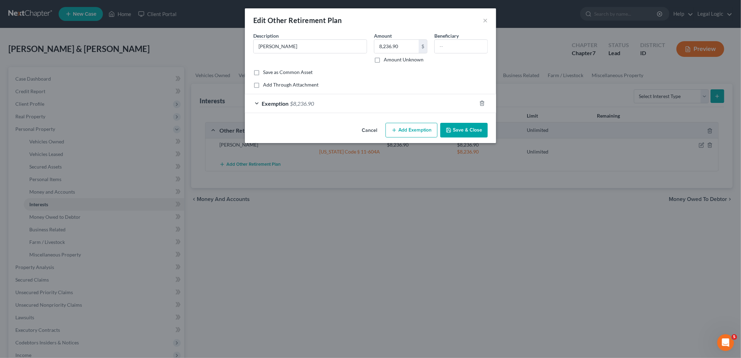
click at [465, 131] on button "Save & Close" at bounding box center [463, 130] width 47 height 15
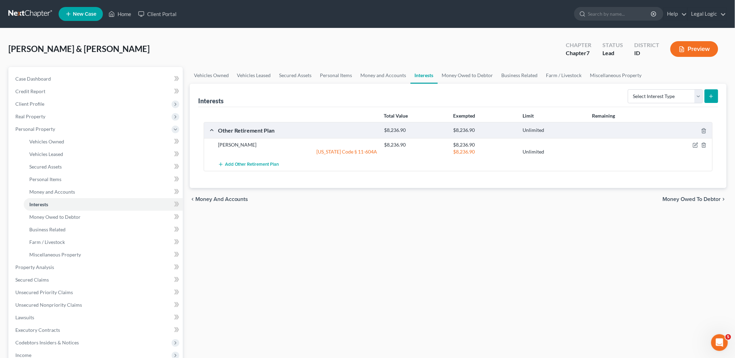
click at [217, 144] on div "[PERSON_NAME]" at bounding box center [297, 144] width 166 height 7
drag, startPoint x: 219, startPoint y: 143, endPoint x: 251, endPoint y: 143, distance: 32.4
click at [251, 143] on div "[PERSON_NAME]" at bounding box center [297, 144] width 166 height 7
copy div "[PERSON_NAME]"
click at [696, 94] on select "Select Interest Type 401K Annuity Bond Education IRA Government Bond Government…" at bounding box center [665, 96] width 75 height 14
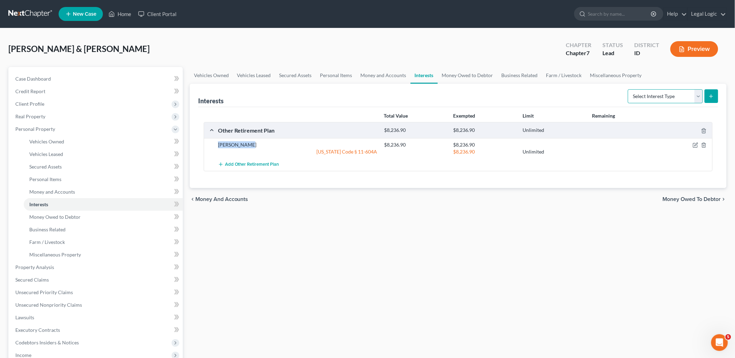
select select "401k"
click at [629, 89] on select "Select Interest Type 401K Annuity Bond Education IRA Government Bond Government…" at bounding box center [665, 96] width 75 height 14
click at [709, 101] on button "submit" at bounding box center [711, 96] width 14 height 14
click at [711, 96] on line "submit" at bounding box center [711, 96] width 3 height 0
click at [66, 166] on link "Secured Assets" at bounding box center [103, 166] width 159 height 13
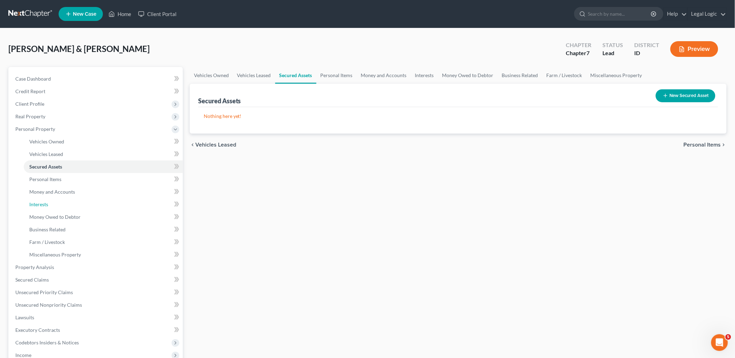
drag, startPoint x: 51, startPoint y: 199, endPoint x: 262, endPoint y: 175, distance: 212.1
click at [51, 200] on link "Interests" at bounding box center [103, 204] width 159 height 13
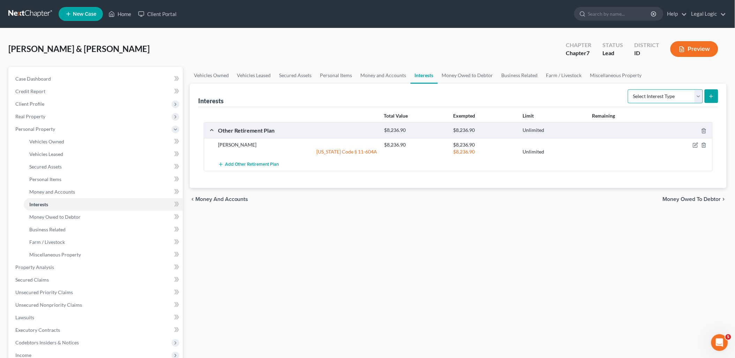
click at [697, 100] on select "Select Interest Type 401K Annuity Bond Education IRA Government Bond Government…" at bounding box center [665, 96] width 75 height 14
select select "401k"
click at [629, 89] on select "Select Interest Type 401K Annuity Bond Education IRA Government Bond Government…" at bounding box center [665, 96] width 75 height 14
click at [715, 90] on button "submit" at bounding box center [711, 96] width 14 height 14
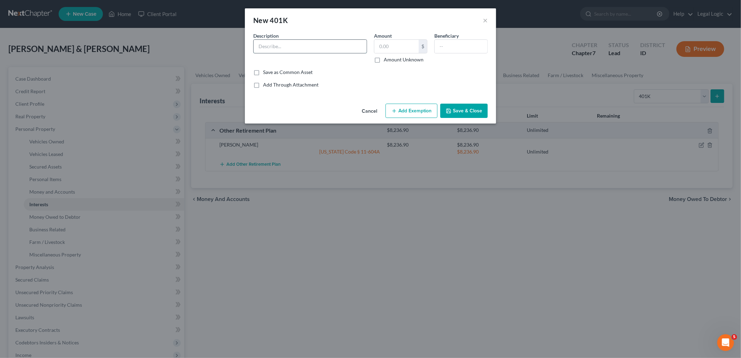
click at [343, 43] on input "text" at bounding box center [309, 46] width 113 height 13
type input "[PERSON_NAME] 401(k)"
type input "8,236.90"
click at [410, 112] on button "Add Exemption" at bounding box center [411, 111] width 52 height 15
select select "2"
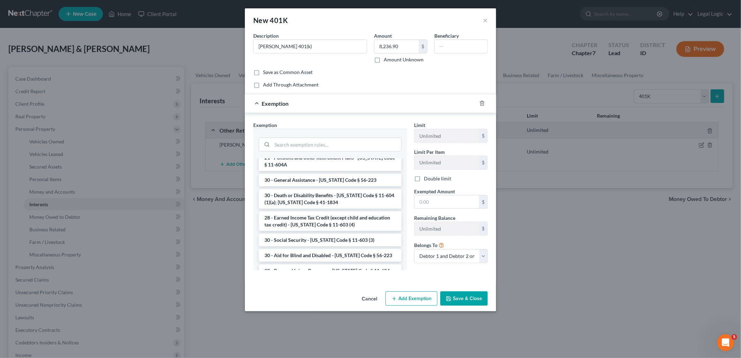
scroll to position [465, 0]
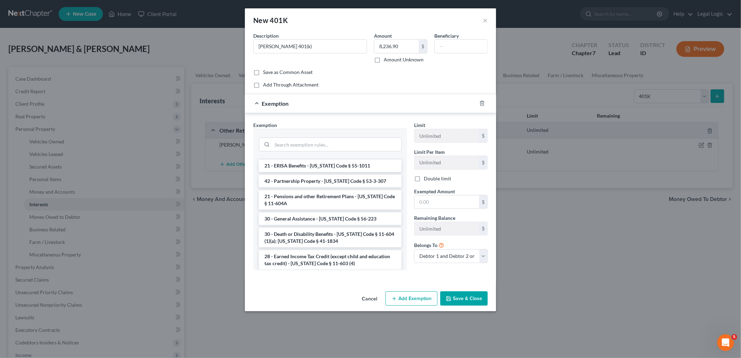
click at [350, 190] on li "21 - Pensions and other Retirement Plans - [US_STATE] Code § 11-604A" at bounding box center [330, 200] width 143 height 20
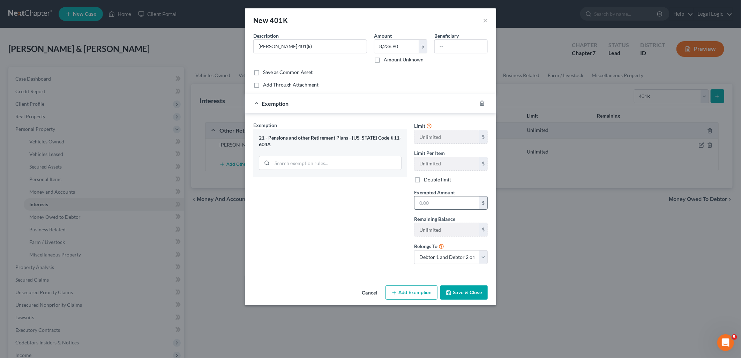
click at [458, 204] on input "text" at bounding box center [446, 202] width 65 height 13
type input "8,236.90"
click at [472, 284] on div "Cancel Add Exemption Save & Close" at bounding box center [370, 293] width 251 height 23
click at [467, 292] on button "Save & Close" at bounding box center [463, 292] width 47 height 15
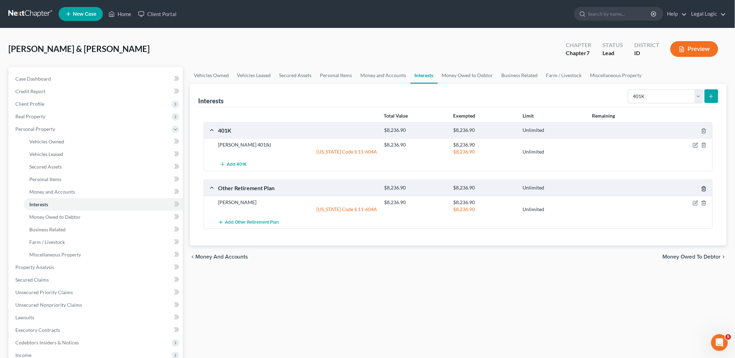
click at [705, 190] on icon "button" at bounding box center [704, 189] width 6 height 6
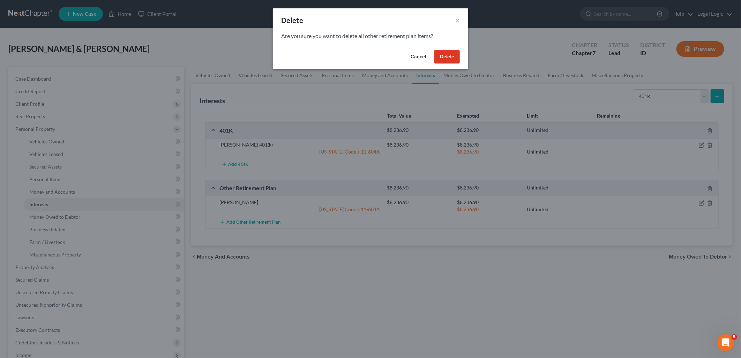
click at [443, 58] on button "Delete" at bounding box center [446, 57] width 25 height 14
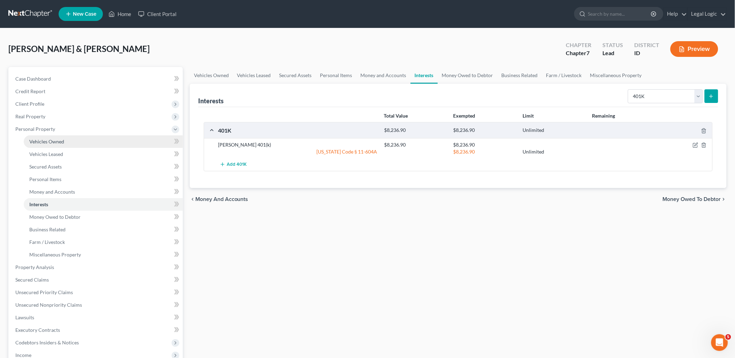
click at [55, 145] on link "Vehicles Owned" at bounding box center [103, 141] width 159 height 13
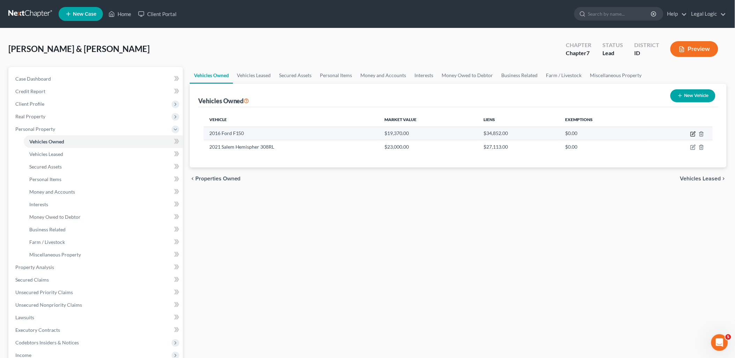
click at [691, 132] on icon "button" at bounding box center [693, 134] width 6 height 6
select select "0"
select select "10"
select select "2"
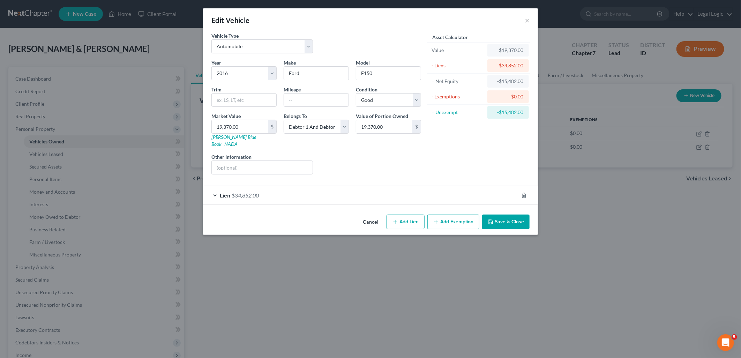
click at [453, 217] on button "Add Exemption" at bounding box center [453, 221] width 52 height 15
select select "2"
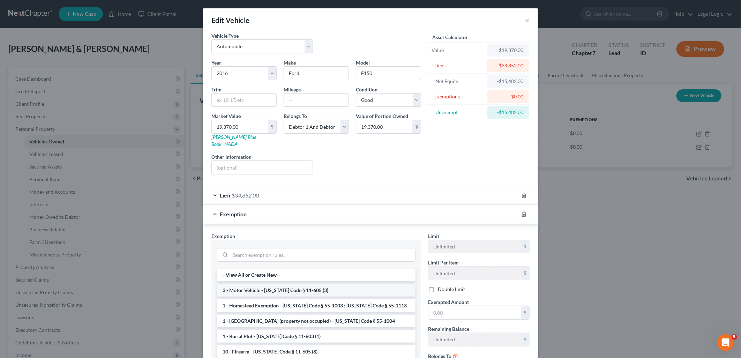
click at [274, 286] on li "3 - Motor Vehicle - [US_STATE] Code § 11-605 (3)" at bounding box center [316, 290] width 198 height 13
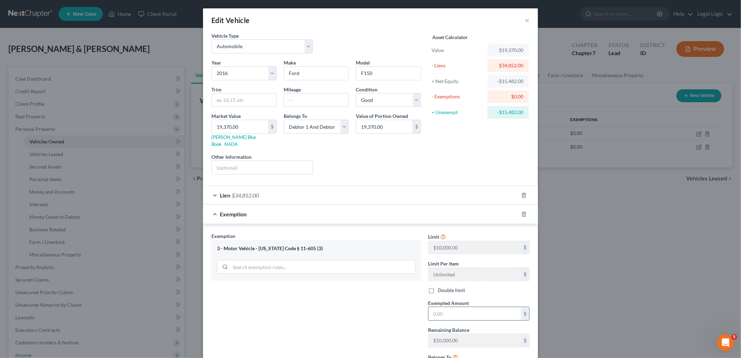
click at [483, 309] on input "text" at bounding box center [474, 313] width 92 height 13
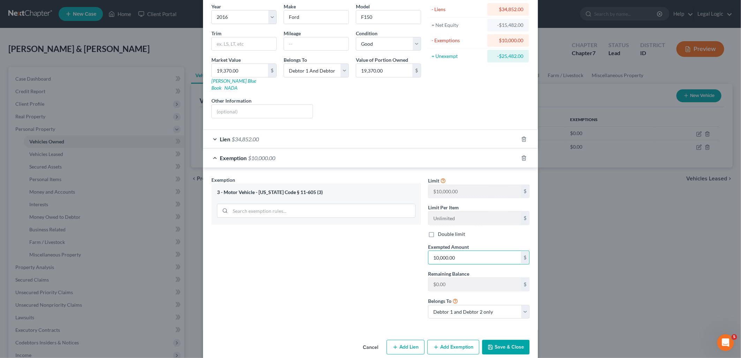
scroll to position [60, 0]
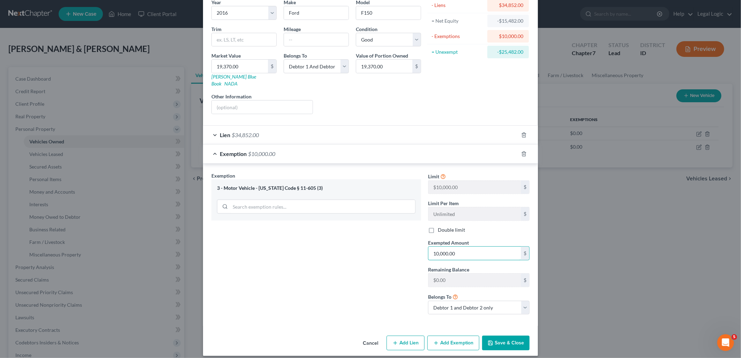
type input "10,000.00"
drag, startPoint x: 490, startPoint y: 342, endPoint x: 491, endPoint y: 327, distance: 15.0
click at [490, 341] on button "Save & Close" at bounding box center [505, 342] width 47 height 15
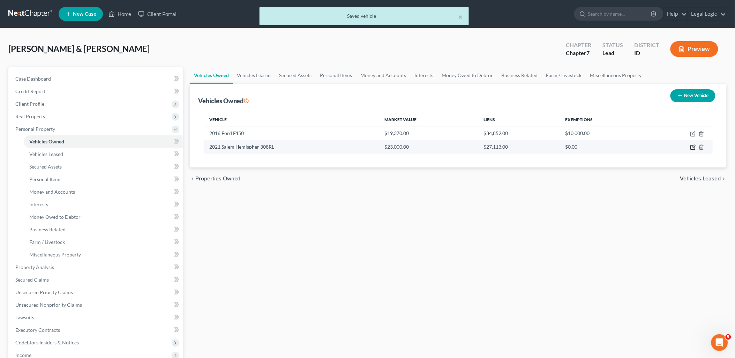
click at [691, 147] on icon "button" at bounding box center [693, 147] width 6 height 6
select select "7"
select select "5"
select select "2"
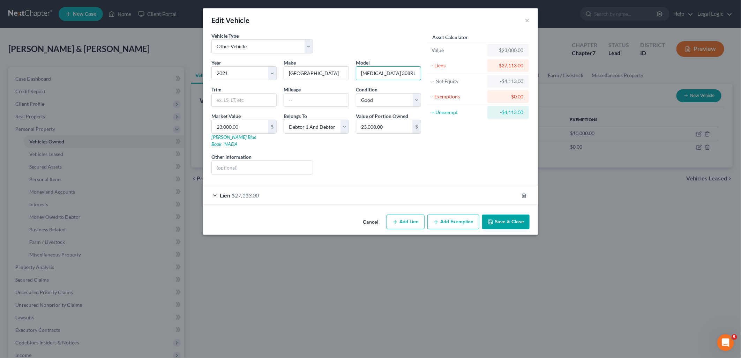
type input "[MEDICAL_DATA] 308RL"
click at [449, 218] on button "Add Exemption" at bounding box center [453, 221] width 52 height 15
select select "2"
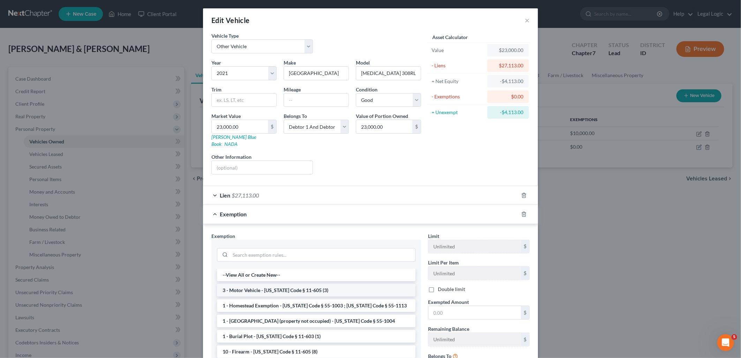
click at [384, 285] on li "3 - Motor Vehicle - [US_STATE] Code § 11-605 (3)" at bounding box center [316, 290] width 198 height 13
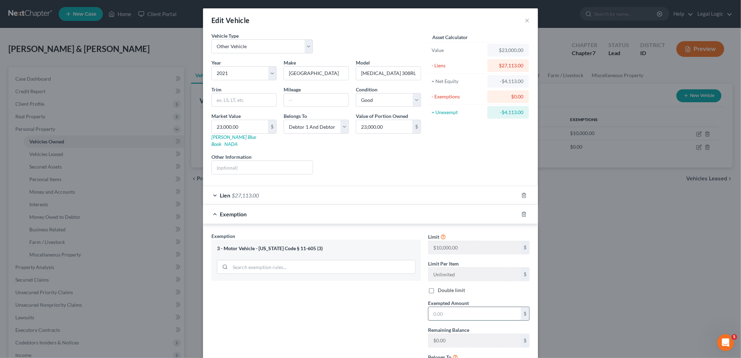
click at [456, 307] on input "text" at bounding box center [474, 313] width 92 height 13
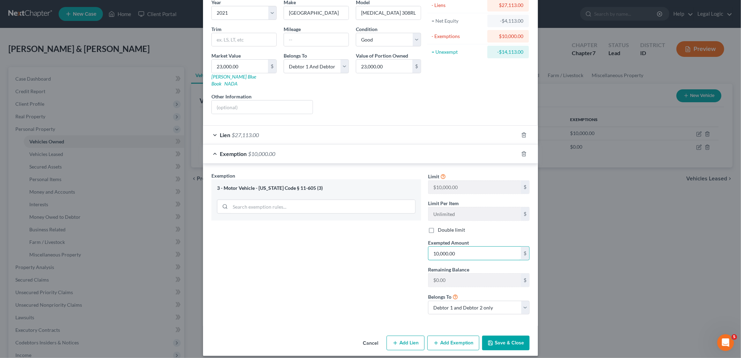
type input "10,000.00"
click at [508, 335] on button "Save & Close" at bounding box center [505, 342] width 47 height 15
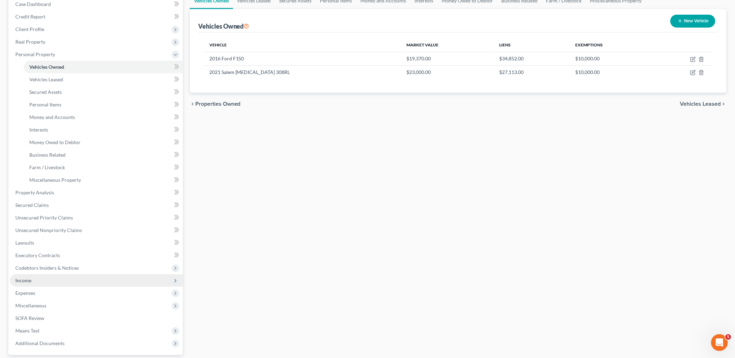
scroll to position [77, 0]
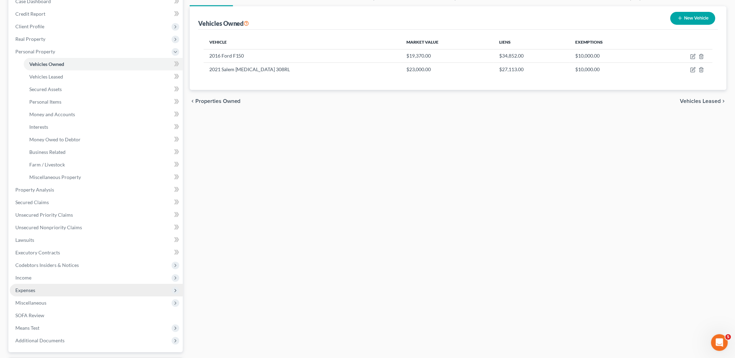
drag, startPoint x: 23, startPoint y: 290, endPoint x: 35, endPoint y: 287, distance: 12.3
click at [23, 290] on span "Expenses" at bounding box center [25, 290] width 20 height 6
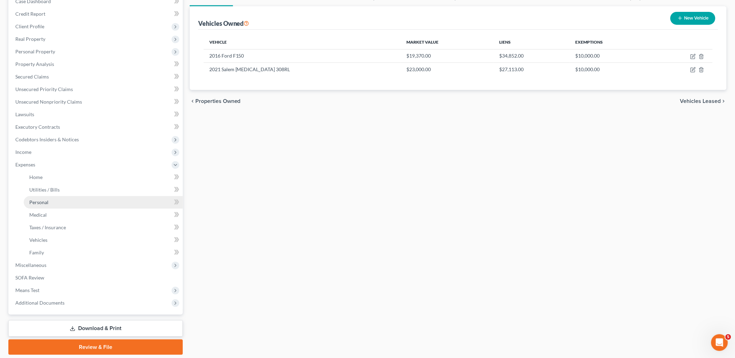
click at [43, 200] on span "Personal" at bounding box center [38, 202] width 19 height 6
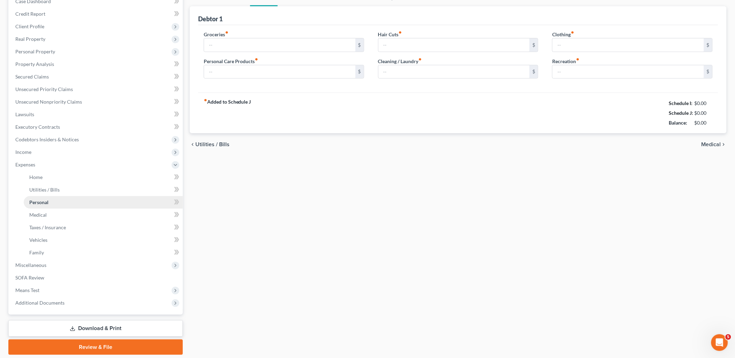
scroll to position [39, 0]
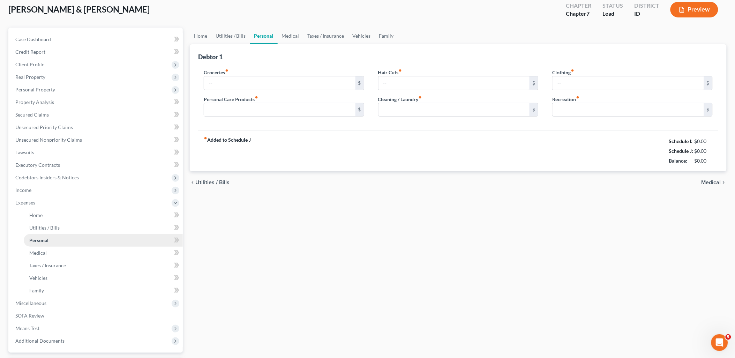
type input "1,000.00"
type input "50.00"
type input "0.00"
type input "75.00"
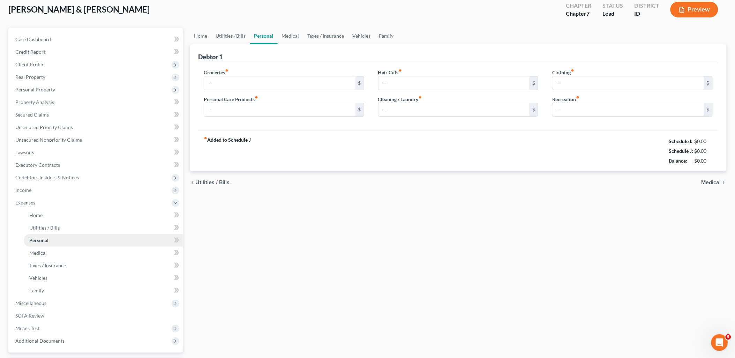
type input "125.00"
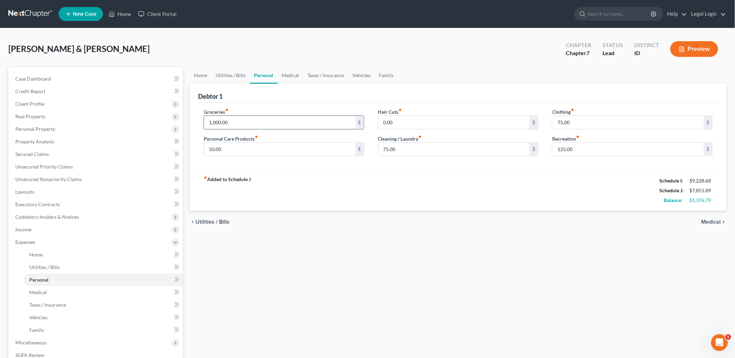
click at [301, 121] on input "1,000.00" at bounding box center [279, 122] width 151 height 13
type input "0"
type input "1,600.00"
click at [279, 148] on input "50.00" at bounding box center [279, 149] width 151 height 13
type input "100.00"
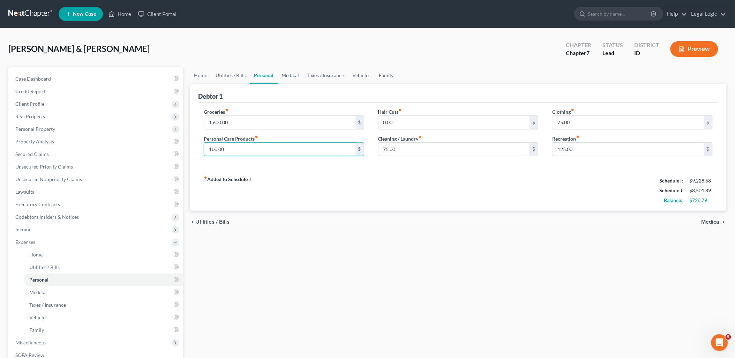
click at [292, 73] on link "Medical" at bounding box center [291, 75] width 26 height 17
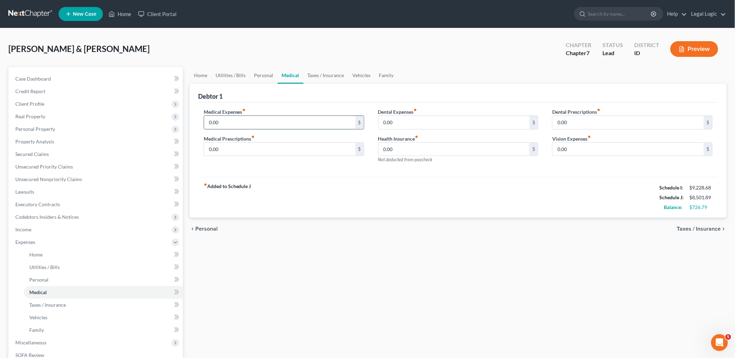
click at [247, 116] on input "0.00" at bounding box center [279, 122] width 151 height 13
type input "500.00"
click at [262, 72] on link "Personal" at bounding box center [264, 75] width 28 height 17
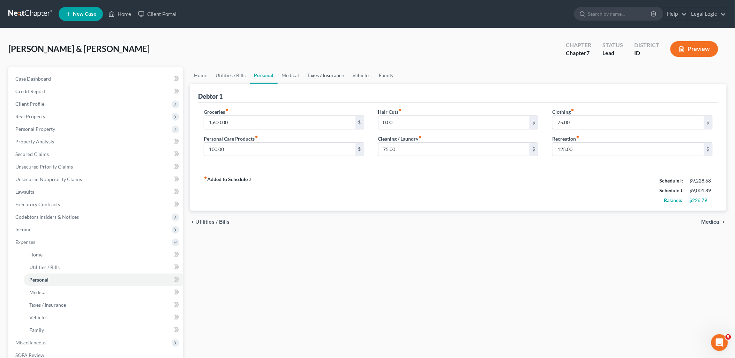
click at [321, 71] on link "Taxes / Insurance" at bounding box center [325, 75] width 45 height 17
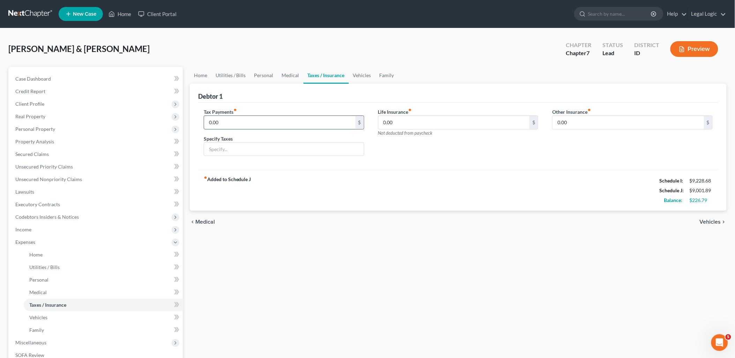
click at [235, 120] on input "0.00" at bounding box center [279, 122] width 151 height 13
type input "100.00"
drag, startPoint x: 342, startPoint y: 144, endPoint x: 419, endPoint y: 140, distance: 76.5
click at [347, 144] on div "Specify Taxes" at bounding box center [284, 145] width 160 height 21
click at [365, 72] on link "Vehicles" at bounding box center [362, 75] width 26 height 17
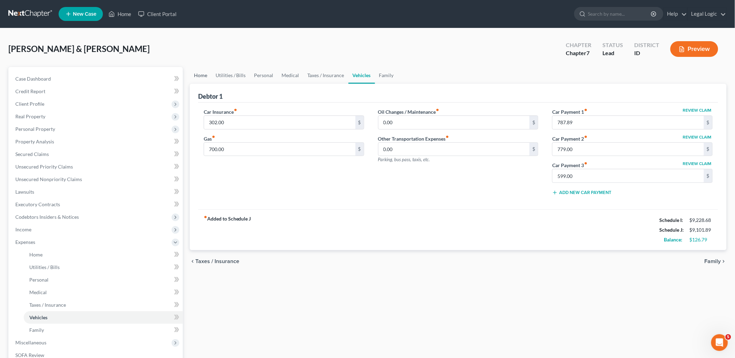
click at [198, 77] on link "Home" at bounding box center [201, 75] width 22 height 17
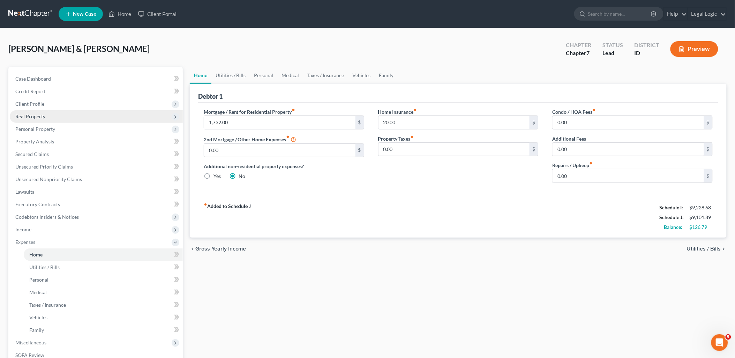
click at [34, 116] on span "Real Property" at bounding box center [30, 116] width 30 height 6
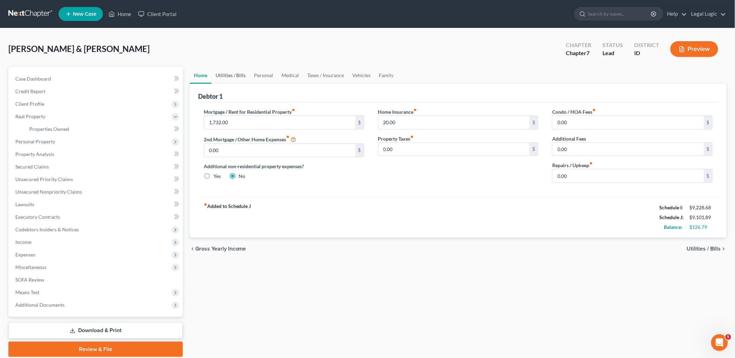
click at [230, 73] on link "Utilities / Bills" at bounding box center [230, 75] width 39 height 17
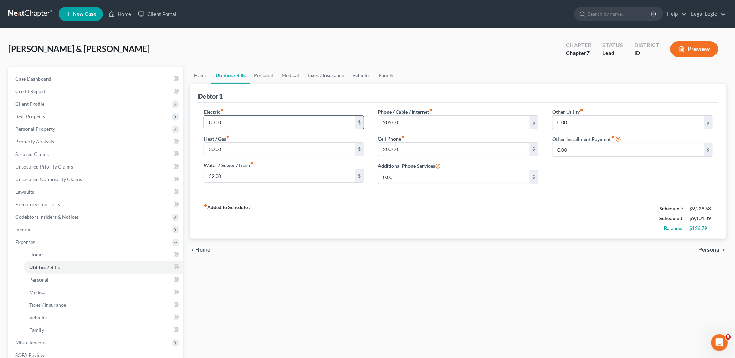
click at [229, 121] on input "80.00" at bounding box center [279, 122] width 151 height 13
type input "125.00"
click at [228, 148] on input "30.00" at bounding box center [279, 149] width 151 height 13
type input "50.00"
click at [257, 76] on link "Personal" at bounding box center [264, 75] width 28 height 17
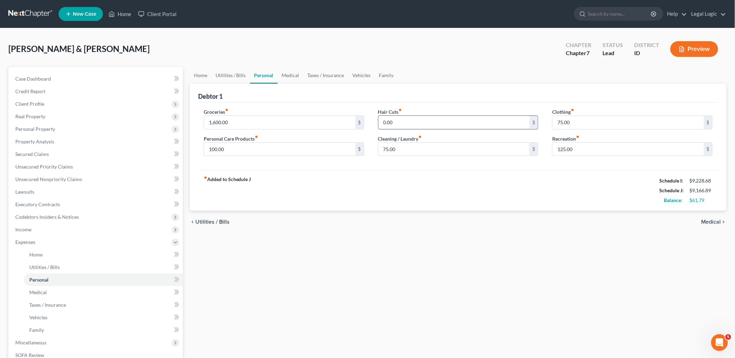
click at [408, 121] on input "0.00" at bounding box center [453, 122] width 151 height 13
type input "25.00"
click at [360, 78] on link "Vehicles" at bounding box center [361, 75] width 26 height 17
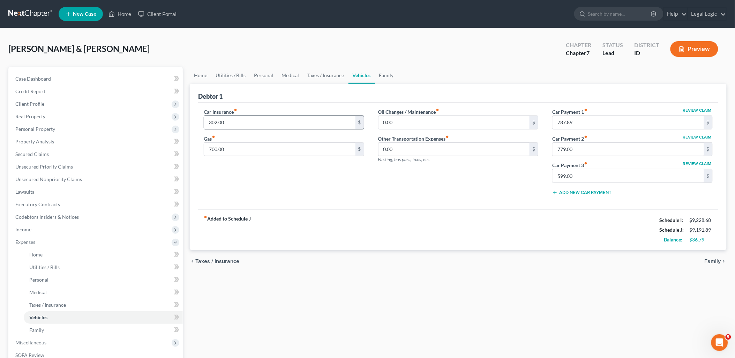
click at [248, 122] on input "302.00" at bounding box center [279, 122] width 151 height 13
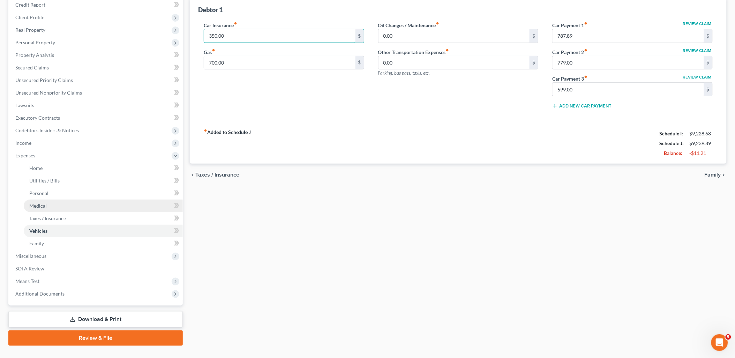
scroll to position [100, 0]
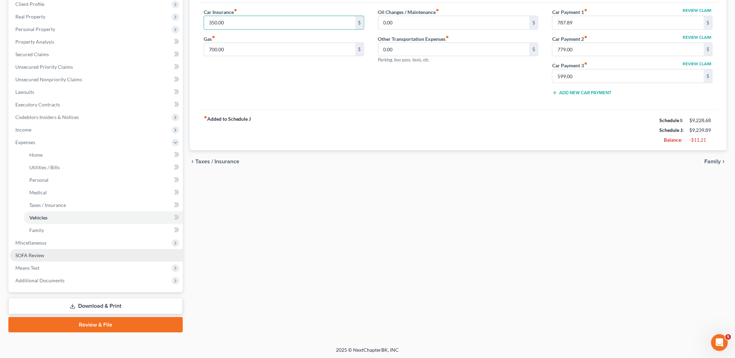
click at [43, 255] on span "SOFA Review" at bounding box center [29, 255] width 29 height 6
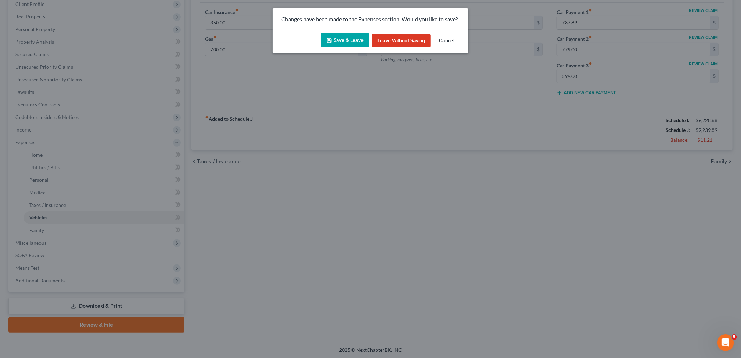
click at [336, 38] on button "Save & Leave" at bounding box center [345, 40] width 48 height 15
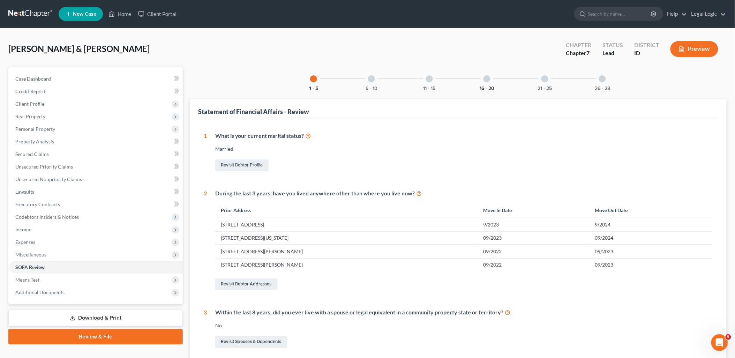
click at [492, 89] on button "16 - 20" at bounding box center [486, 88] width 15 height 5
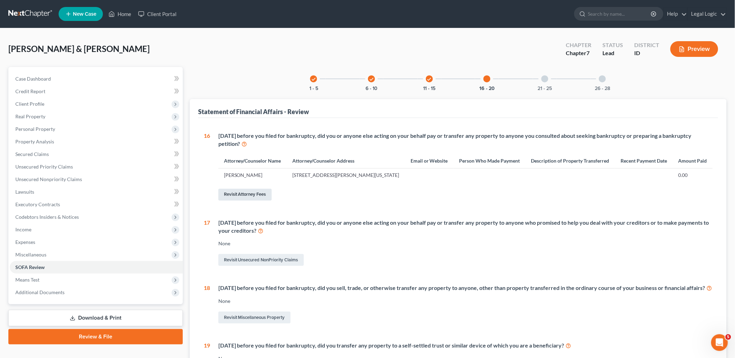
click at [236, 197] on link "Revisit Attorney Fees" at bounding box center [244, 195] width 53 height 12
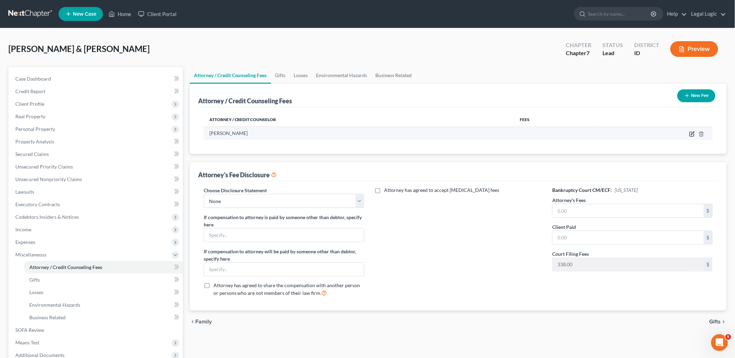
click at [692, 134] on icon "button" at bounding box center [692, 134] width 6 height 6
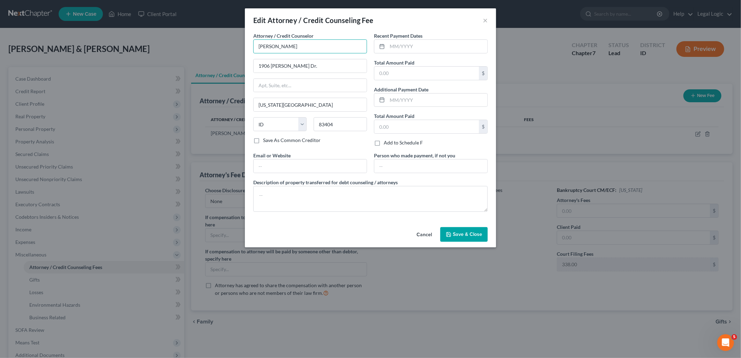
click at [312, 40] on input "[PERSON_NAME]" at bounding box center [310, 46] width 114 height 14
click at [411, 45] on input "text" at bounding box center [437, 46] width 100 height 13
click at [475, 236] on span "Save & Close" at bounding box center [467, 234] width 29 height 6
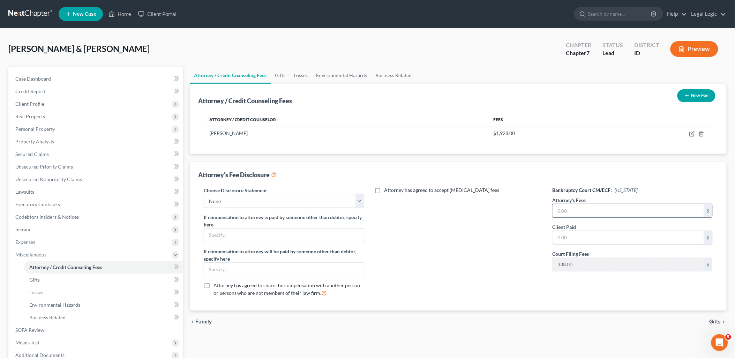
click at [582, 210] on input "text" at bounding box center [627, 210] width 151 height 13
click at [577, 236] on input "text" at bounding box center [627, 237] width 151 height 13
click at [39, 102] on span "Client Profile" at bounding box center [29, 104] width 29 height 6
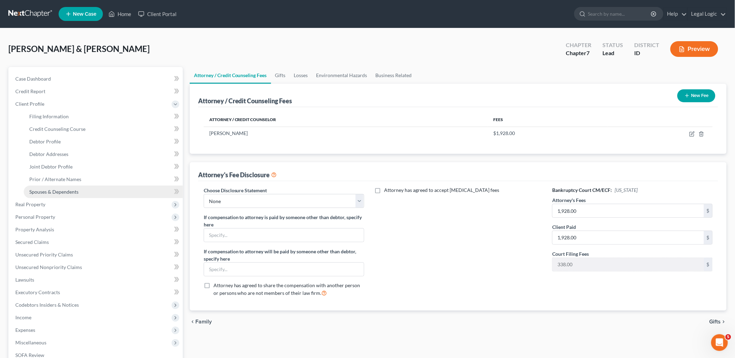
drag, startPoint x: 59, startPoint y: 187, endPoint x: 62, endPoint y: 190, distance: 3.7
click at [59, 188] on link "Spouses & Dependents" at bounding box center [103, 191] width 159 height 13
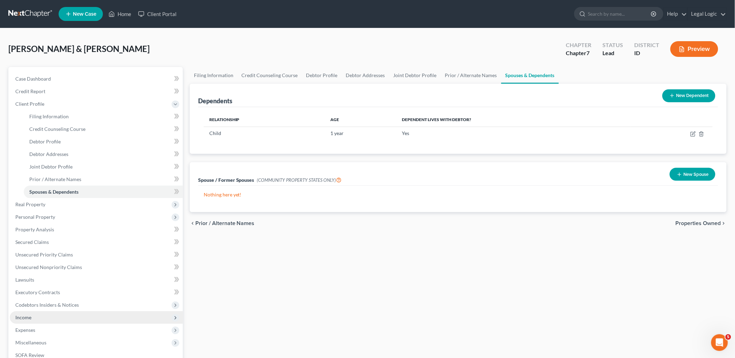
scroll to position [100, 0]
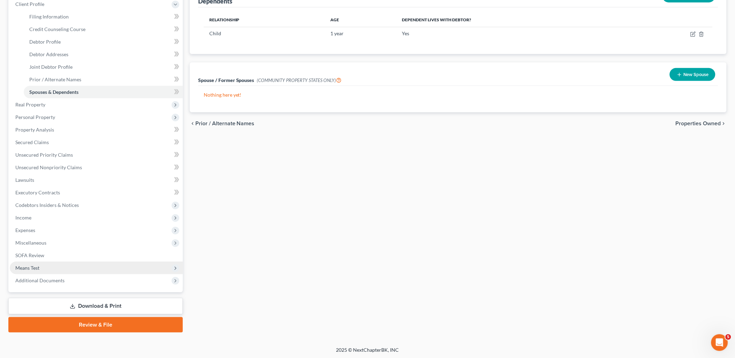
click at [37, 268] on span "Means Test" at bounding box center [27, 268] width 24 height 6
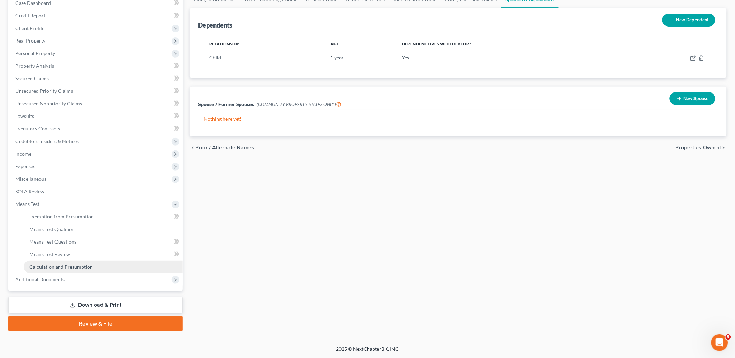
scroll to position [75, 0]
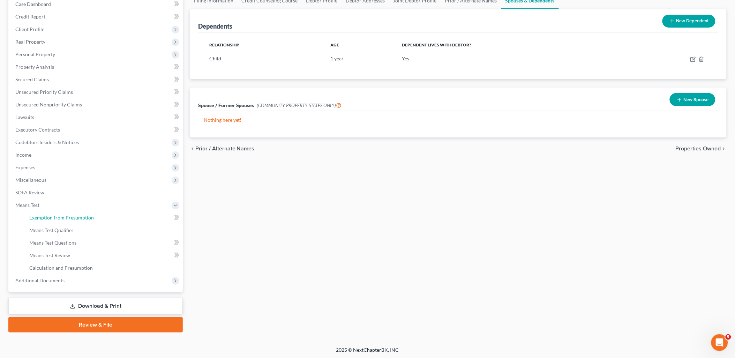
drag, startPoint x: 68, startPoint y: 213, endPoint x: 226, endPoint y: 202, distance: 157.6
click at [68, 213] on link "Exemption from Presumption" at bounding box center [103, 217] width 159 height 13
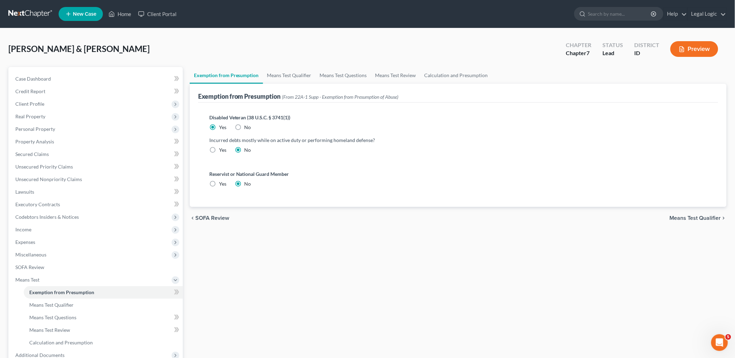
click at [698, 218] on span "Means Test Qualifier" at bounding box center [694, 218] width 51 height 6
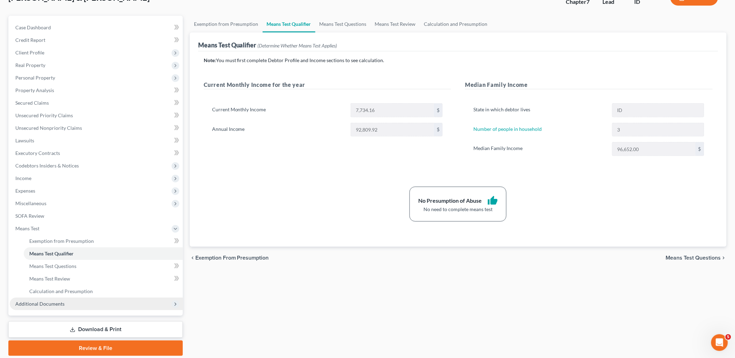
scroll to position [75, 0]
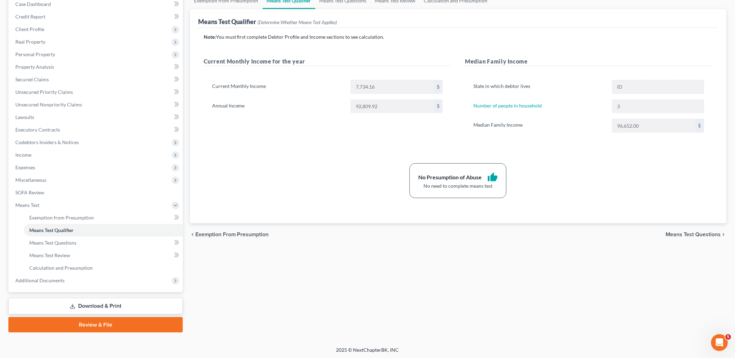
drag, startPoint x: 111, startPoint y: 305, endPoint x: 227, endPoint y: 281, distance: 119.0
click at [111, 305] on link "Download & Print" at bounding box center [95, 306] width 174 height 16
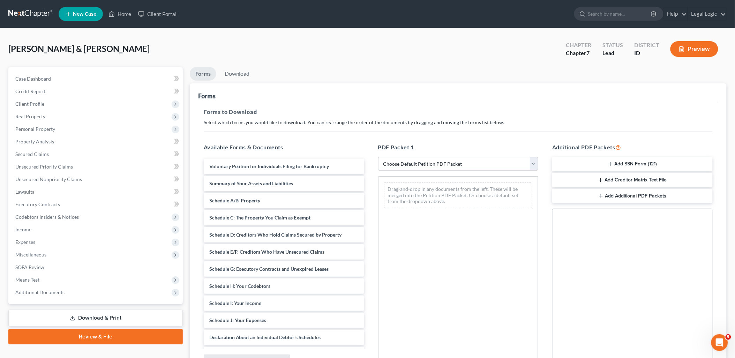
click at [533, 166] on select "Choose Default Petition PDF Packet Complete Bankruptcy Petition (all forms and …" at bounding box center [458, 164] width 160 height 14
click at [378, 157] on select "Choose Default Petition PDF Packet Complete Bankruptcy Petition (all forms and …" at bounding box center [458, 164] width 160 height 14
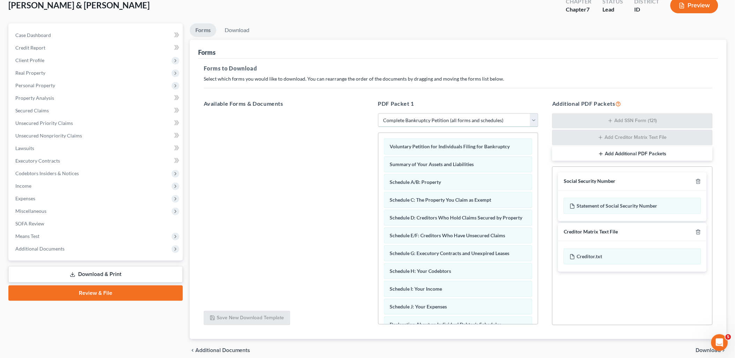
scroll to position [74, 0]
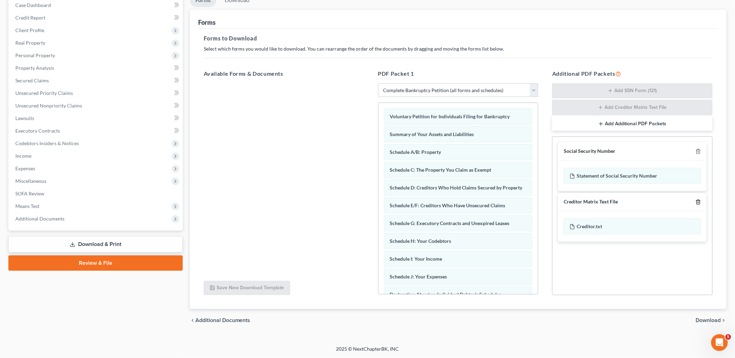
click at [697, 204] on icon "button" at bounding box center [698, 202] width 6 height 6
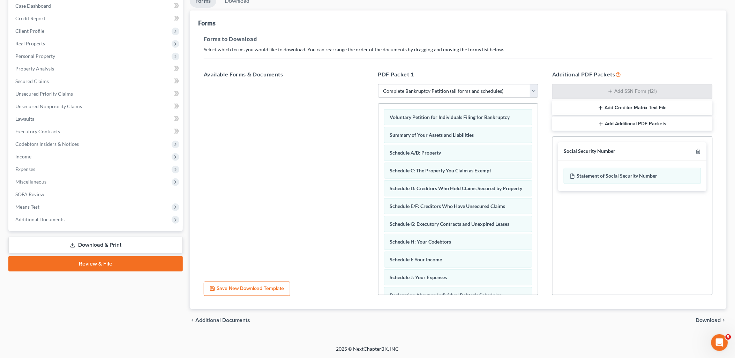
scroll to position [73, 0]
click at [705, 320] on span "Download" at bounding box center [708, 321] width 25 height 6
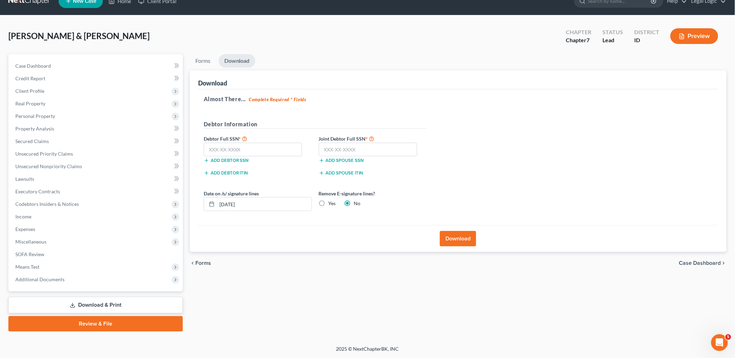
scroll to position [12, 0]
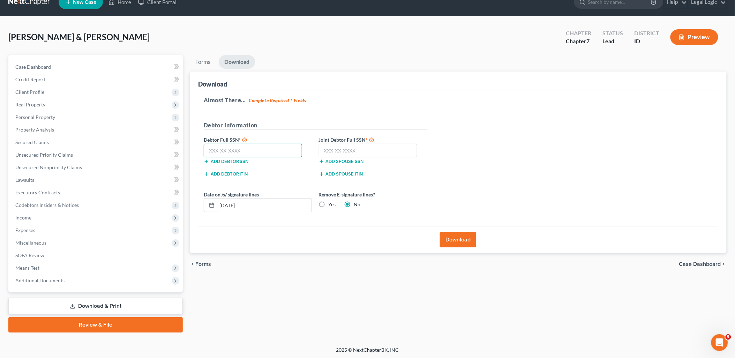
click at [230, 148] on input "text" at bounding box center [253, 151] width 99 height 14
click at [325, 152] on input "text" at bounding box center [368, 151] width 99 height 14
drag, startPoint x: 276, startPoint y: 203, endPoint x: 65, endPoint y: 207, distance: 211.0
click at [96, 207] on div "Petition Navigation Case Dashboard Payments Invoices Payments Payments Credit R…" at bounding box center [367, 193] width 725 height 277
click at [328, 205] on label "Yes" at bounding box center [331, 204] width 7 height 7
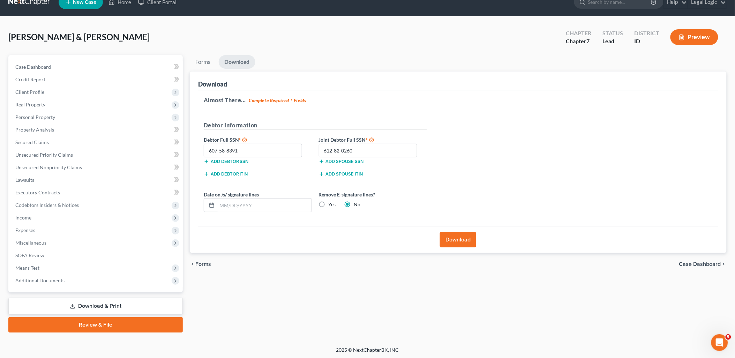
click at [331, 205] on input "Yes" at bounding box center [333, 203] width 5 height 5
click at [465, 241] on button "Download" at bounding box center [458, 239] width 36 height 15
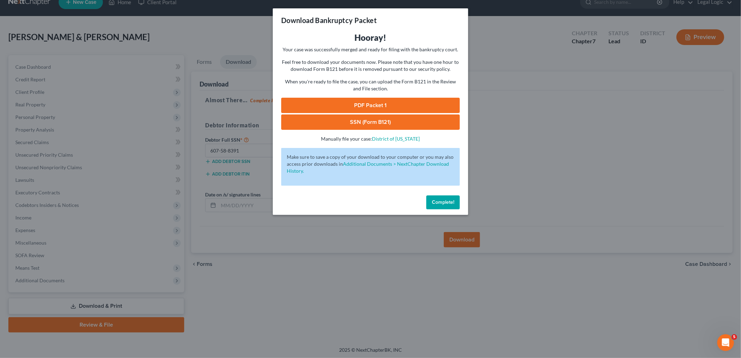
click at [400, 101] on link "PDF Packet 1" at bounding box center [370, 105] width 179 height 15
drag, startPoint x: 348, startPoint y: 121, endPoint x: 569, endPoint y: 61, distance: 229.5
click at [348, 121] on link "SSN (Form B121)" at bounding box center [370, 121] width 179 height 15
click at [444, 196] on button "Complete!" at bounding box center [442, 202] width 33 height 14
